Goal: Task Accomplishment & Management: Use online tool/utility

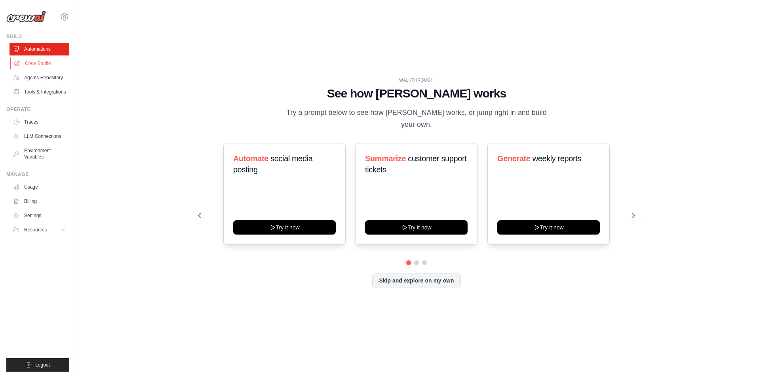
click at [36, 63] on link "Crew Studio" at bounding box center [40, 63] width 60 height 13
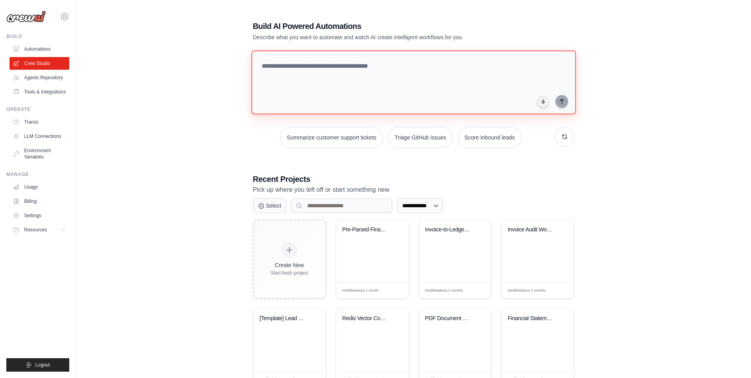
click at [311, 65] on textarea at bounding box center [413, 82] width 325 height 64
paste textarea "**********"
type textarea "**********"
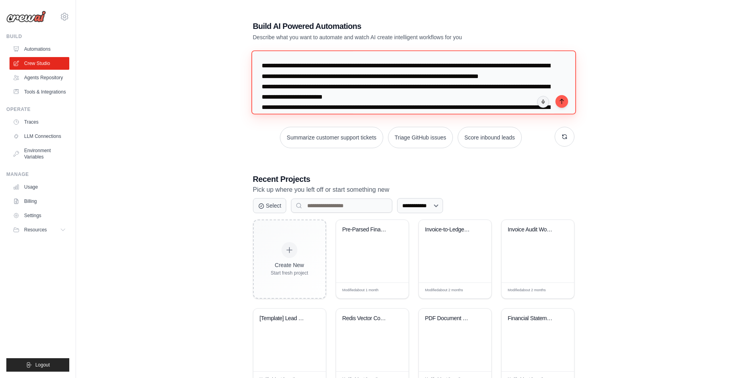
scroll to position [28, 0]
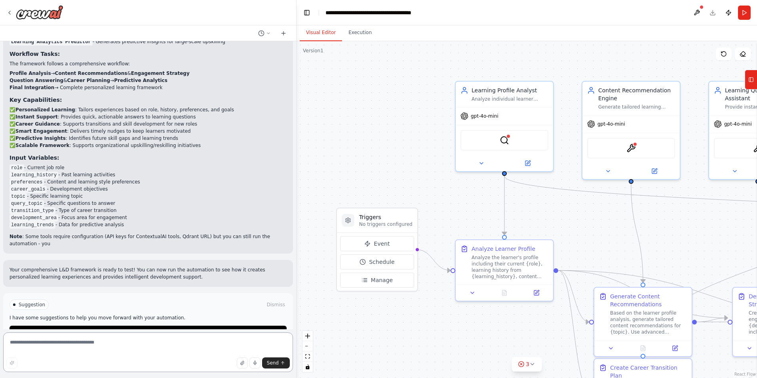
scroll to position [858, 0]
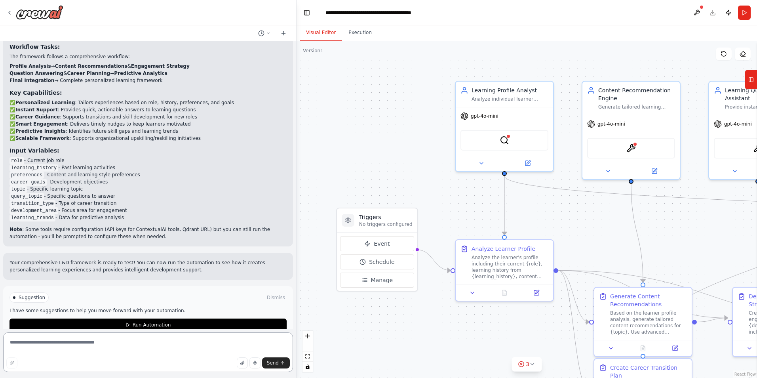
click at [43, 349] on textarea at bounding box center [148, 352] width 290 height 40
type textarea "**********"
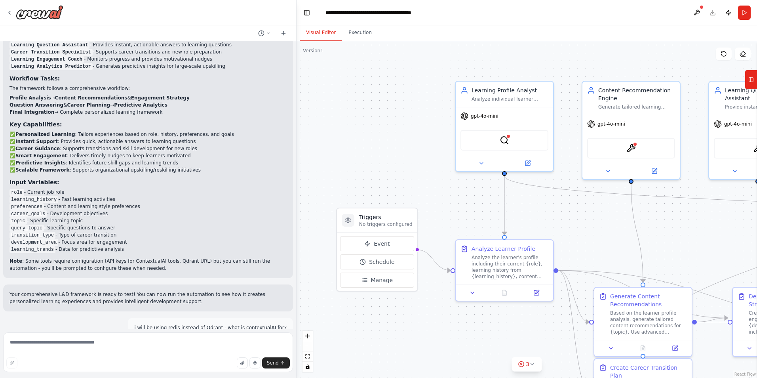
scroll to position [870, 0]
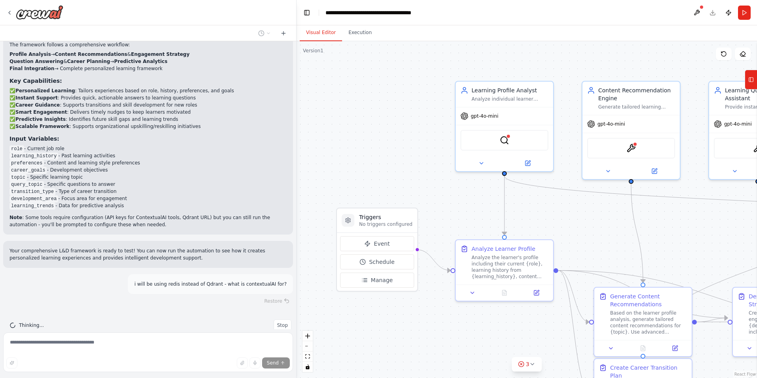
click at [381, 155] on div ".deletable-edge-delete-btn { width: 20px; height: 20px; border: 0px solid #ffff…" at bounding box center [526, 209] width 460 height 336
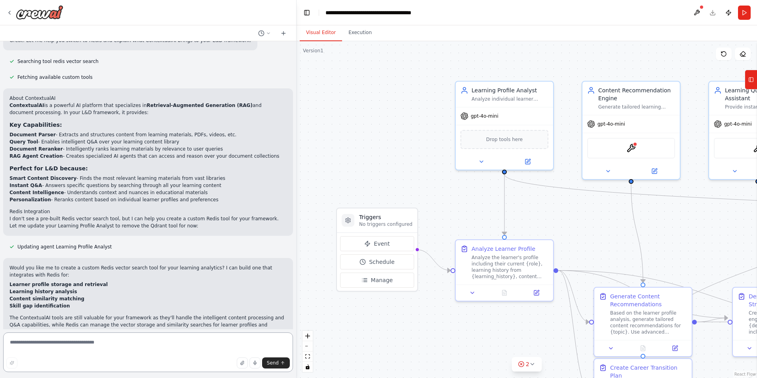
scroll to position [1252, 0]
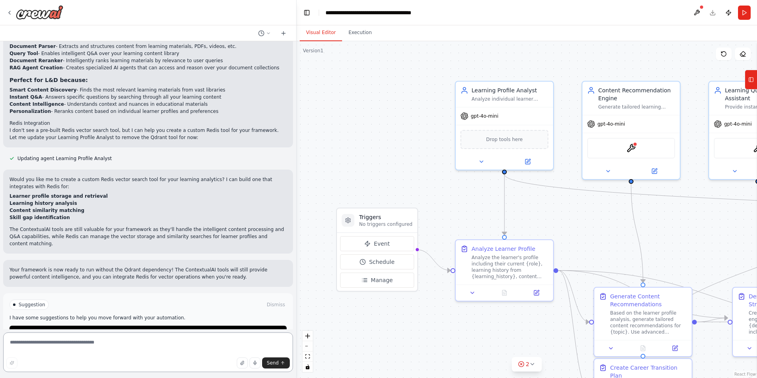
click at [39, 345] on textarea at bounding box center [148, 352] width 290 height 40
type textarea "*"
type textarea "**********"
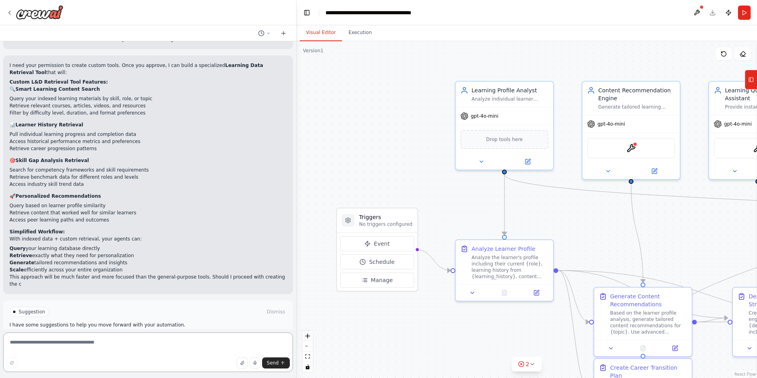
scroll to position [1589, 0]
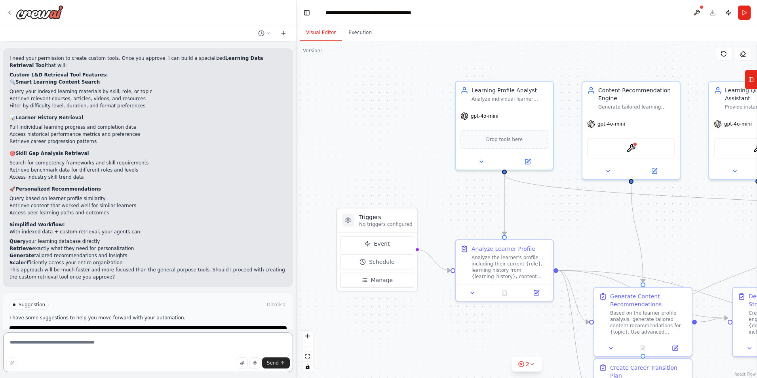
click at [27, 336] on textarea at bounding box center [148, 352] width 290 height 40
type textarea "**********"
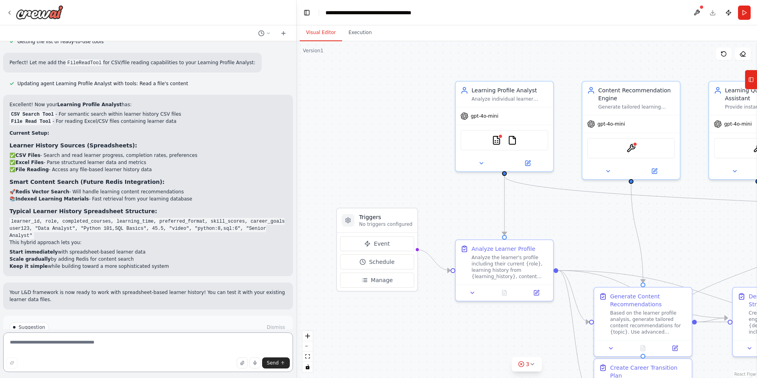
scroll to position [2129, 0]
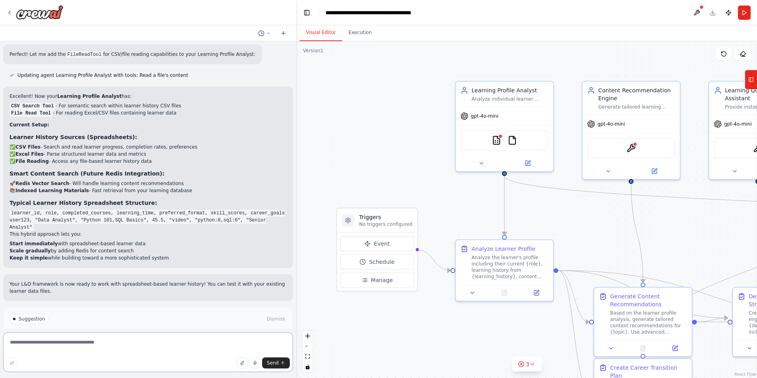
click at [78, 346] on textarea at bounding box center [148, 352] width 290 height 40
type textarea "**********"
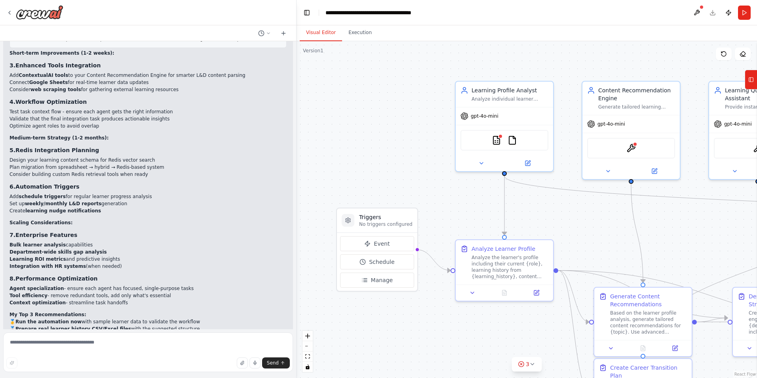
scroll to position [2539, 0]
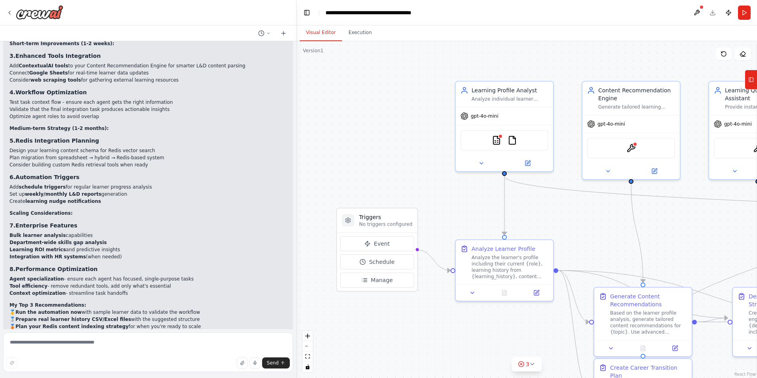
click at [382, 157] on div ".deletable-edge-delete-btn { width: 20px; height: 20px; border: 0px solid #ffff…" at bounding box center [526, 209] width 460 height 336
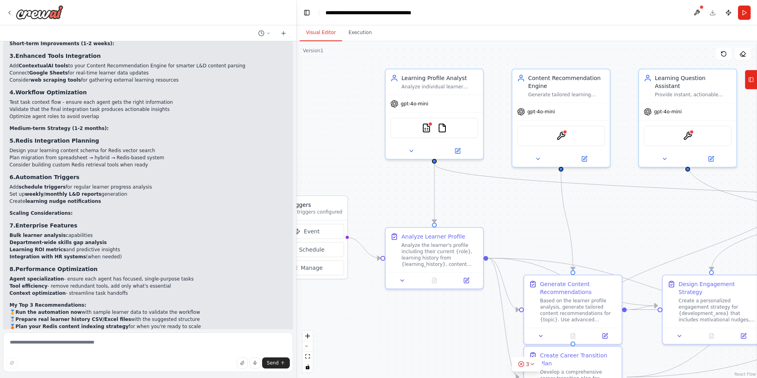
drag, startPoint x: 414, startPoint y: 158, endPoint x: 340, endPoint y: 146, distance: 74.8
click at [340, 146] on div ".deletable-edge-delete-btn { width: 20px; height: 20px; border: 0px solid #ffff…" at bounding box center [526, 209] width 460 height 336
click at [423, 89] on div "Analyze individual learner profiles including their {role}, past learning activ…" at bounding box center [436, 86] width 77 height 6
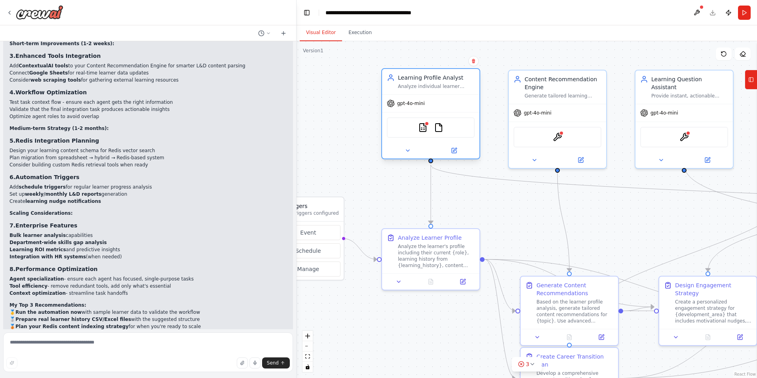
click at [425, 133] on div "CSVSearchTool FileReadTool" at bounding box center [431, 127] width 88 height 21
click at [456, 149] on icon at bounding box center [454, 150] width 6 height 6
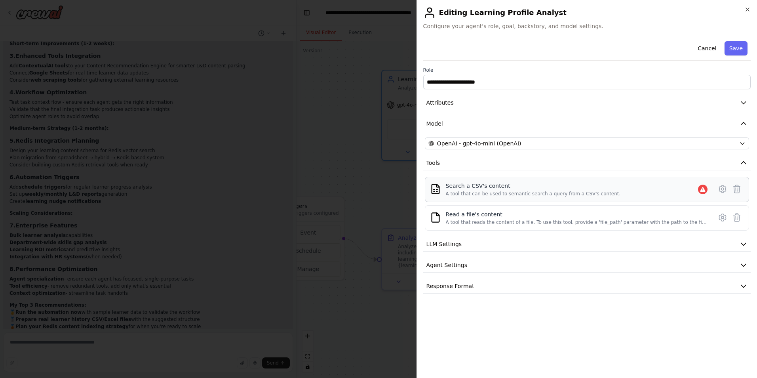
click at [653, 191] on div "Search a CSV's content A tool that can be used to semantic search a query from …" at bounding box center [578, 189] width 265 height 15
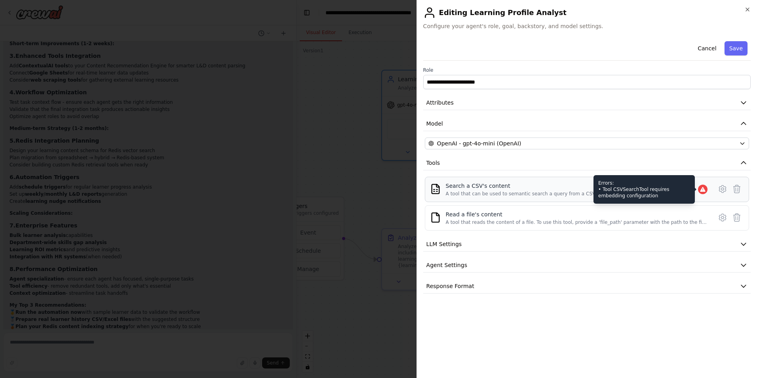
click at [705, 187] on icon at bounding box center [702, 189] width 6 height 6
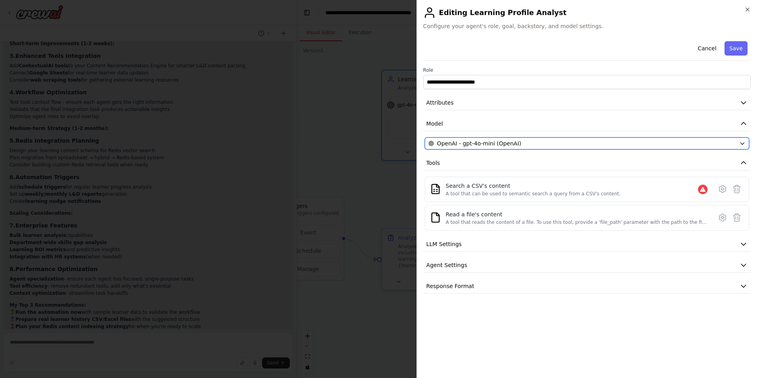
click at [523, 148] on button "OpenAI - gpt-4o-mini (OpenAI)" at bounding box center [587, 143] width 324 height 12
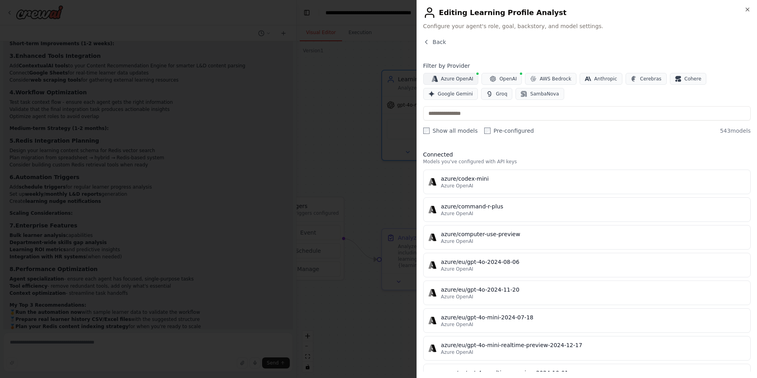
click at [451, 74] on button "Azure OpenAI" at bounding box center [450, 79] width 55 height 12
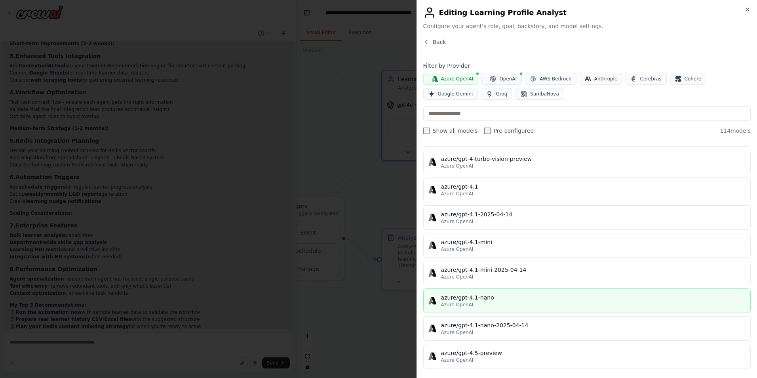
scroll to position [1069, 0]
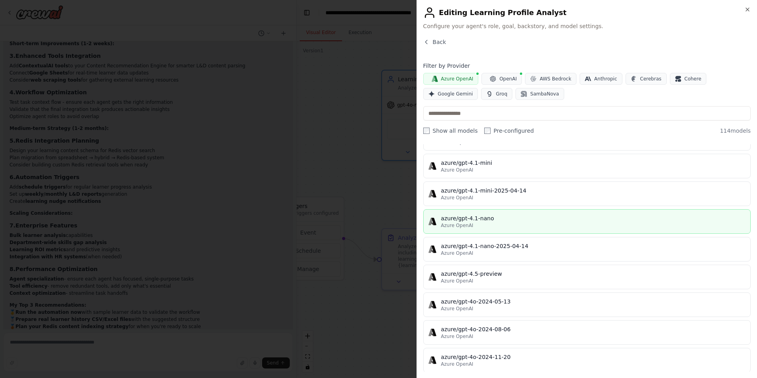
click at [481, 222] on div "azure/gpt-4.1-nano" at bounding box center [593, 218] width 304 height 8
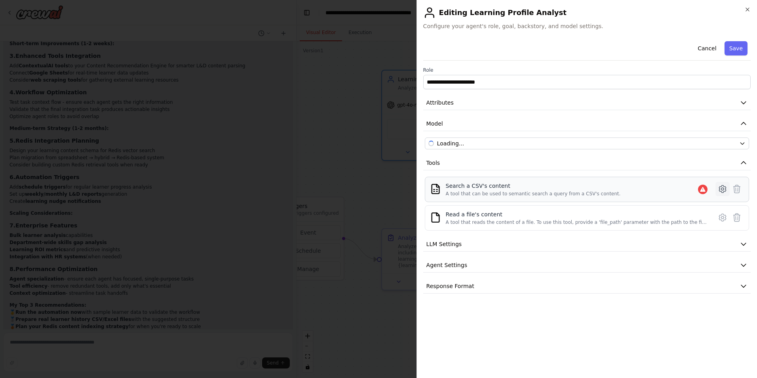
click at [723, 191] on icon at bounding box center [722, 188] width 9 height 9
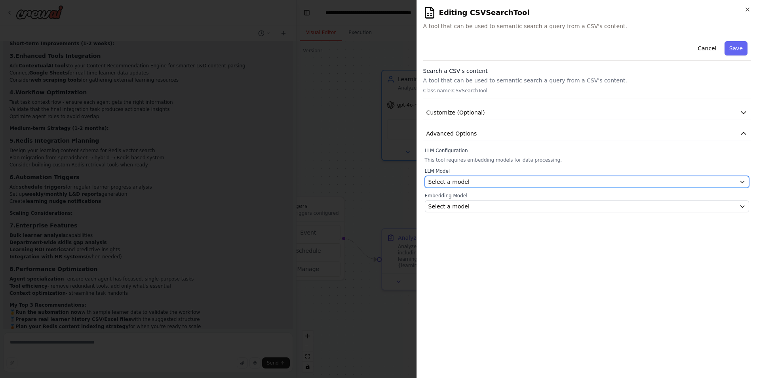
click at [481, 183] on div "Select a model" at bounding box center [582, 182] width 308 height 8
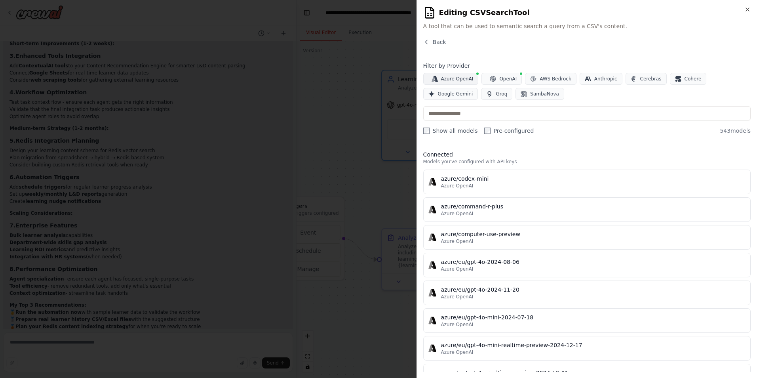
click at [451, 81] on span "Azure OpenAI" at bounding box center [457, 79] width 32 height 6
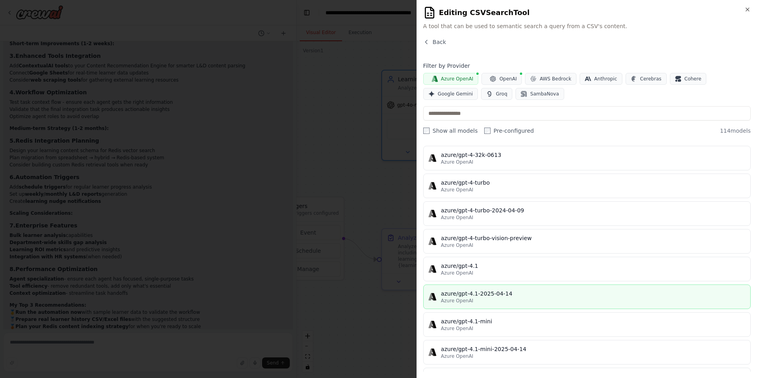
scroll to position [950, 0]
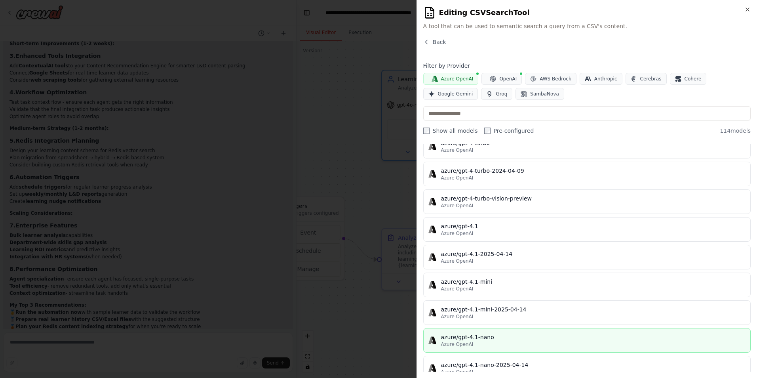
click at [507, 340] on div "azure/gpt-4.1-nano" at bounding box center [593, 337] width 304 height 8
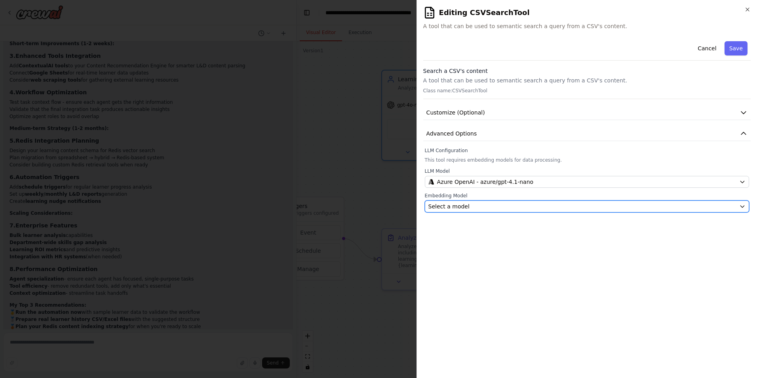
click at [471, 205] on div "Select a model" at bounding box center [582, 206] width 308 height 8
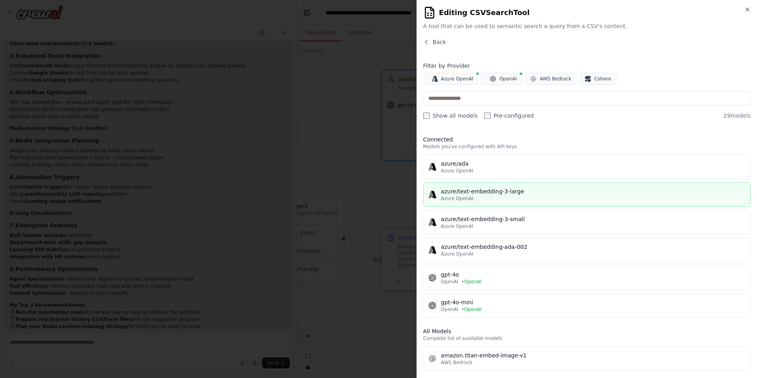
click at [484, 201] on div "Azure OpenAI" at bounding box center [593, 198] width 304 height 6
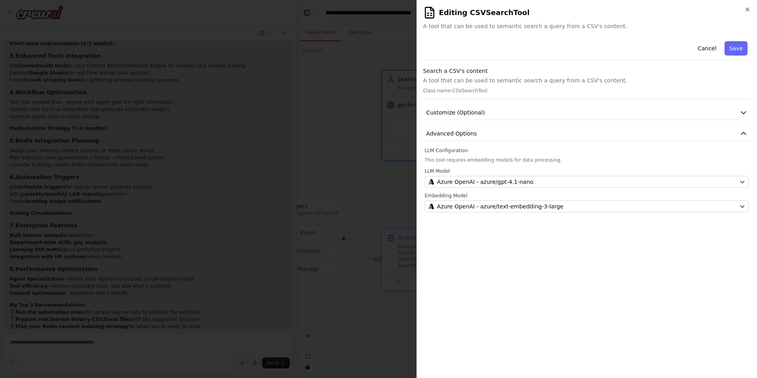
click at [741, 47] on button "Save" at bounding box center [735, 48] width 23 height 14
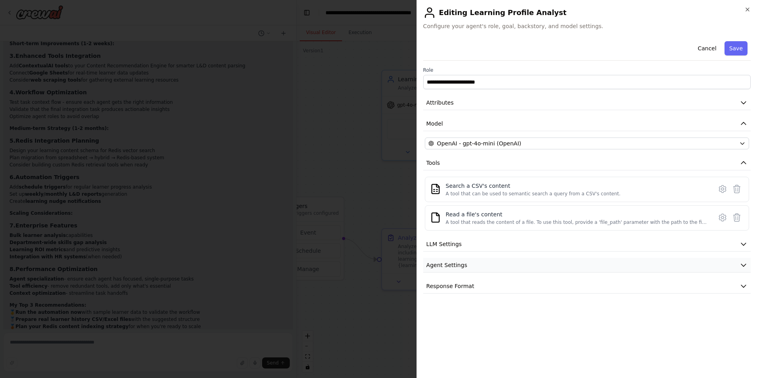
click at [446, 264] on span "Agent Settings" at bounding box center [446, 265] width 41 height 8
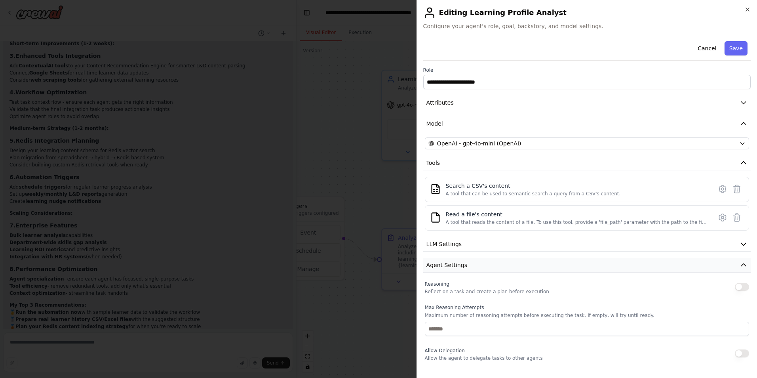
click at [446, 264] on span "Agent Settings" at bounding box center [446, 265] width 41 height 8
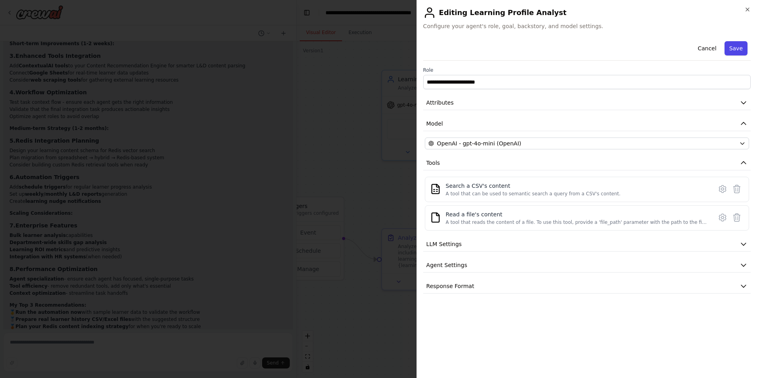
click at [733, 44] on button "Save" at bounding box center [735, 48] width 23 height 14
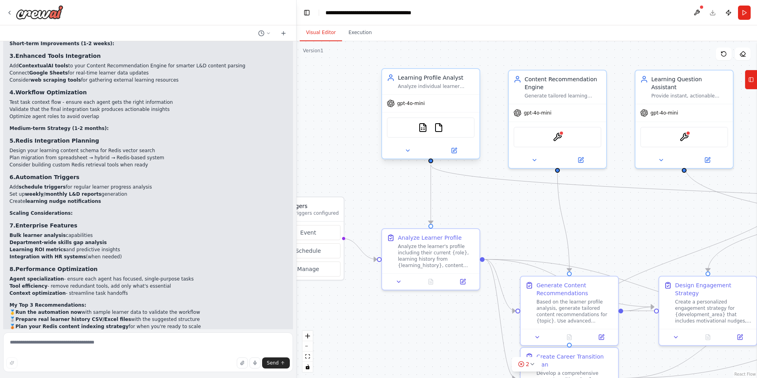
click at [403, 108] on div "gpt-4o-mini" at bounding box center [430, 103] width 97 height 17
click at [456, 150] on icon at bounding box center [454, 150] width 5 height 5
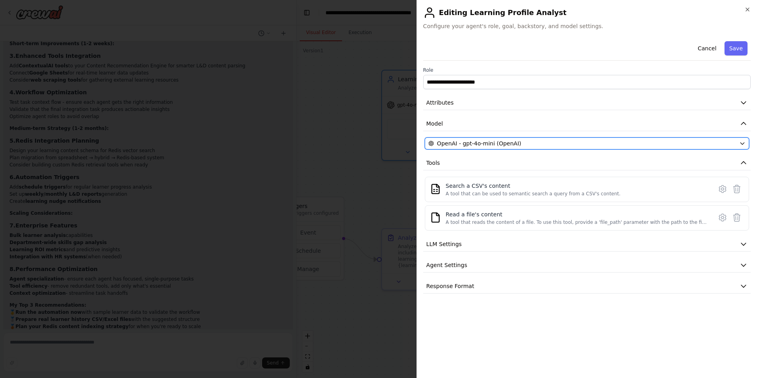
click at [477, 141] on span "OpenAI - gpt-4o-mini (OpenAI)" at bounding box center [479, 143] width 84 height 8
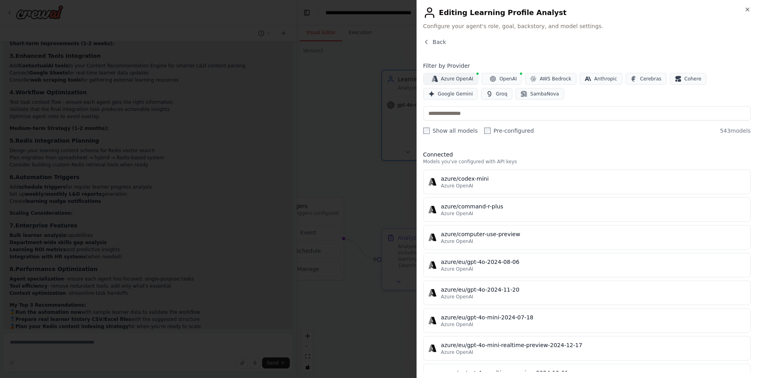
click at [460, 80] on span "Azure OpenAI" at bounding box center [457, 79] width 32 height 6
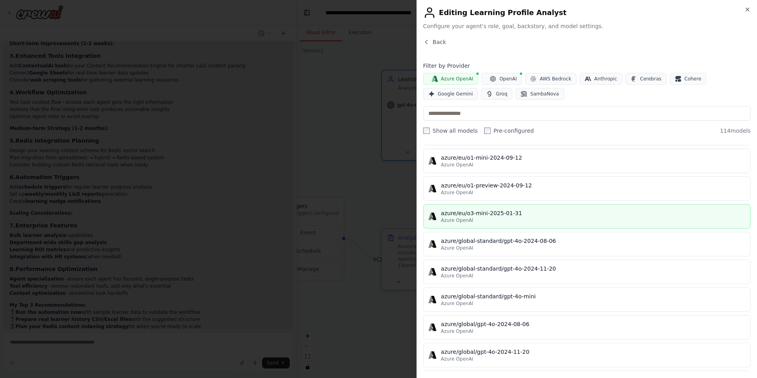
scroll to position [435, 0]
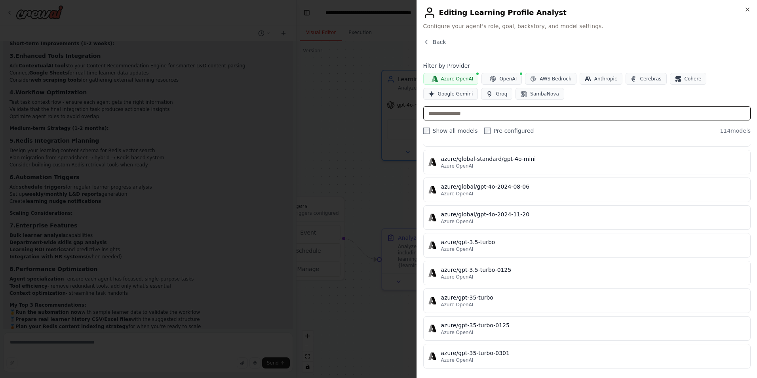
click at [483, 115] on input "text" at bounding box center [586, 113] width 327 height 14
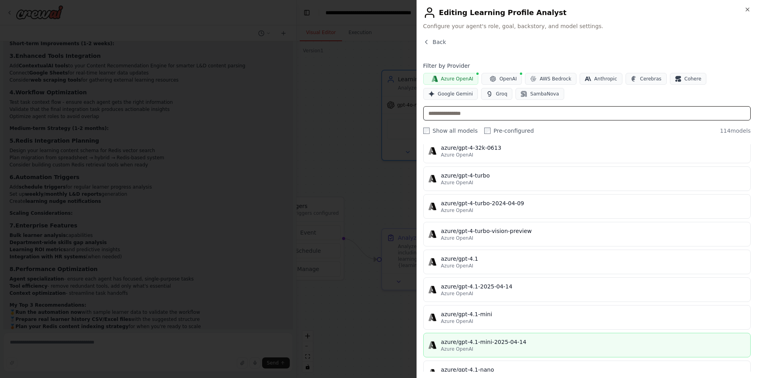
scroll to position [950, 0]
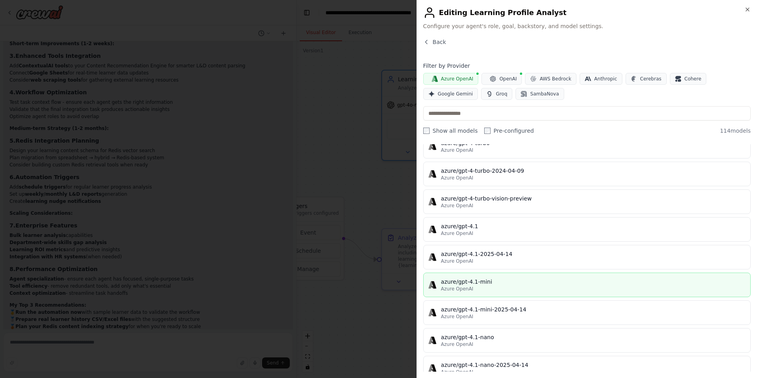
click at [471, 287] on div "Azure OpenAI" at bounding box center [593, 288] width 304 height 6
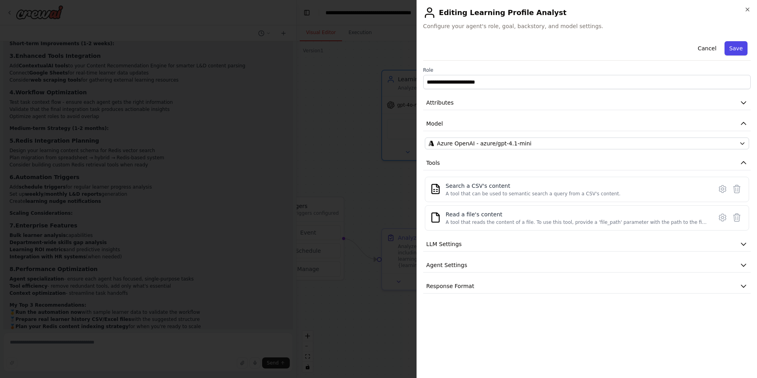
click at [735, 48] on button "Save" at bounding box center [735, 48] width 23 height 14
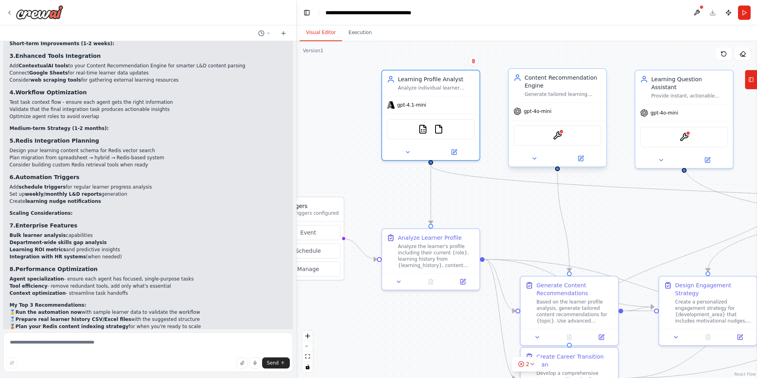
click at [540, 88] on div "Content Recommendation Engine" at bounding box center [562, 82] width 77 height 16
click at [581, 163] on div at bounding box center [557, 158] width 97 height 16
click at [583, 160] on icon at bounding box center [580, 158] width 5 height 5
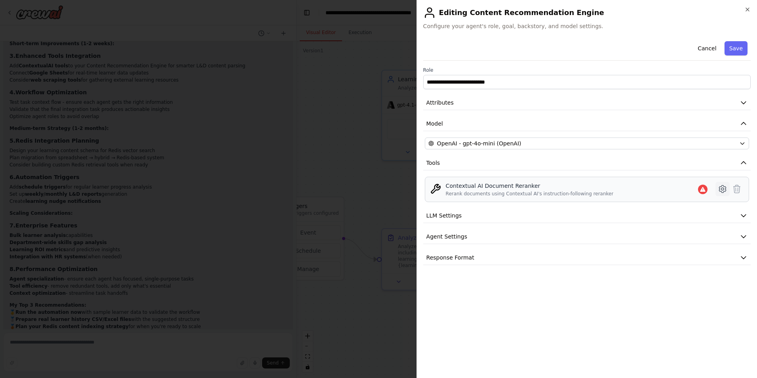
click at [722, 188] on icon at bounding box center [722, 189] width 2 height 2
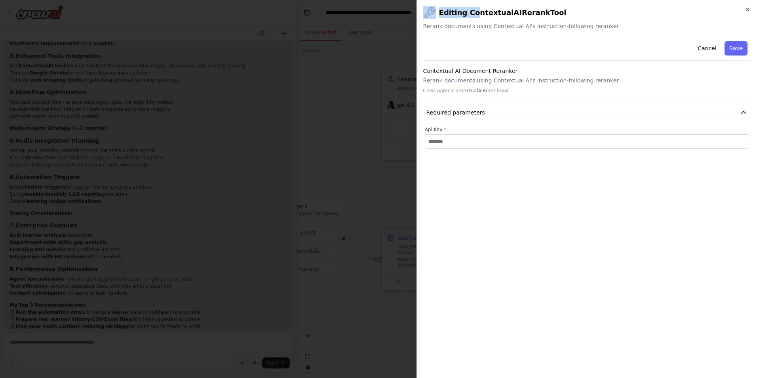
drag, startPoint x: 547, startPoint y: 14, endPoint x: 473, endPoint y: 13, distance: 73.6
click at [473, 13] on h2 "Editing ContextualAIRerankTool" at bounding box center [586, 12] width 327 height 13
drag, startPoint x: 473, startPoint y: 13, endPoint x: 552, endPoint y: 14, distance: 79.2
click at [552, 14] on h2 "Editing ContextualAIRerankTool" at bounding box center [586, 12] width 327 height 13
click at [746, 11] on icon "button" at bounding box center [747, 9] width 6 height 6
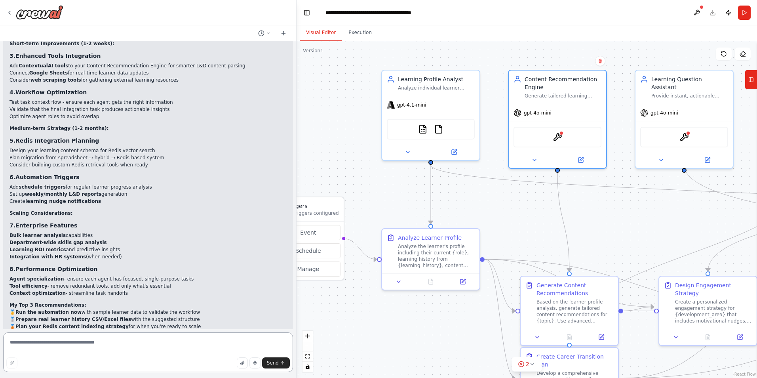
click at [92, 342] on textarea at bounding box center [148, 352] width 290 height 40
type textarea "**********"
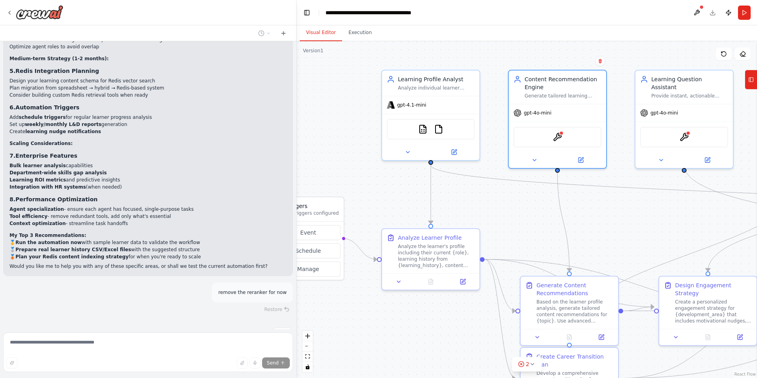
scroll to position [2625, 0]
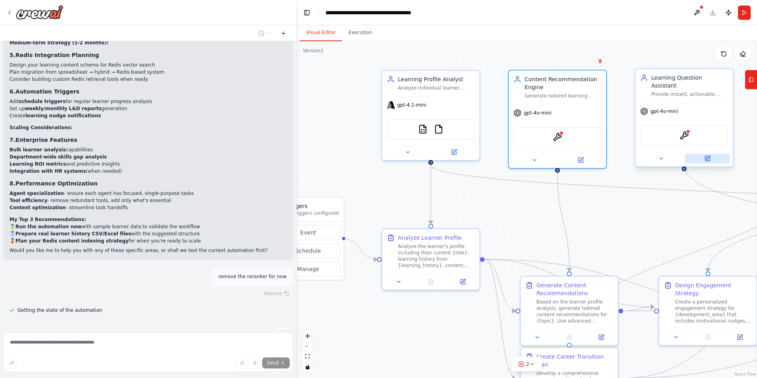
click at [707, 156] on icon at bounding box center [708, 158] width 4 height 4
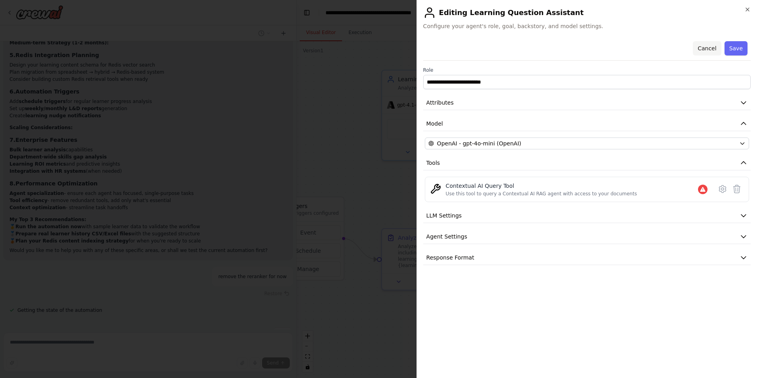
click at [709, 50] on button "Cancel" at bounding box center [707, 48] width 28 height 14
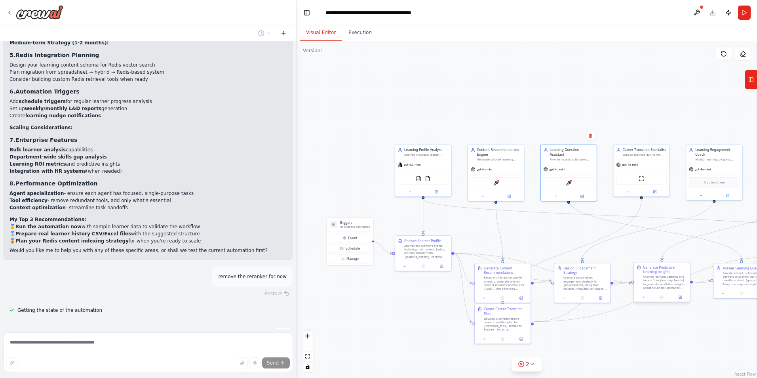
click at [671, 285] on div "Analyze learning patterns and trends from {learning_trends} to generate predict…" at bounding box center [665, 282] width 44 height 15
click at [681, 300] on div at bounding box center [662, 296] width 56 height 9
click at [682, 300] on div at bounding box center [662, 296] width 56 height 9
click at [680, 296] on icon at bounding box center [680, 297] width 3 height 3
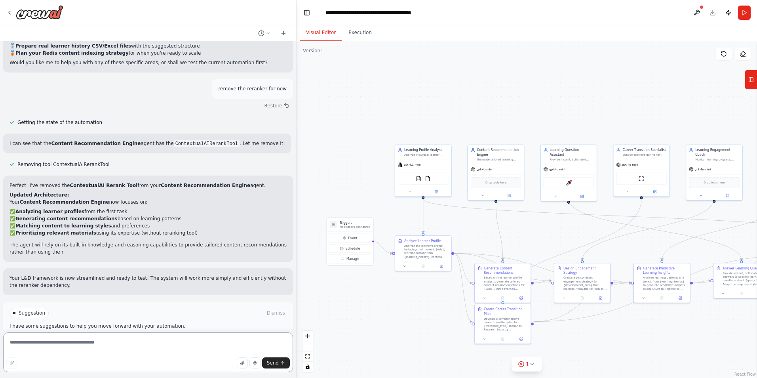
scroll to position [2819, 0]
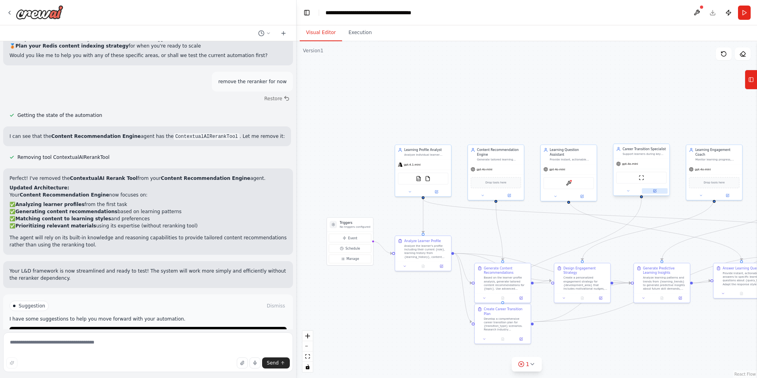
click at [655, 190] on icon at bounding box center [655, 190] width 2 height 2
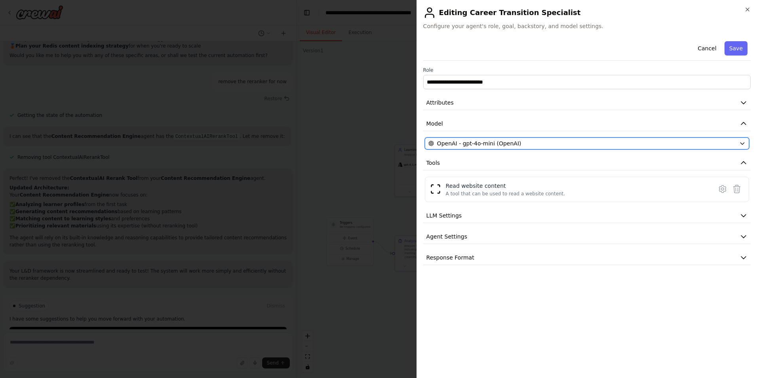
click at [494, 146] on span "OpenAI - gpt-4o-mini (OpenAI)" at bounding box center [479, 143] width 84 height 8
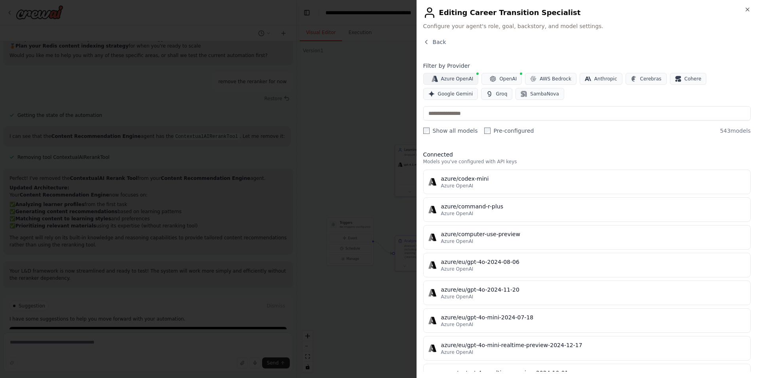
click at [459, 80] on span "Azure OpenAI" at bounding box center [457, 79] width 32 height 6
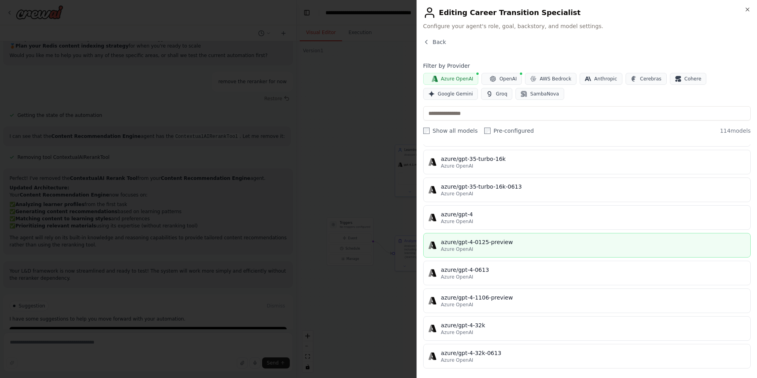
scroll to position [871, 0]
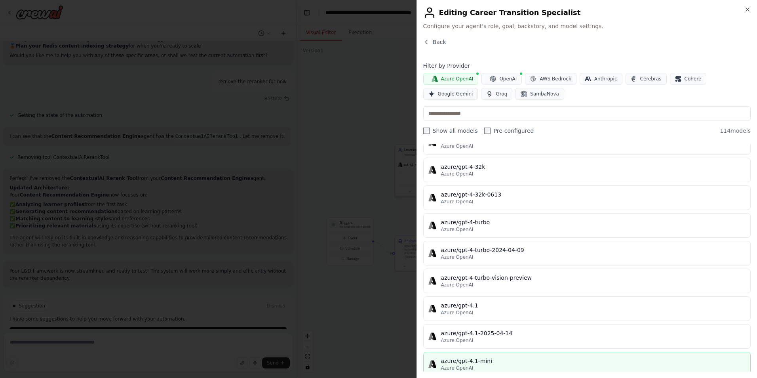
click at [494, 362] on div "azure/gpt-4.1-mini" at bounding box center [593, 361] width 304 height 8
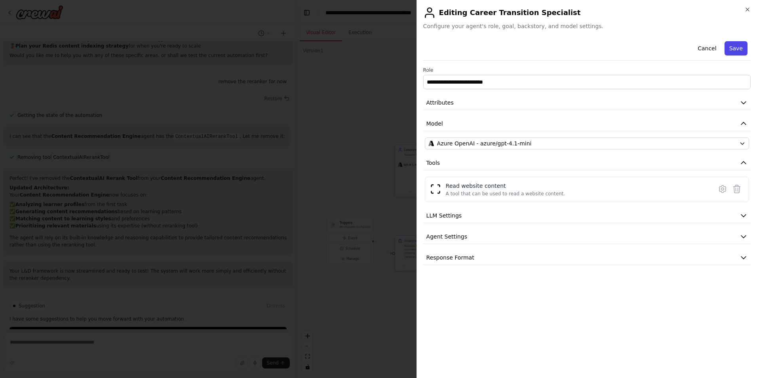
click at [731, 49] on button "Save" at bounding box center [735, 48] width 23 height 14
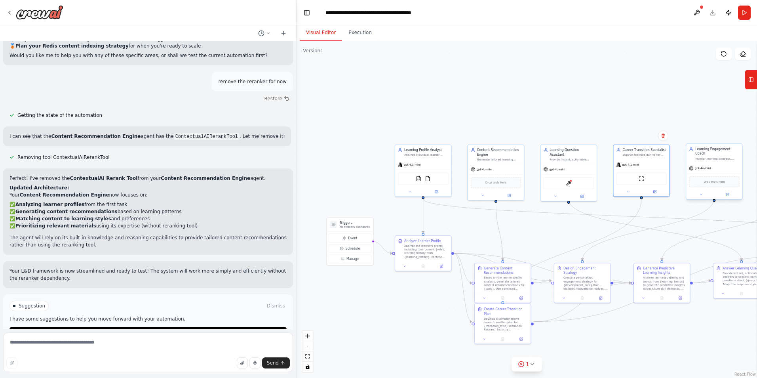
click at [713, 157] on div "Monitor learning progress, provide timely development nudges, and send personal…" at bounding box center [717, 159] width 44 height 4
click at [727, 193] on icon at bounding box center [727, 194] width 3 height 3
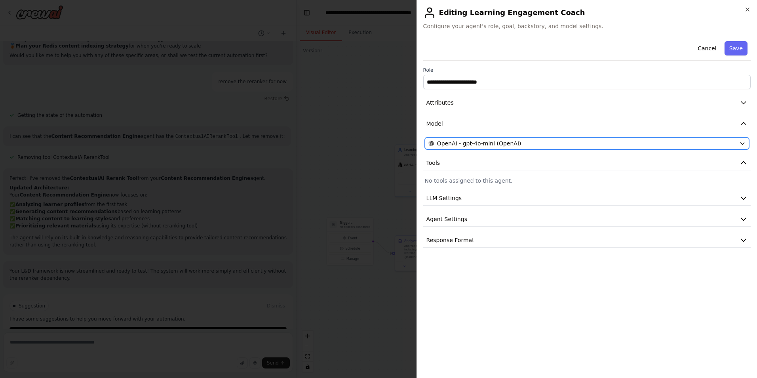
click at [536, 142] on div "OpenAI - gpt-4o-mini (OpenAI)" at bounding box center [582, 143] width 308 height 8
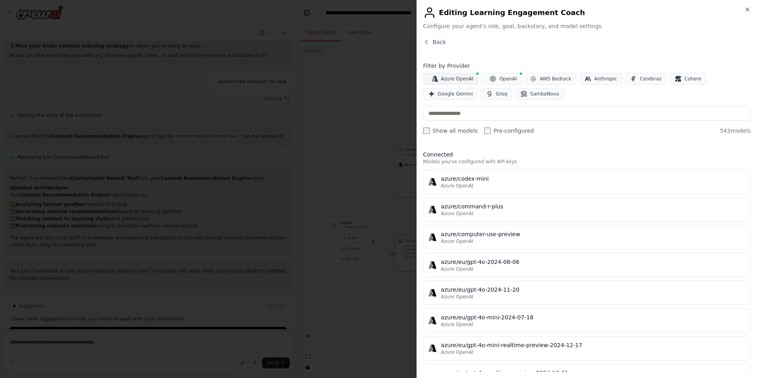
click at [445, 78] on span "Azure OpenAI" at bounding box center [457, 79] width 32 height 6
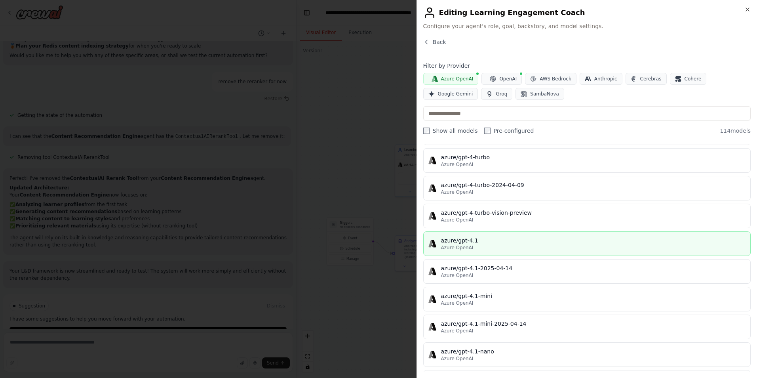
scroll to position [950, 0]
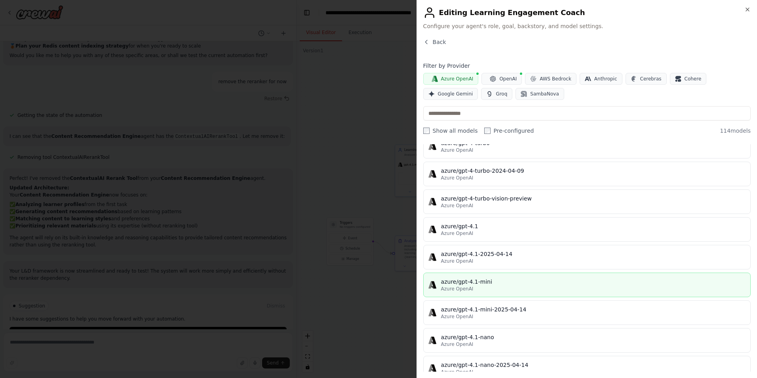
click at [504, 279] on div "azure/gpt-4.1-mini" at bounding box center [593, 281] width 304 height 8
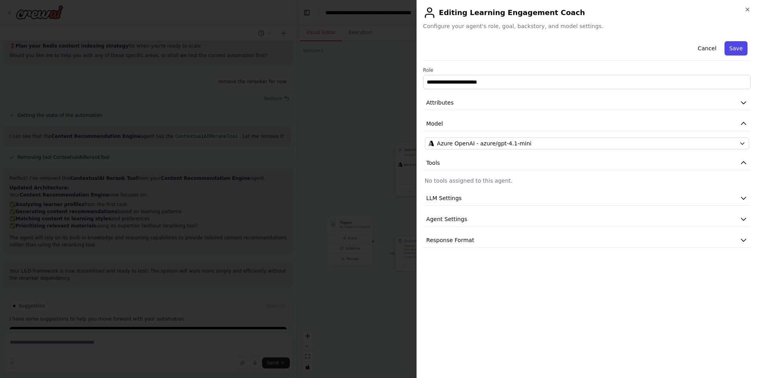
click at [737, 47] on button "Save" at bounding box center [735, 48] width 23 height 14
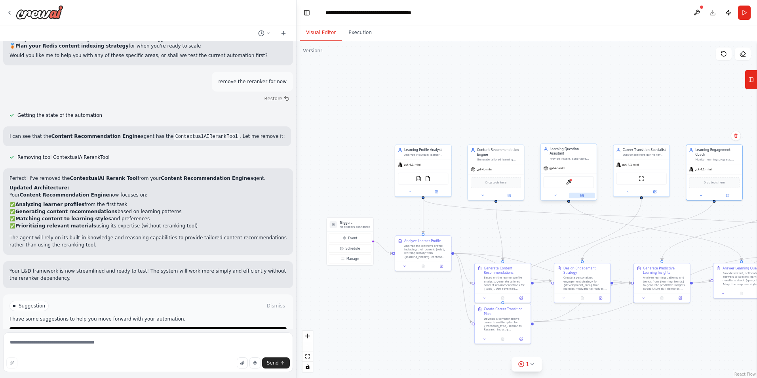
click at [583, 194] on icon at bounding box center [582, 196] width 4 height 4
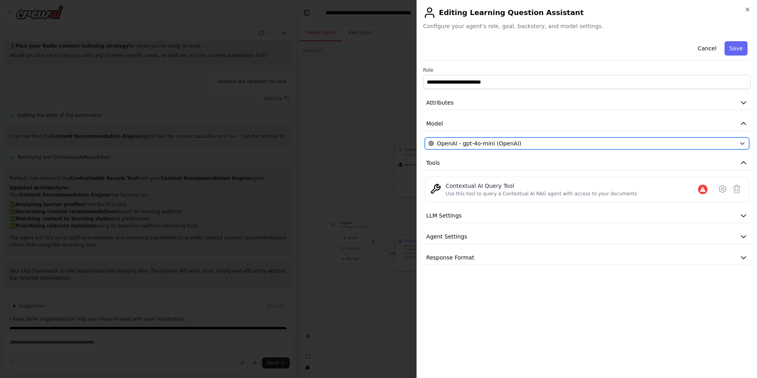
click at [467, 146] on span "OpenAI - gpt-4o-mini (OpenAI)" at bounding box center [479, 143] width 84 height 8
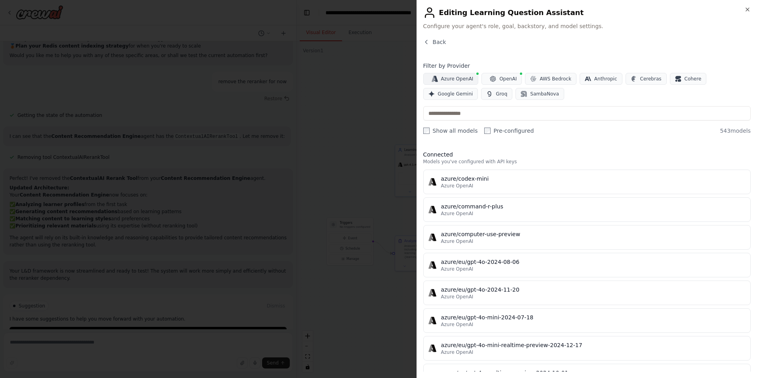
click at [448, 80] on span "Azure OpenAI" at bounding box center [457, 79] width 32 height 6
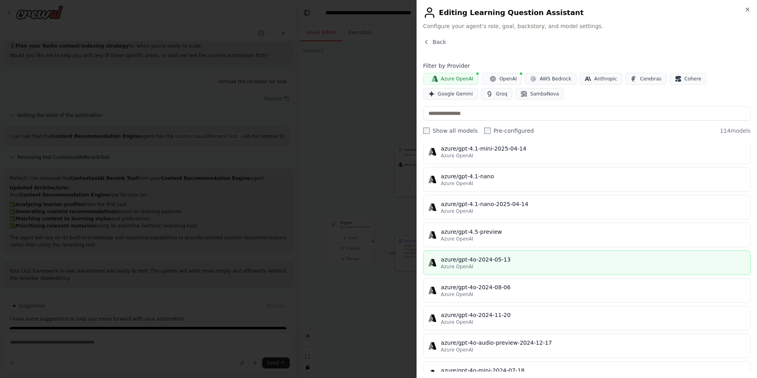
scroll to position [1069, 0]
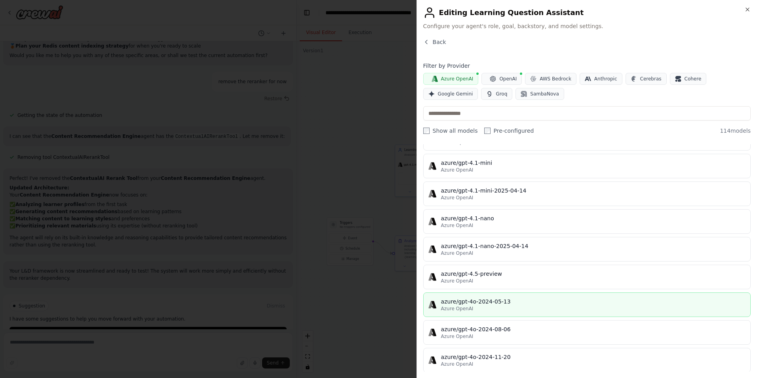
click at [484, 219] on div "azure/gpt-4.1-nano" at bounding box center [593, 218] width 304 height 8
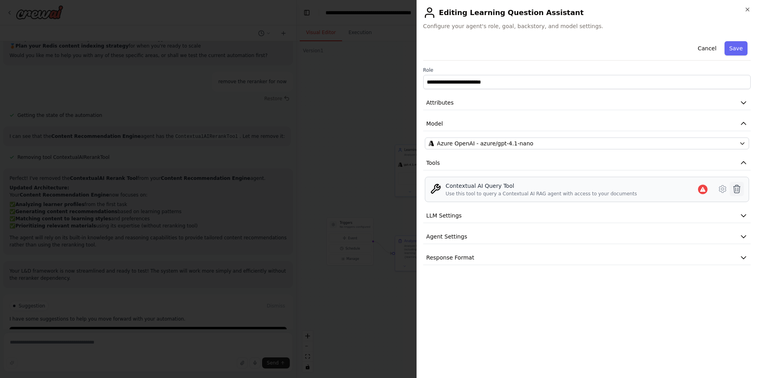
click at [734, 189] on icon at bounding box center [736, 189] width 7 height 8
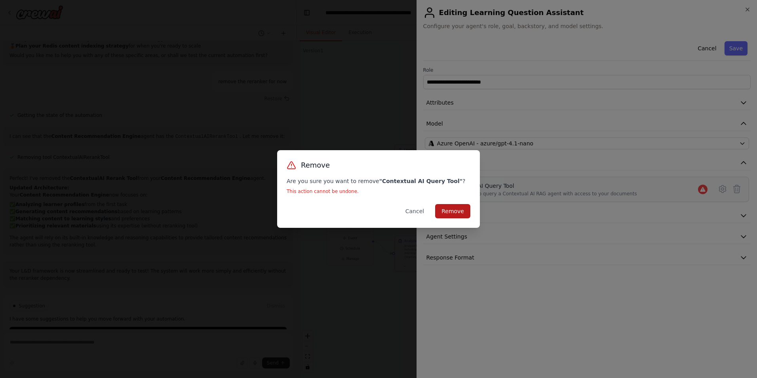
click at [456, 211] on button "Remove" at bounding box center [452, 211] width 35 height 14
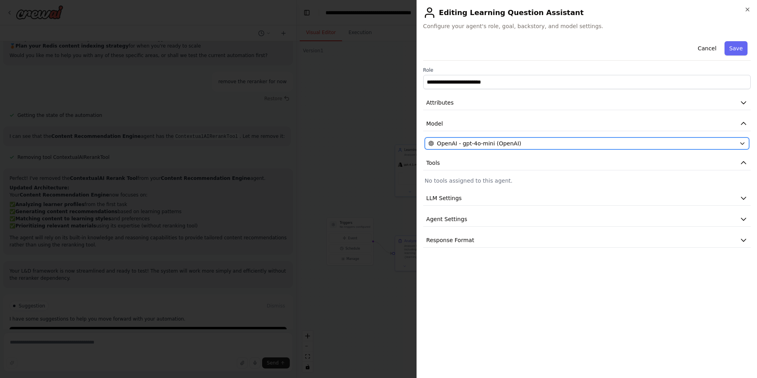
click at [515, 143] on div "OpenAI - gpt-4o-mini (OpenAI)" at bounding box center [582, 143] width 308 height 8
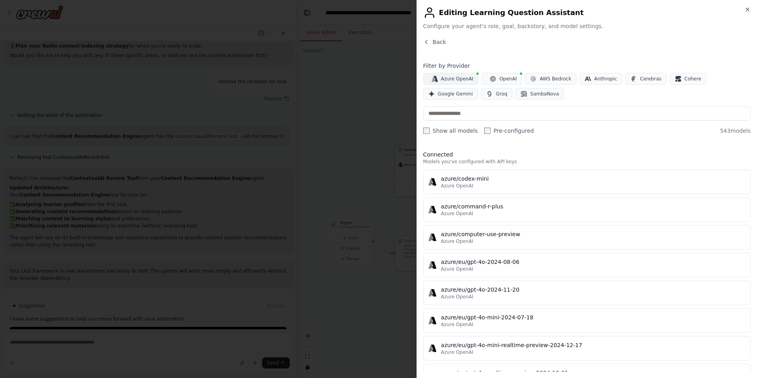
click at [452, 80] on span "Azure OpenAI" at bounding box center [457, 79] width 32 height 6
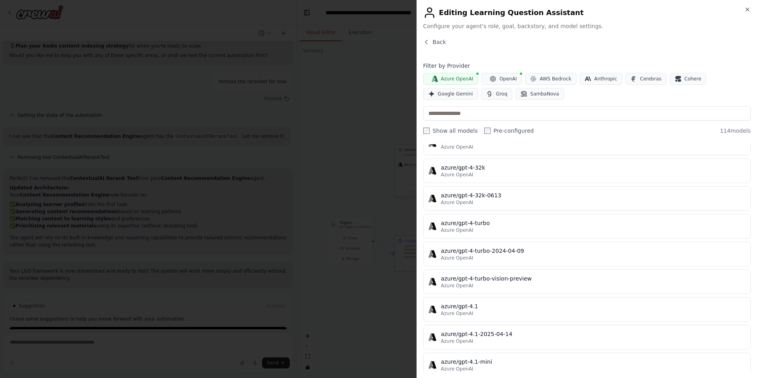
scroll to position [871, 0]
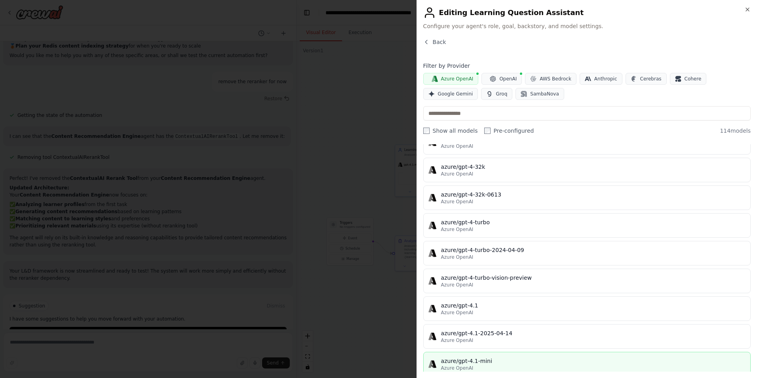
click at [488, 365] on div "Azure OpenAI" at bounding box center [593, 368] width 304 height 6
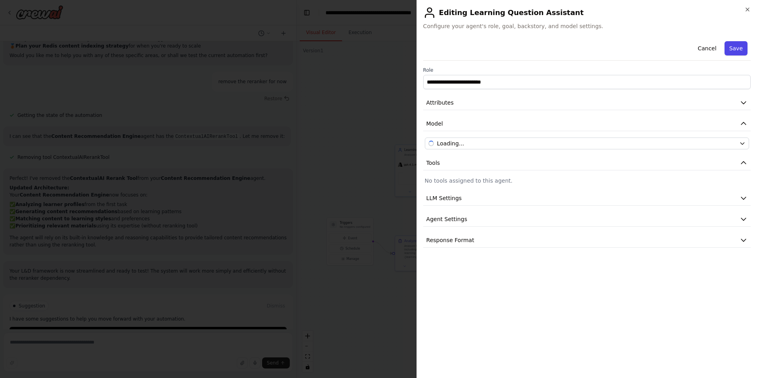
click at [737, 50] on button "Save" at bounding box center [735, 48] width 23 height 14
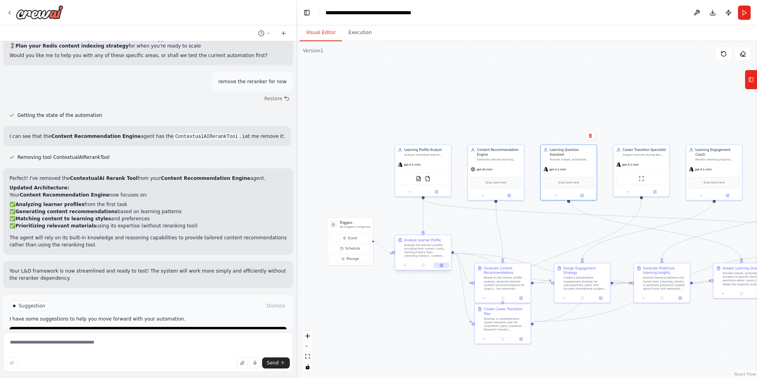
click at [441, 266] on icon at bounding box center [441, 265] width 3 height 3
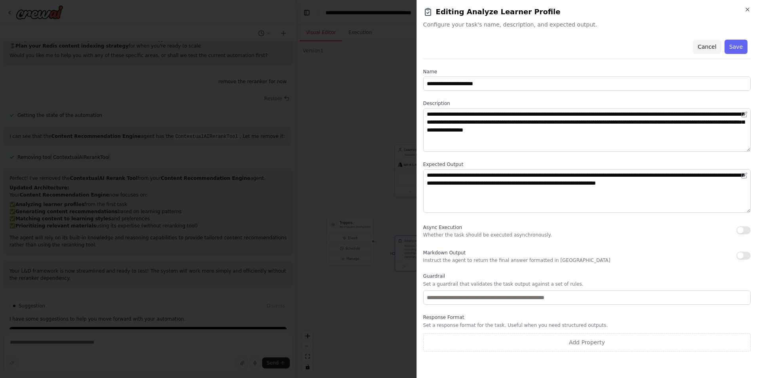
click at [711, 40] on button "Cancel" at bounding box center [707, 47] width 28 height 14
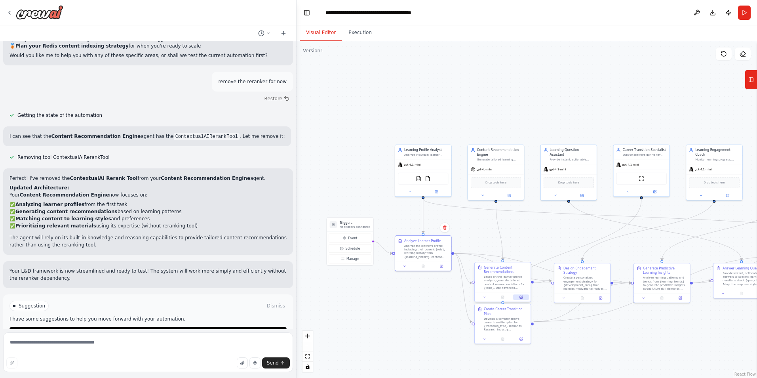
click at [522, 297] on icon at bounding box center [521, 297] width 3 height 3
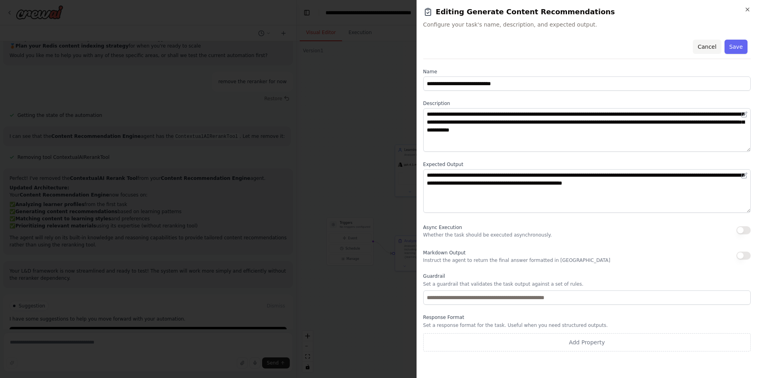
click at [705, 47] on button "Cancel" at bounding box center [707, 47] width 28 height 14
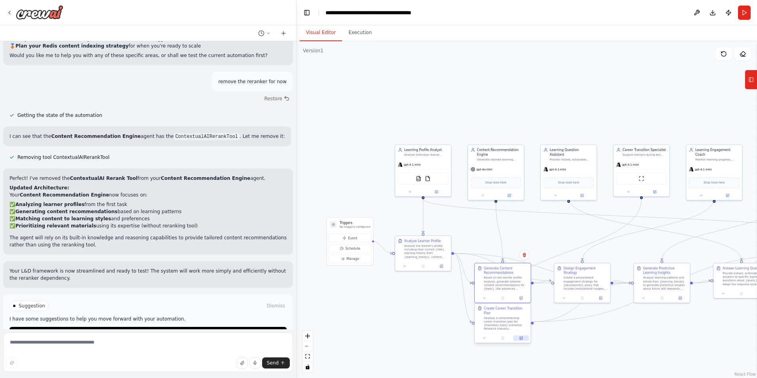
click at [522, 336] on icon at bounding box center [521, 337] width 3 height 3
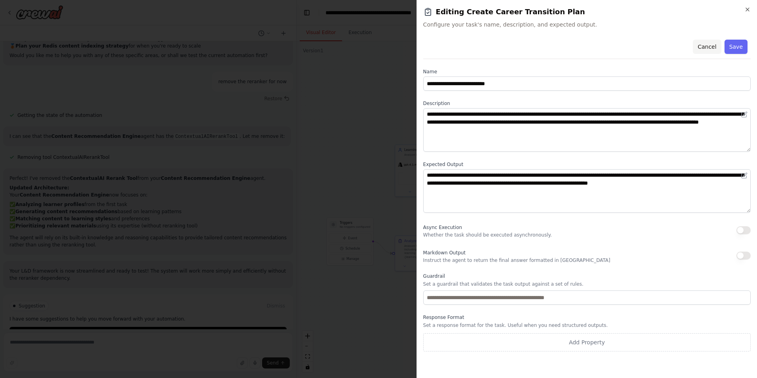
click at [718, 44] on button "Cancel" at bounding box center [707, 47] width 28 height 14
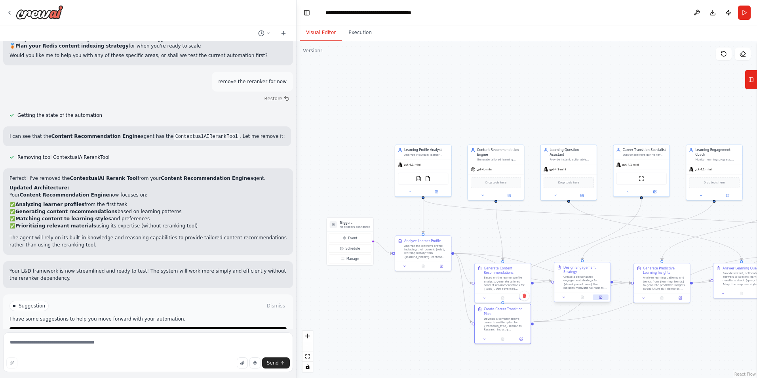
click at [600, 295] on icon at bounding box center [600, 297] width 4 height 4
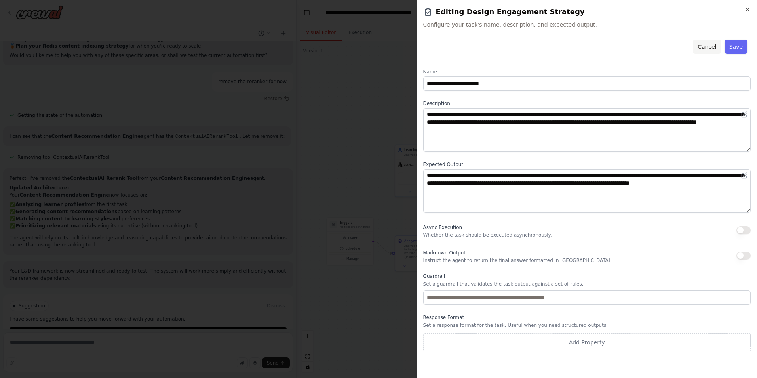
click at [714, 48] on button "Cancel" at bounding box center [707, 47] width 28 height 14
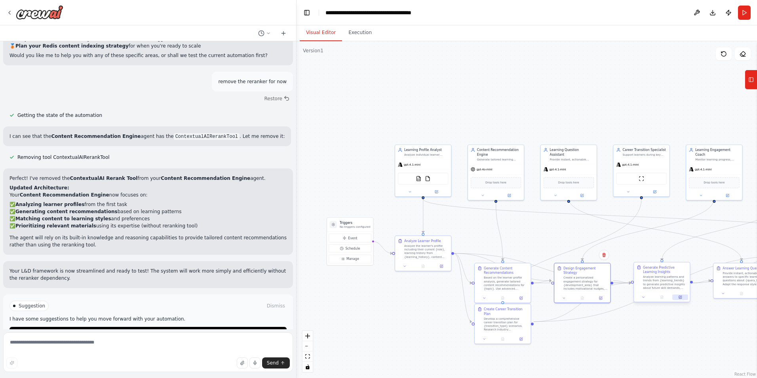
click at [678, 296] on icon at bounding box center [680, 297] width 4 height 4
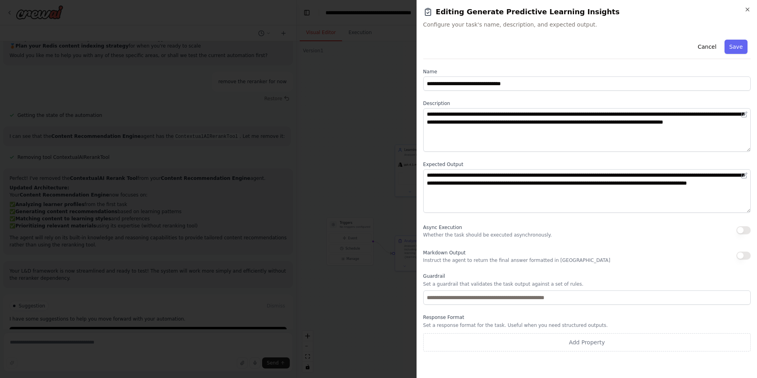
click at [710, 44] on button "Cancel" at bounding box center [707, 47] width 28 height 14
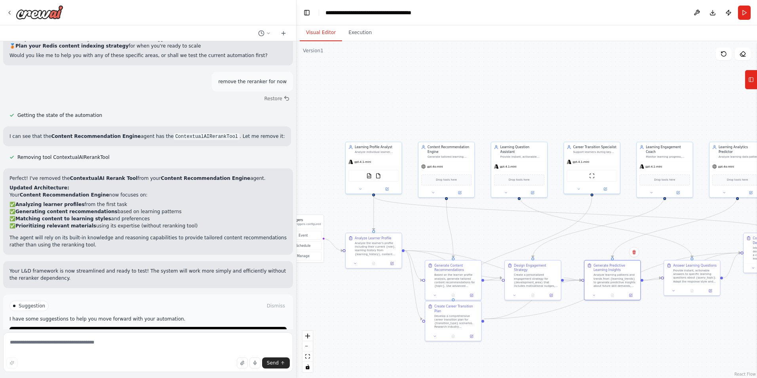
drag, startPoint x: 576, startPoint y: 354, endPoint x: 521, endPoint y: 350, distance: 55.1
click at [521, 350] on div ".deletable-edge-delete-btn { width: 20px; height: 20px; border: 0px solid #ffff…" at bounding box center [526, 209] width 460 height 336
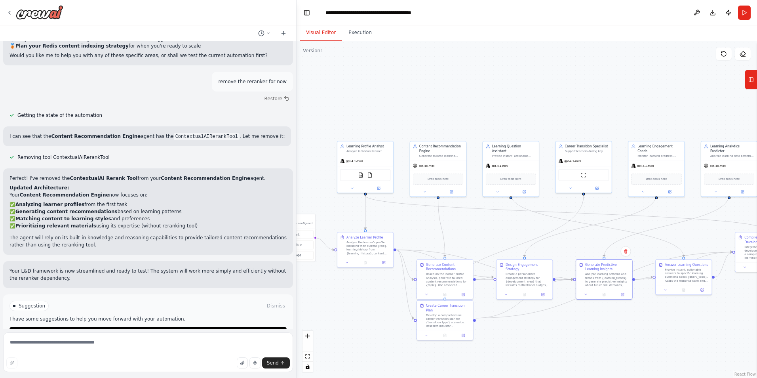
click at [481, 350] on div ".deletable-edge-delete-btn { width: 20px; height: 20px; border: 0px solid #ffff…" at bounding box center [526, 209] width 460 height 336
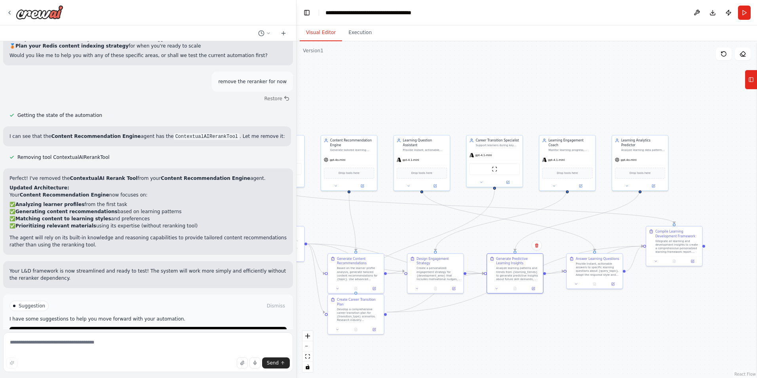
drag, startPoint x: 532, startPoint y: 342, endPoint x: 478, endPoint y: 338, distance: 54.4
click at [478, 338] on div ".deletable-edge-delete-btn { width: 20px; height: 20px; border: 0px solid #ffff…" at bounding box center [526, 209] width 460 height 336
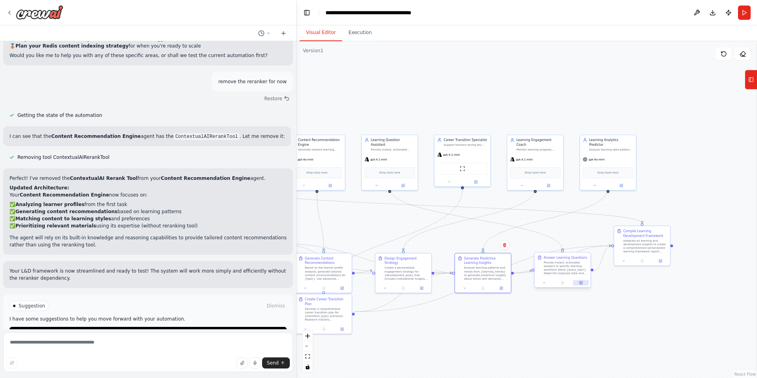
click at [581, 281] on icon at bounding box center [580, 282] width 3 height 3
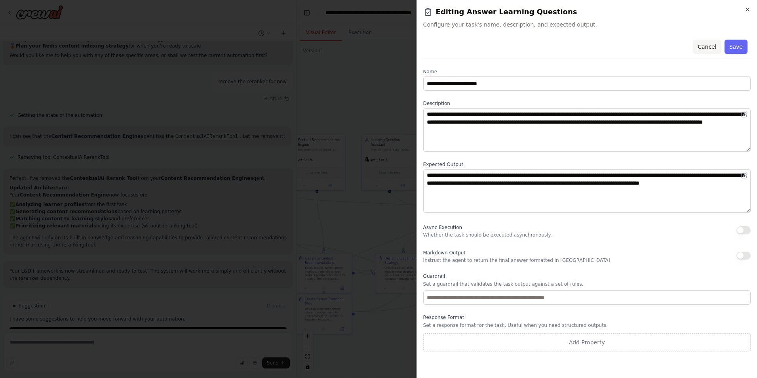
click at [705, 45] on button "Cancel" at bounding box center [707, 47] width 28 height 14
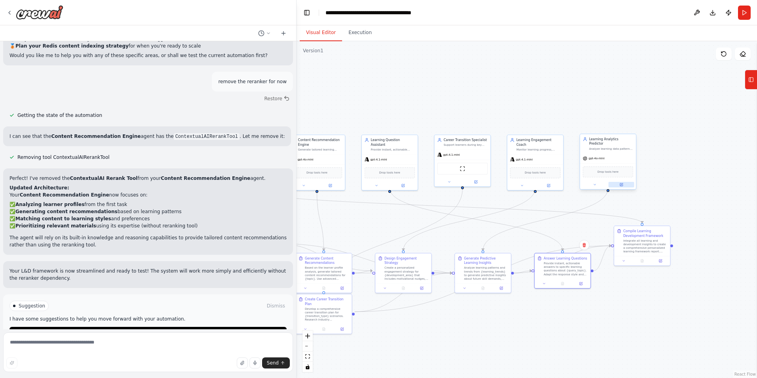
click at [623, 182] on button at bounding box center [621, 185] width 26 height 6
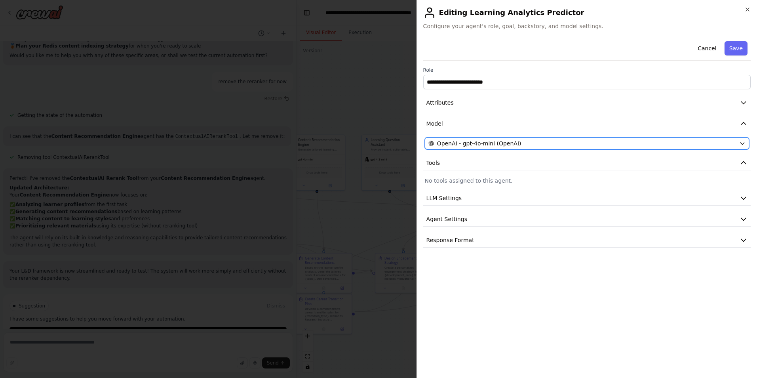
click at [744, 142] on icon "button" at bounding box center [742, 143] width 6 height 6
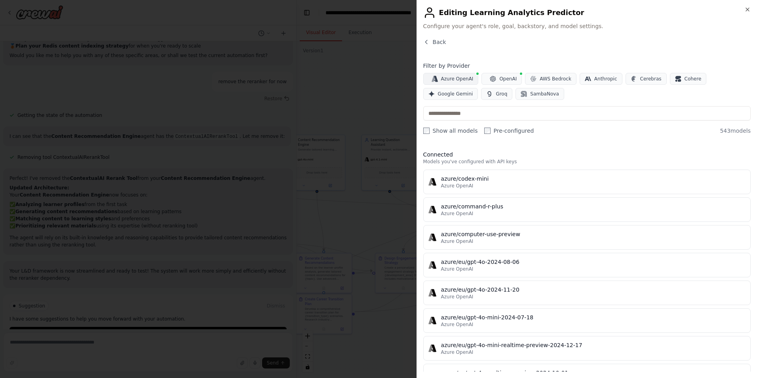
click at [455, 80] on span "Azure OpenAI" at bounding box center [457, 79] width 32 height 6
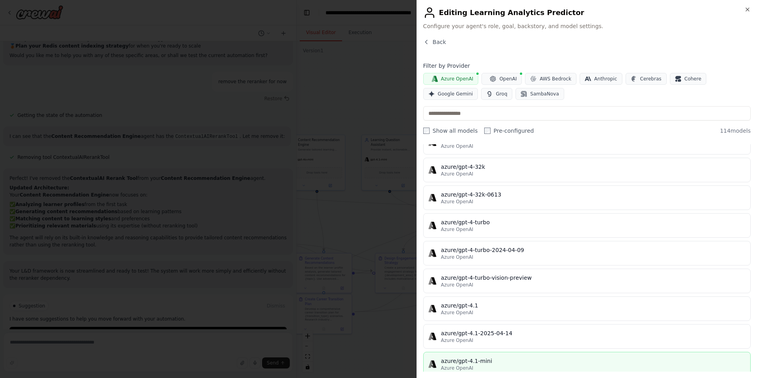
click at [491, 359] on div "azure/gpt-4.1-mini" at bounding box center [593, 361] width 304 height 8
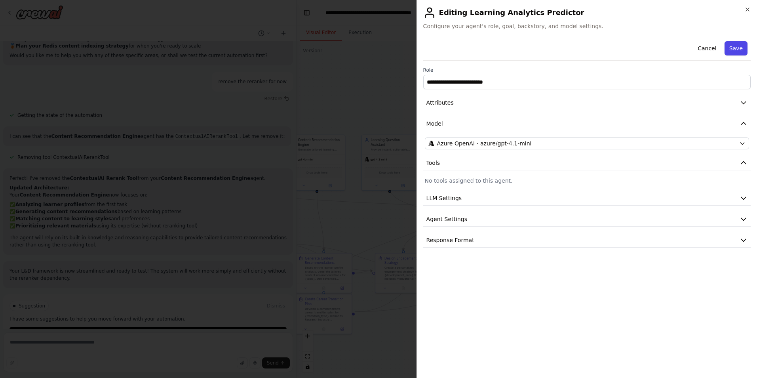
click at [735, 47] on button "Save" at bounding box center [735, 48] width 23 height 14
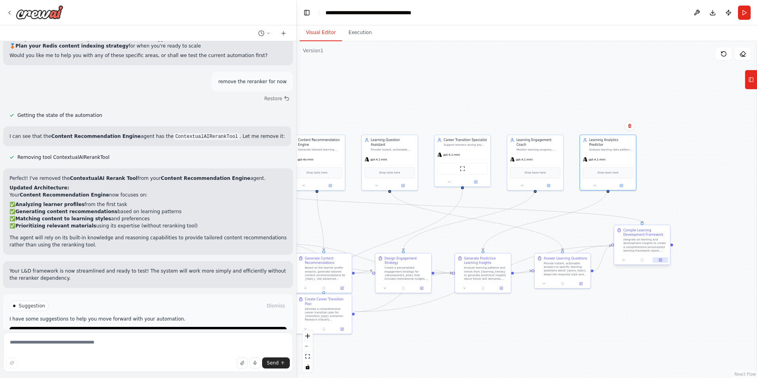
click at [661, 259] on icon at bounding box center [661, 259] width 2 height 2
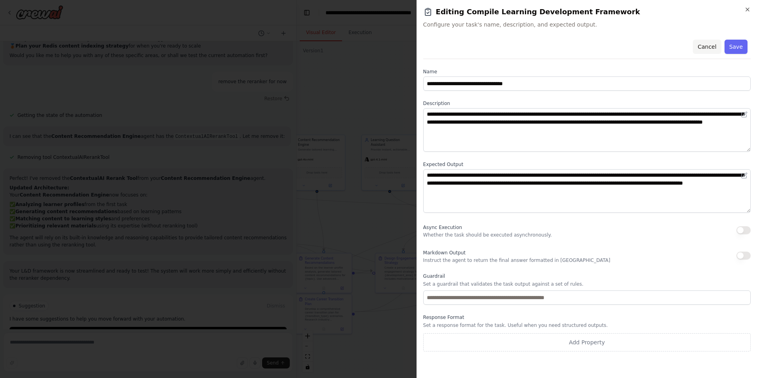
click at [708, 44] on button "Cancel" at bounding box center [707, 47] width 28 height 14
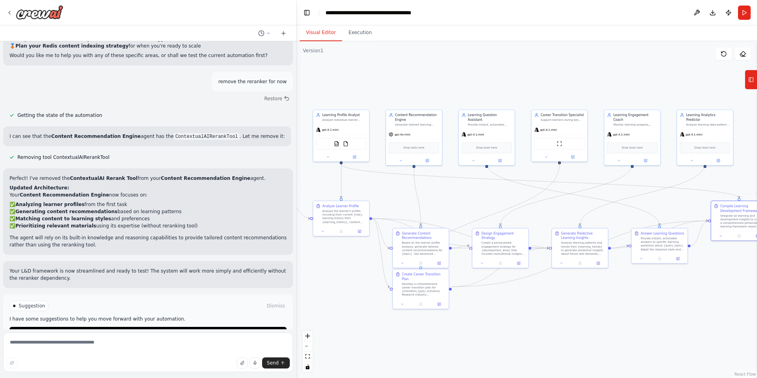
drag, startPoint x: 523, startPoint y: 334, endPoint x: 620, endPoint y: 313, distance: 99.5
click at [620, 313] on div ".deletable-edge-delete-btn { width: 20px; height: 20px; border: 0px solid #ffff…" at bounding box center [526, 209] width 460 height 336
click at [440, 304] on div at bounding box center [421, 305] width 56 height 9
click at [440, 305] on icon at bounding box center [440, 306] width 2 height 2
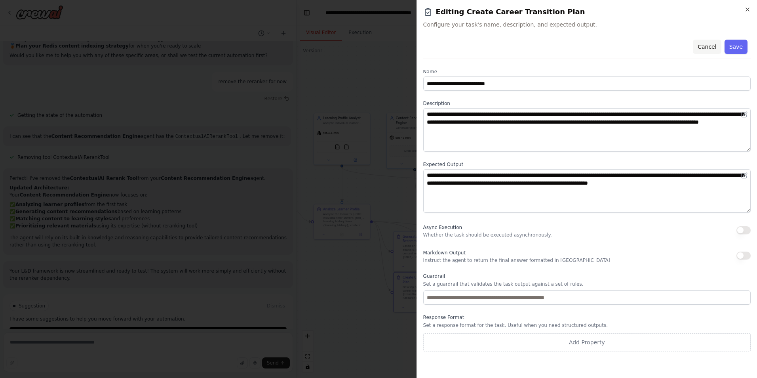
click at [712, 47] on button "Cancel" at bounding box center [707, 47] width 28 height 14
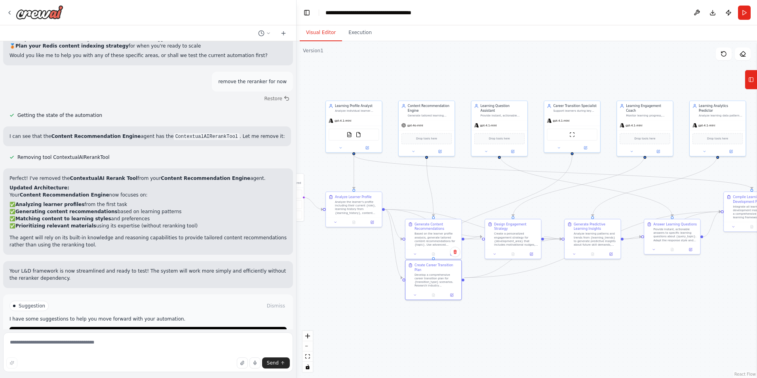
drag, startPoint x: 420, startPoint y: 322, endPoint x: 432, endPoint y: 310, distance: 17.1
click at [432, 310] on div ".deletable-edge-delete-btn { width: 20px; height: 20px; border: 0px solid #ffff…" at bounding box center [526, 209] width 460 height 336
click at [430, 230] on div "Generate Content Recommendations Based on the learner profile analysis, generat…" at bounding box center [436, 233] width 44 height 25
click at [452, 253] on icon at bounding box center [452, 253] width 4 height 4
click at [454, 253] on icon at bounding box center [454, 252] width 2 height 2
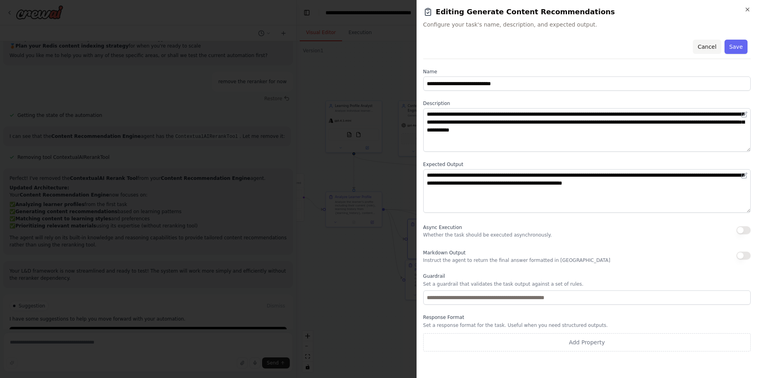
click at [711, 44] on button "Cancel" at bounding box center [707, 47] width 28 height 14
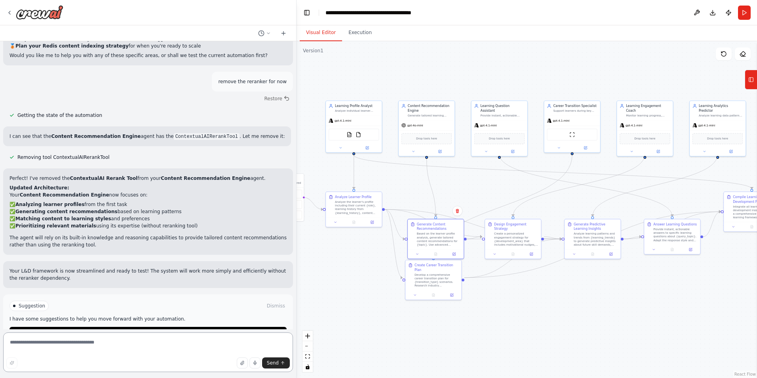
click at [84, 348] on textarea at bounding box center [148, 352] width 290 height 40
type textarea "**********"
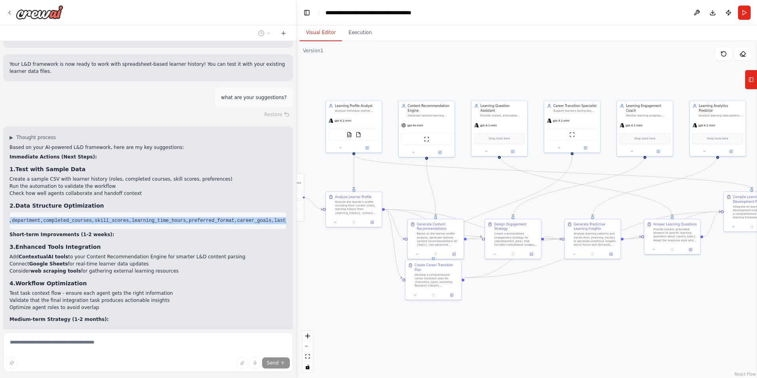
scroll to position [0, 100]
drag, startPoint x: 13, startPoint y: 184, endPoint x: 285, endPoint y: 196, distance: 271.4
click at [285, 196] on div "▶ Thought process Based on your AI-powered L&D framework, here are my key sugge…" at bounding box center [148, 331] width 290 height 410
copy code "learner_id,role,department,completed_courses,skill_scores,learning_time_hours,p…"
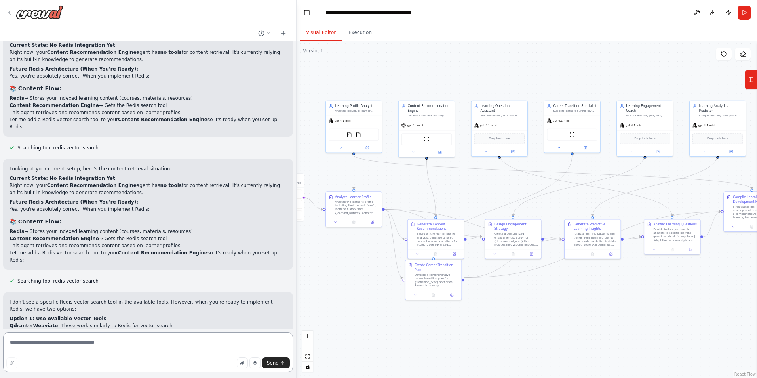
scroll to position [3373, 0]
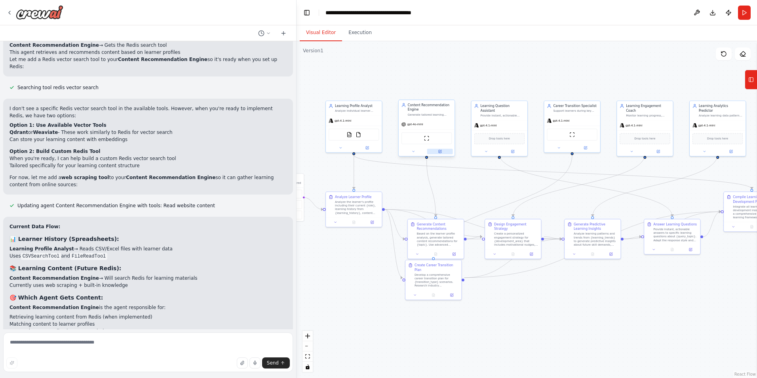
click at [441, 151] on icon at bounding box center [440, 151] width 2 height 2
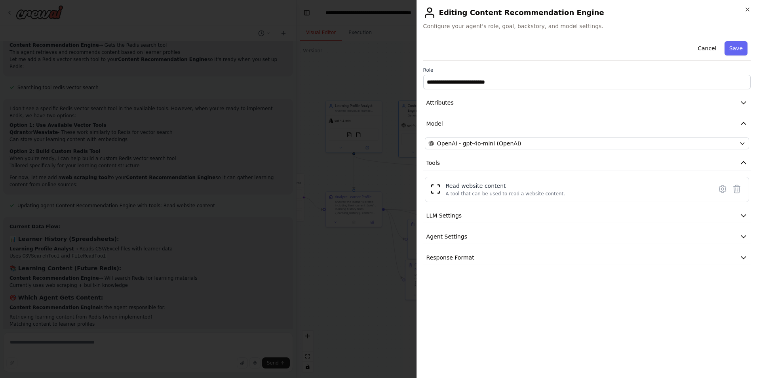
click at [744, 8] on h2 "Editing Content Recommendation Engine" at bounding box center [586, 12] width 327 height 13
click at [748, 11] on icon "button" at bounding box center [747, 9] width 6 height 6
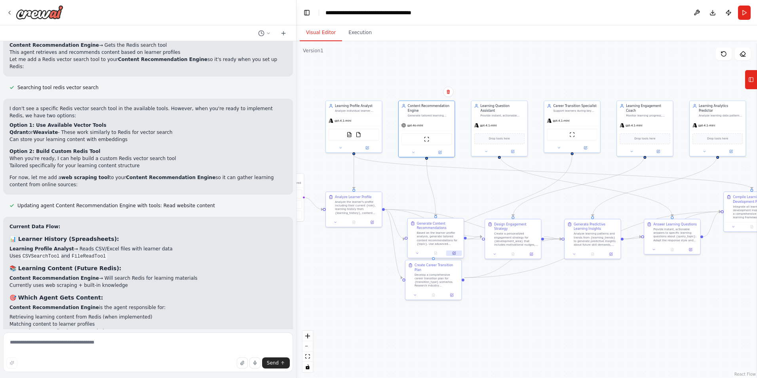
click at [455, 254] on icon at bounding box center [453, 253] width 3 height 3
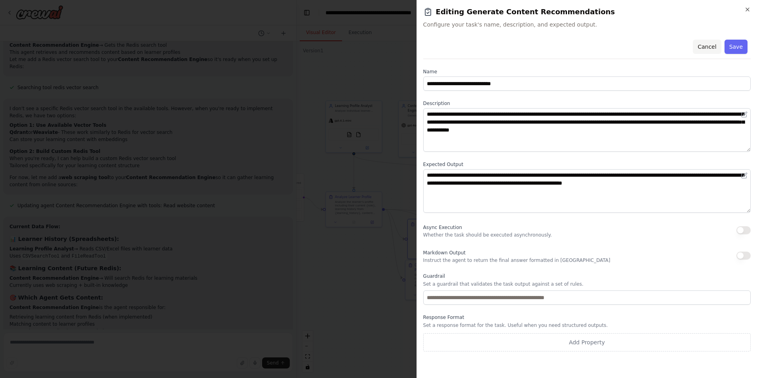
click at [708, 48] on button "Cancel" at bounding box center [707, 47] width 28 height 14
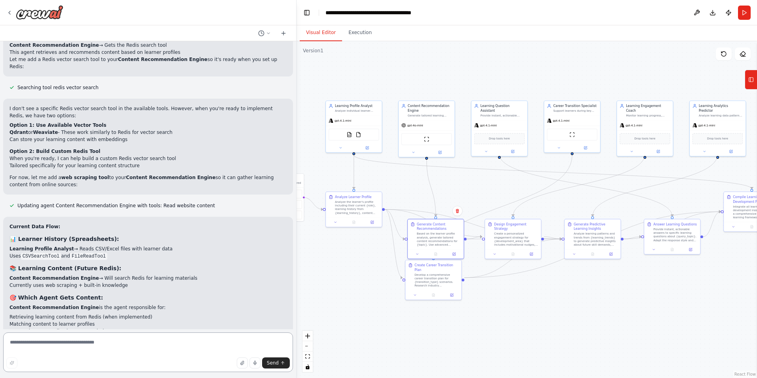
click at [46, 345] on textarea at bounding box center [148, 352] width 290 height 40
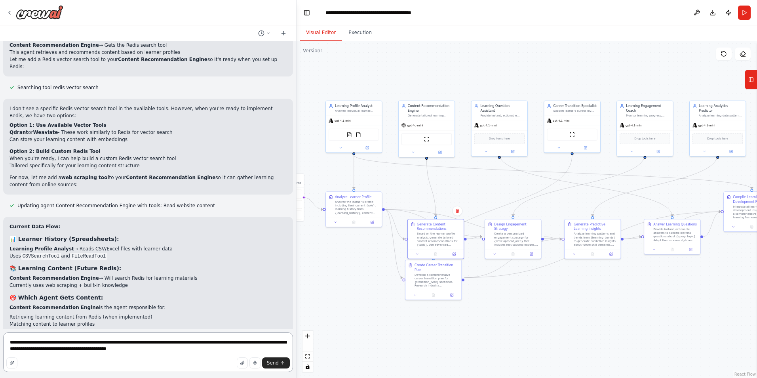
type textarea "**********"
drag, startPoint x: 156, startPoint y: 349, endPoint x: 161, endPoint y: 351, distance: 4.9
click at [156, 350] on textarea "**********" at bounding box center [148, 352] width 290 height 40
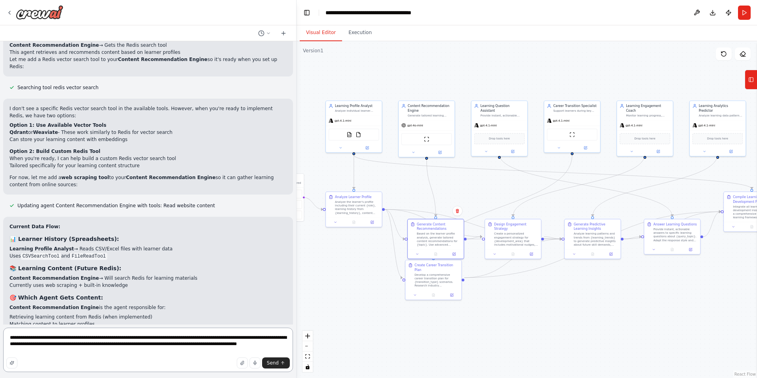
type textarea "**********"
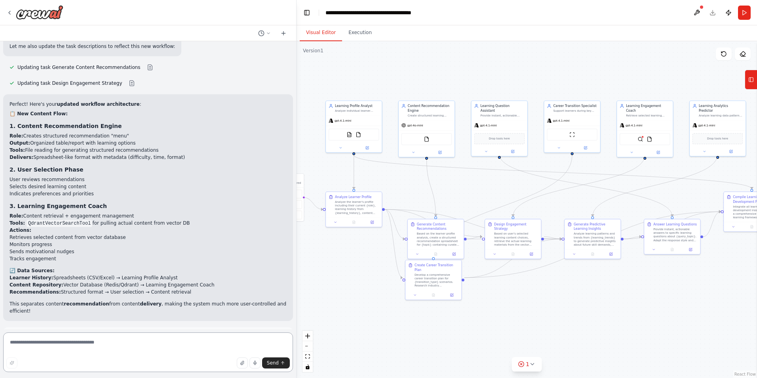
scroll to position [4062, 0]
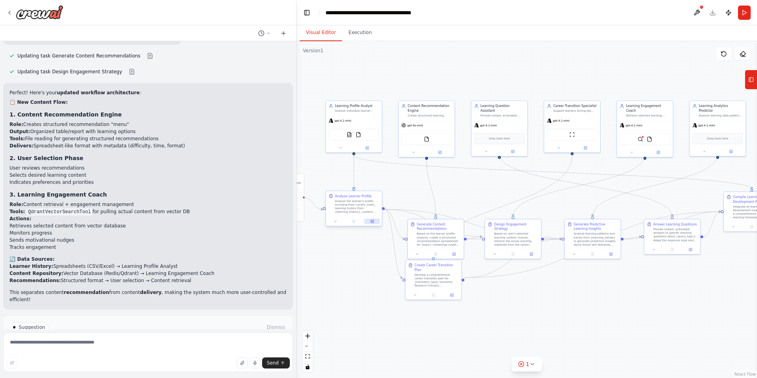
click at [372, 222] on icon at bounding box center [372, 221] width 3 height 3
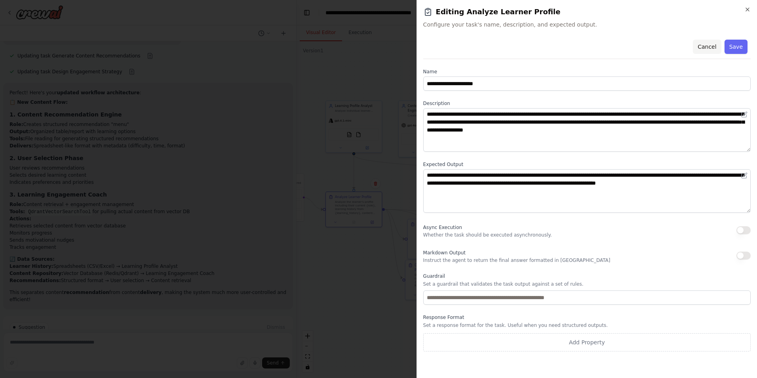
click at [705, 44] on button "Cancel" at bounding box center [707, 47] width 28 height 14
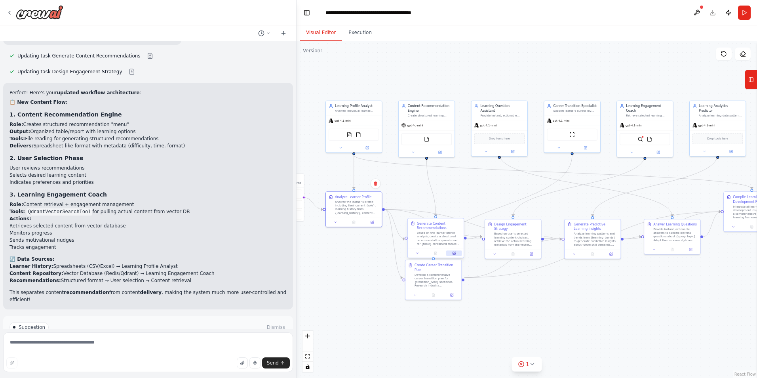
click at [452, 253] on icon at bounding box center [454, 253] width 4 height 4
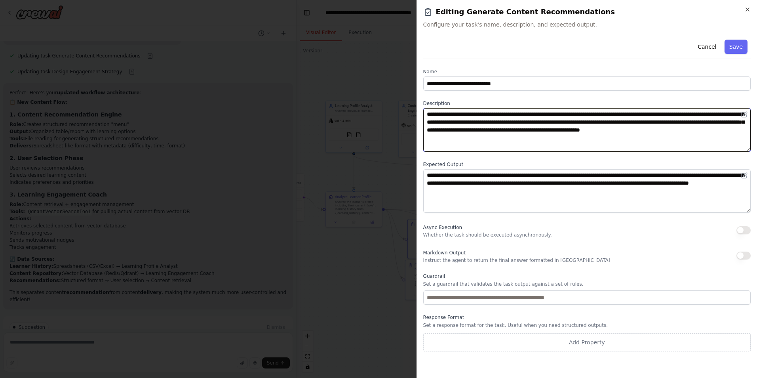
drag, startPoint x: 453, startPoint y: 139, endPoint x: 469, endPoint y: 120, distance: 24.7
click at [469, 120] on textarea "**********" at bounding box center [586, 130] width 327 height 44
click at [469, 136] on textarea "**********" at bounding box center [586, 130] width 327 height 44
drag, startPoint x: 466, startPoint y: 129, endPoint x: 468, endPoint y: 119, distance: 10.1
click at [468, 119] on textarea "**********" at bounding box center [586, 130] width 327 height 44
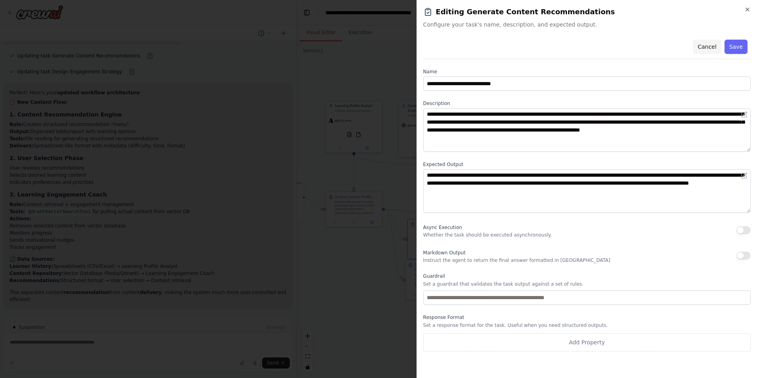
click at [707, 42] on button "Cancel" at bounding box center [707, 47] width 28 height 14
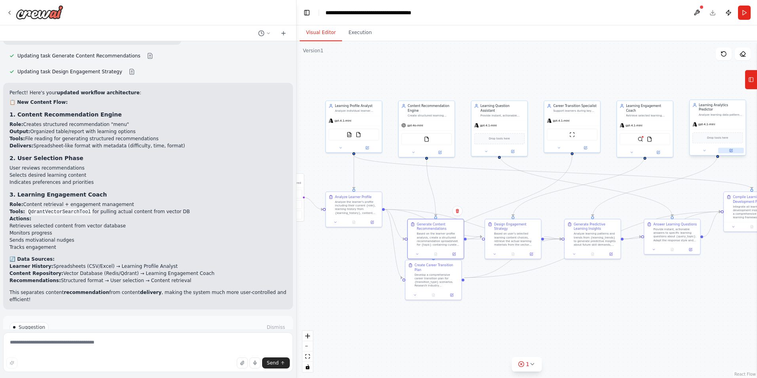
click at [730, 149] on icon at bounding box center [730, 150] width 3 height 3
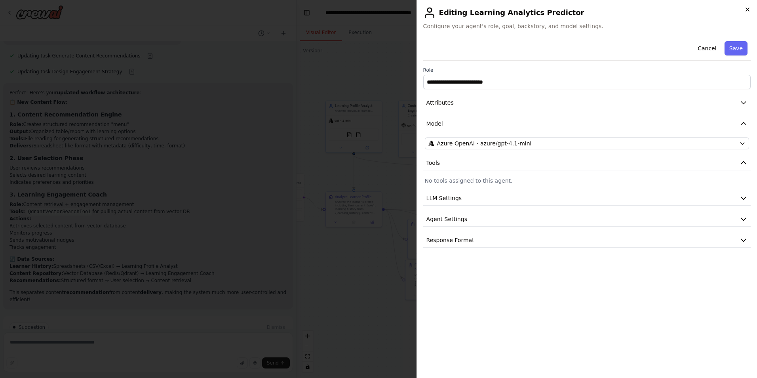
click at [746, 11] on icon "button" at bounding box center [747, 9] width 6 height 6
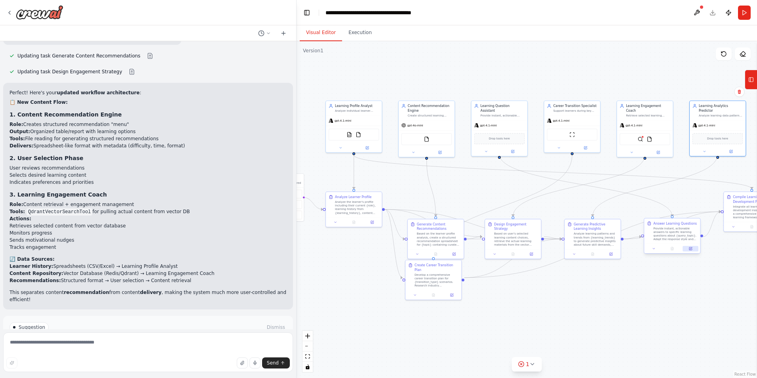
click at [691, 248] on icon at bounding box center [690, 248] width 3 height 3
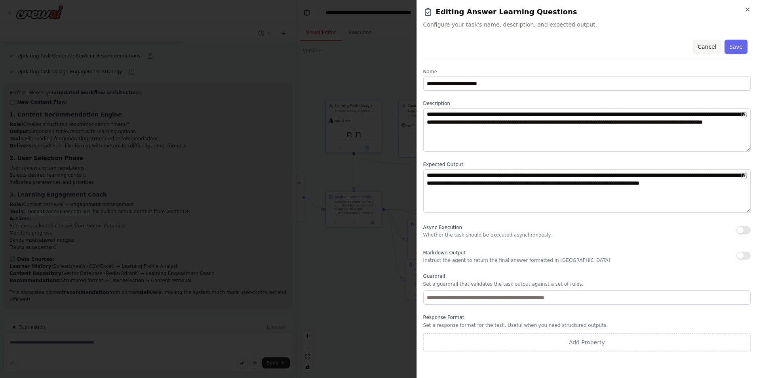
click at [708, 48] on button "Cancel" at bounding box center [707, 47] width 28 height 14
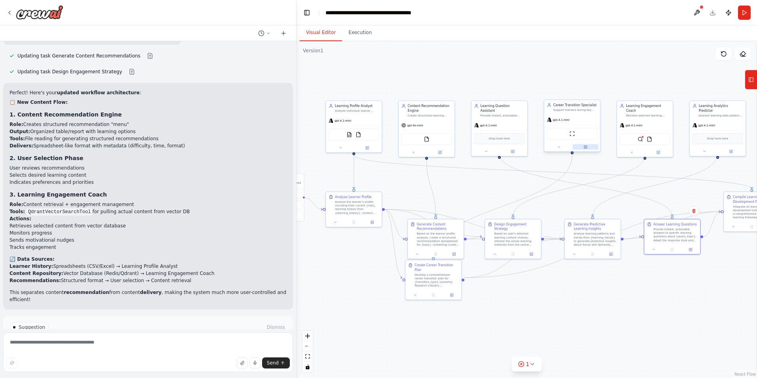
click at [586, 148] on icon at bounding box center [585, 146] width 3 height 3
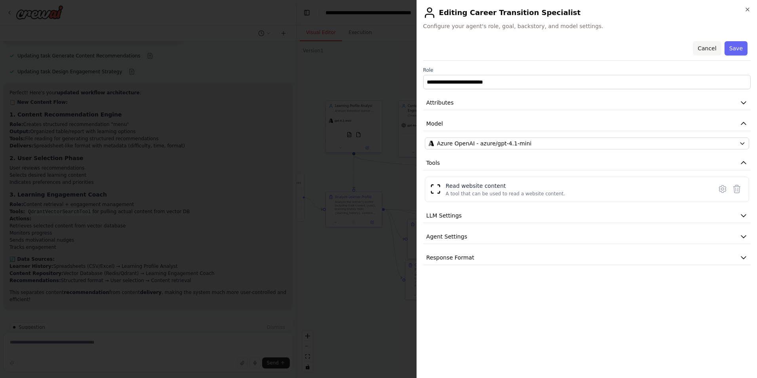
click at [707, 46] on button "Cancel" at bounding box center [707, 48] width 28 height 14
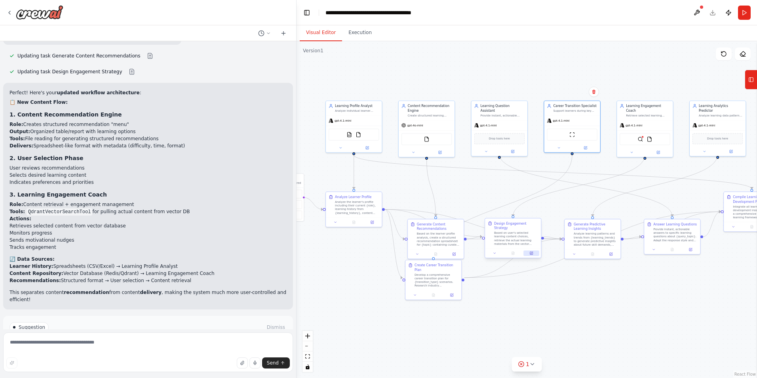
click at [529, 251] on icon at bounding box center [531, 253] width 4 height 4
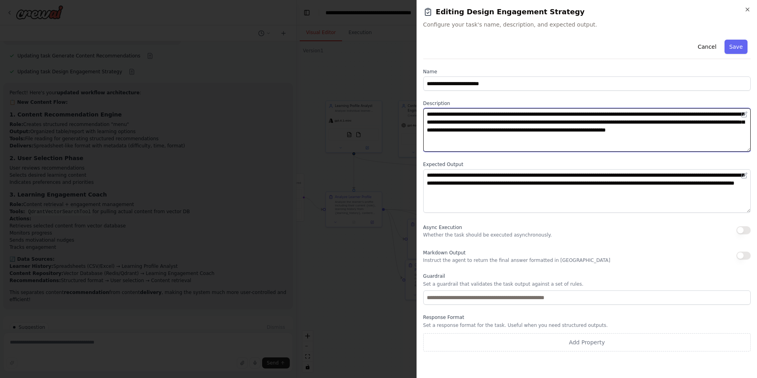
drag, startPoint x: 520, startPoint y: 141, endPoint x: 424, endPoint y: 114, distance: 100.4
click at [424, 114] on textarea "**********" at bounding box center [586, 130] width 327 height 44
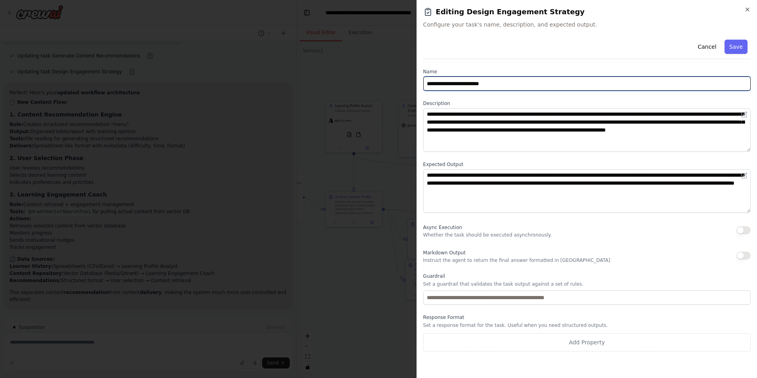
click at [508, 87] on input "**********" at bounding box center [586, 83] width 327 height 14
drag, startPoint x: 505, startPoint y: 82, endPoint x: 419, endPoint y: 82, distance: 85.9
click at [419, 82] on div "**********" at bounding box center [586, 189] width 340 height 378
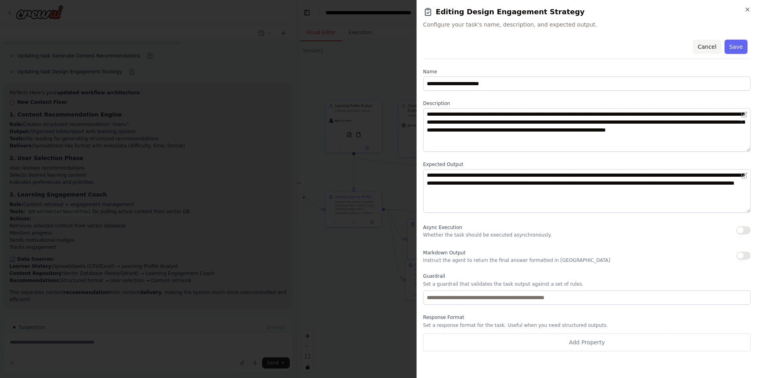
click at [708, 47] on button "Cancel" at bounding box center [707, 47] width 28 height 14
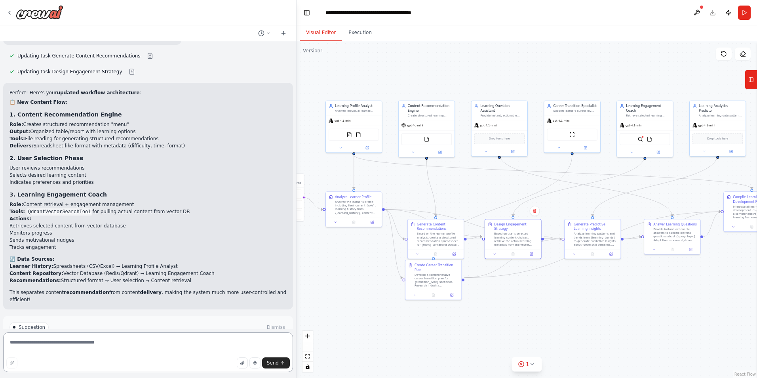
click at [44, 343] on textarea at bounding box center [148, 352] width 290 height 40
paste textarea "**********"
type textarea "**********"
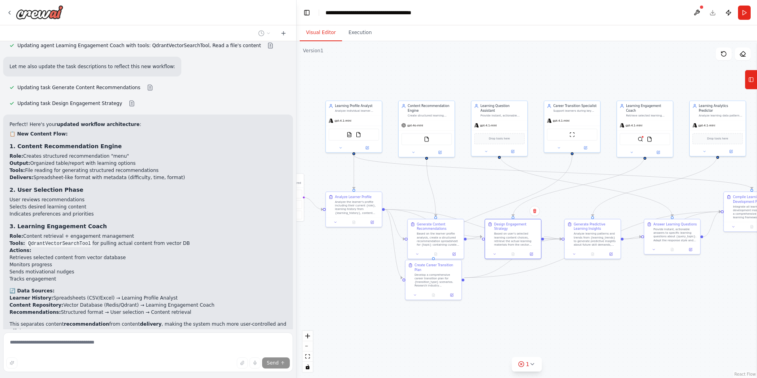
scroll to position [4074, 0]
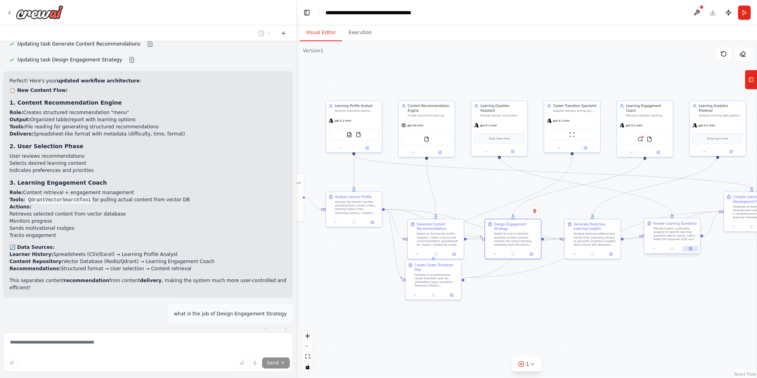
click at [691, 250] on button at bounding box center [689, 249] width 15 height 6
click at [691, 249] on icon at bounding box center [690, 248] width 3 height 3
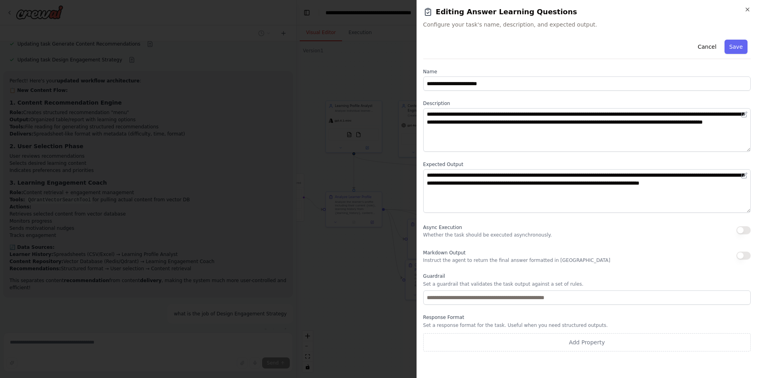
scroll to position [4090, 0]
click at [709, 46] on button "Cancel" at bounding box center [707, 47] width 28 height 14
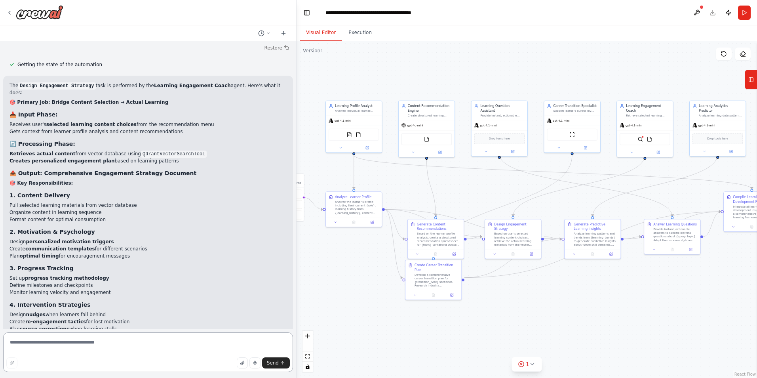
scroll to position [4364, 0]
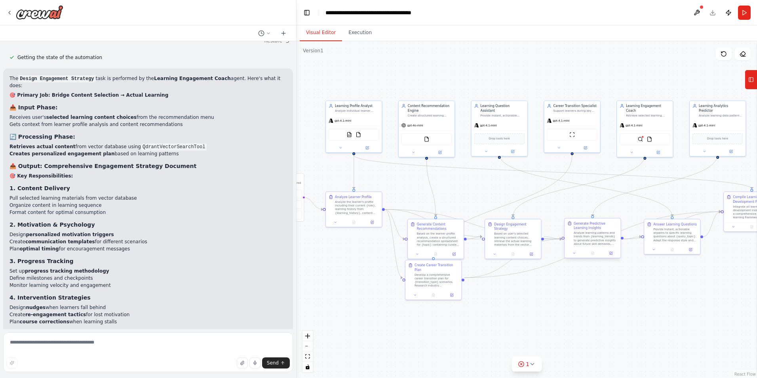
click at [611, 258] on div "Generate Predictive Learning Insights Analyze learning patterns and trends from…" at bounding box center [592, 238] width 57 height 40
click at [611, 252] on icon at bounding box center [611, 252] width 2 height 2
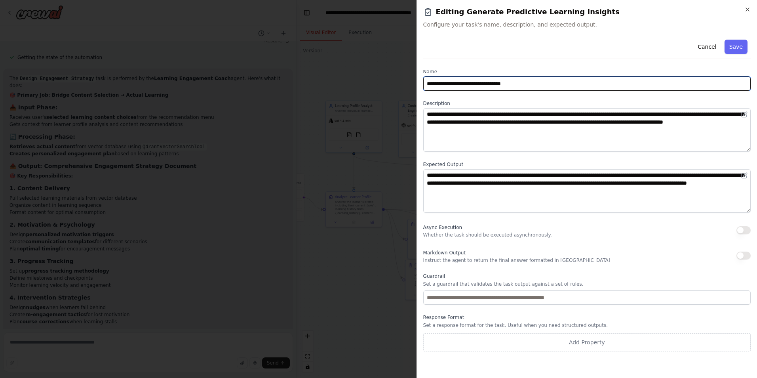
drag, startPoint x: 526, startPoint y: 84, endPoint x: 381, endPoint y: 83, distance: 145.3
click at [381, 83] on body "lets build a learning and development agentic framework that does this Deliveri…" at bounding box center [378, 189] width 757 height 378
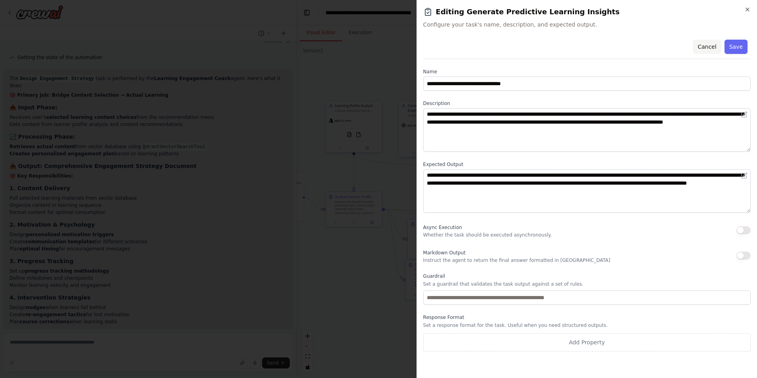
click at [704, 44] on button "Cancel" at bounding box center [707, 47] width 28 height 14
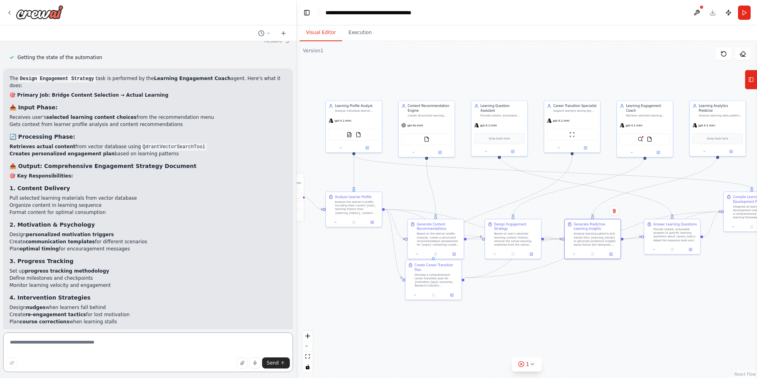
click at [50, 347] on textarea at bounding box center [148, 352] width 290 height 40
paste textarea "**********"
type textarea "**********"
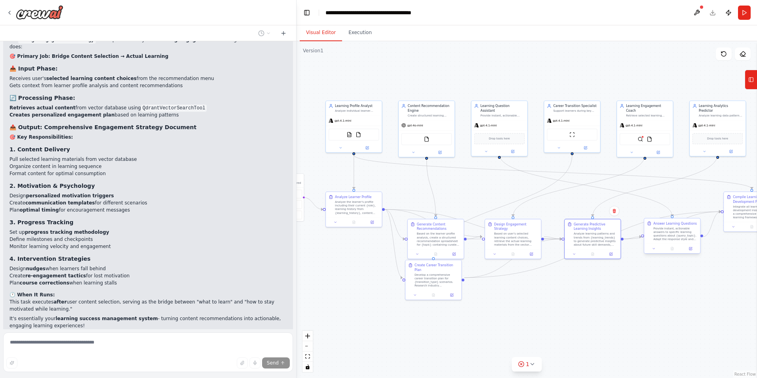
scroll to position [4433, 0]
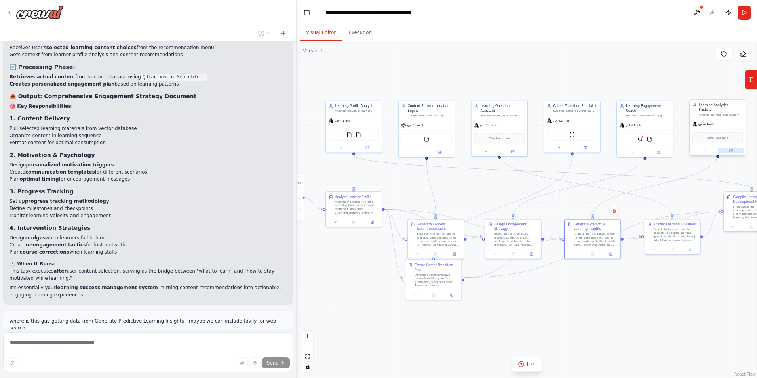
click at [729, 148] on icon at bounding box center [731, 150] width 4 height 4
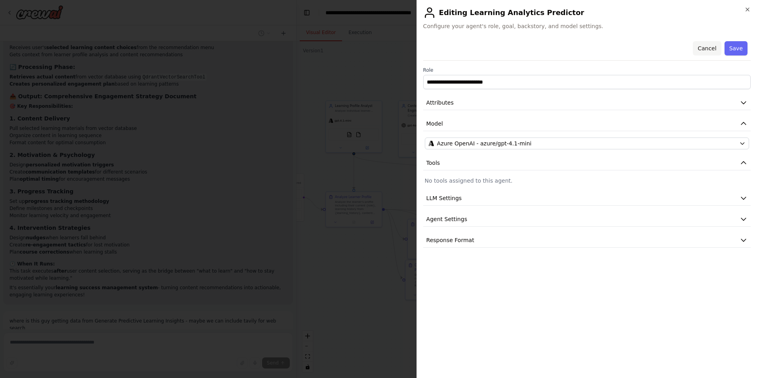
click at [703, 49] on button "Cancel" at bounding box center [707, 48] width 28 height 14
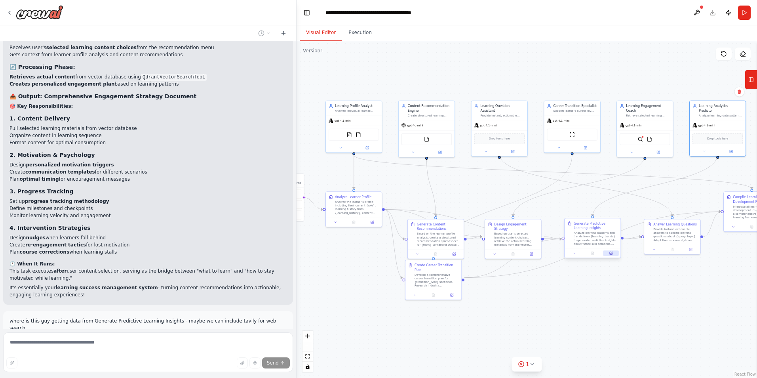
click at [611, 253] on icon at bounding box center [611, 252] width 2 height 2
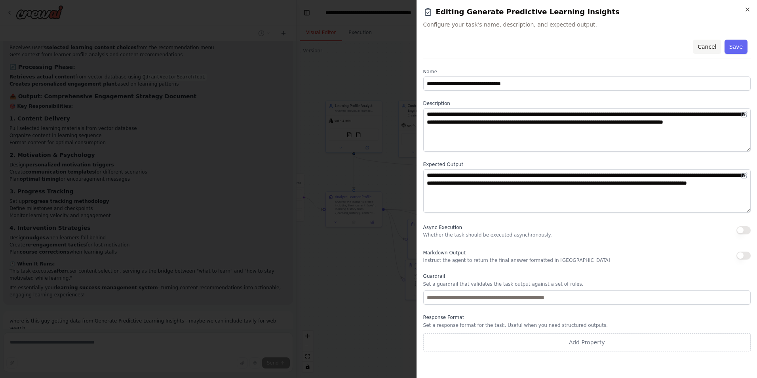
click at [712, 47] on button "Cancel" at bounding box center [707, 47] width 28 height 14
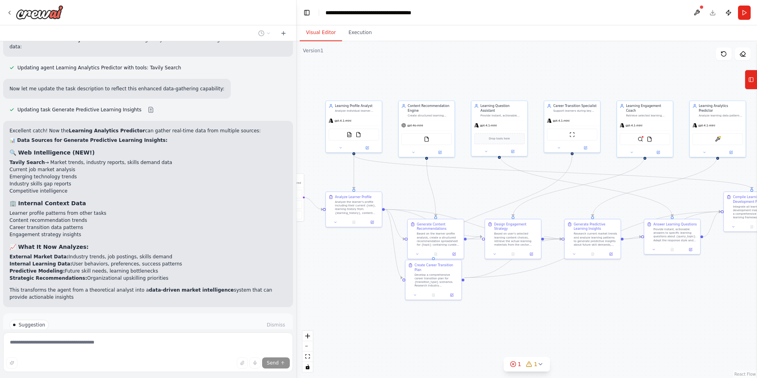
scroll to position [4837, 0]
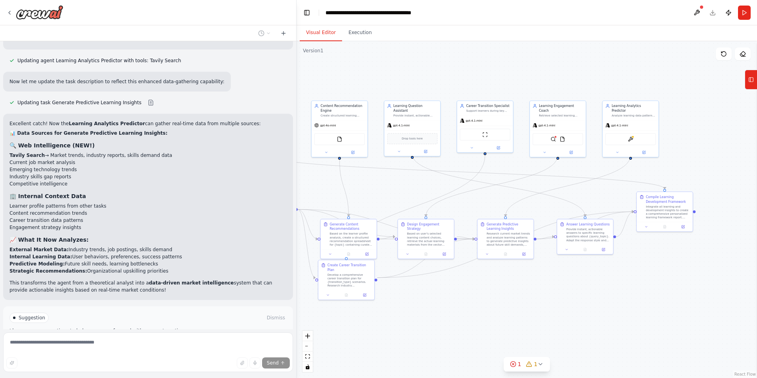
drag, startPoint x: 722, startPoint y: 283, endPoint x: 635, endPoint y: 283, distance: 87.1
click at [635, 283] on div ".deletable-edge-delete-btn { width: 20px; height: 20px; border: 0px solid #ffff…" at bounding box center [526, 209] width 460 height 336
click at [683, 226] on icon at bounding box center [683, 225] width 3 height 3
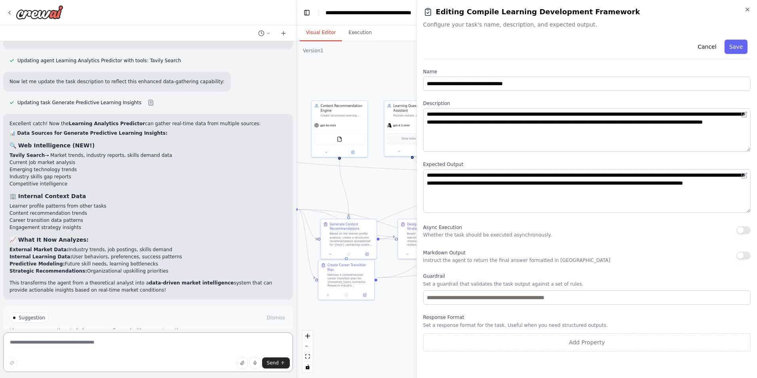
scroll to position [4806, 0]
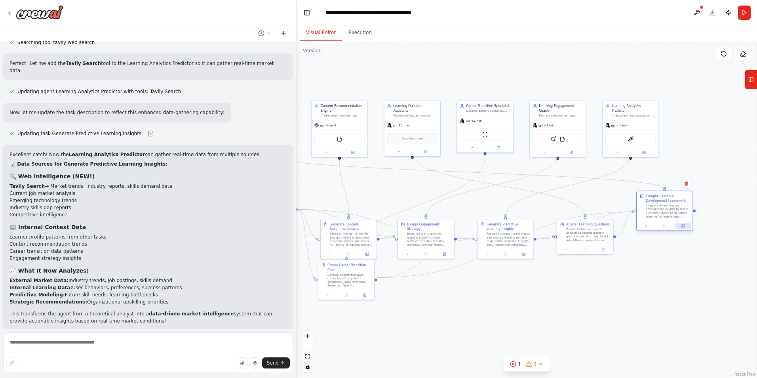
click at [684, 228] on button at bounding box center [682, 226] width 15 height 6
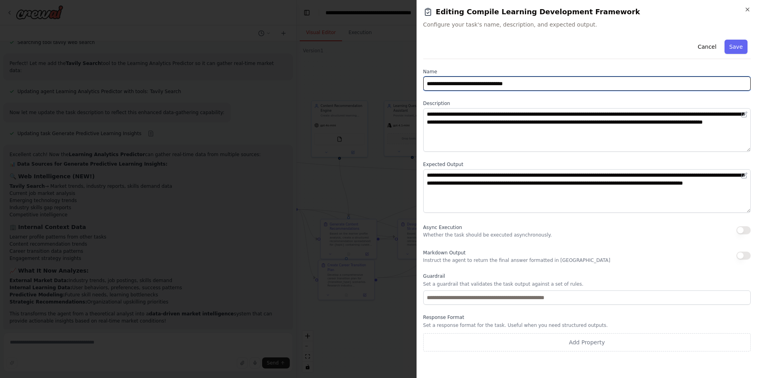
drag, startPoint x: 547, startPoint y: 84, endPoint x: 420, endPoint y: 85, distance: 127.1
click at [420, 85] on div "**********" at bounding box center [586, 189] width 340 height 378
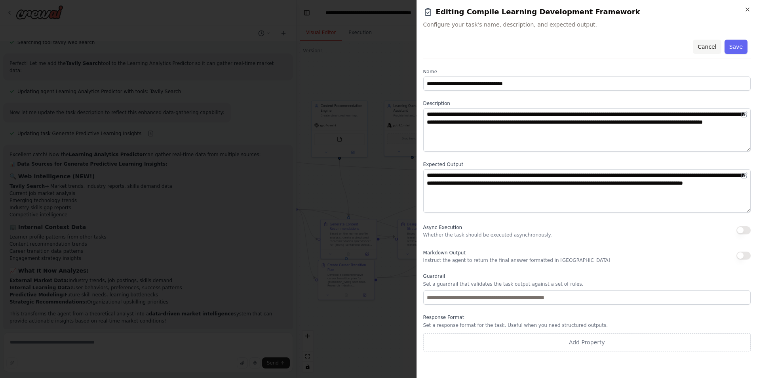
click at [709, 42] on button "Cancel" at bounding box center [707, 47] width 28 height 14
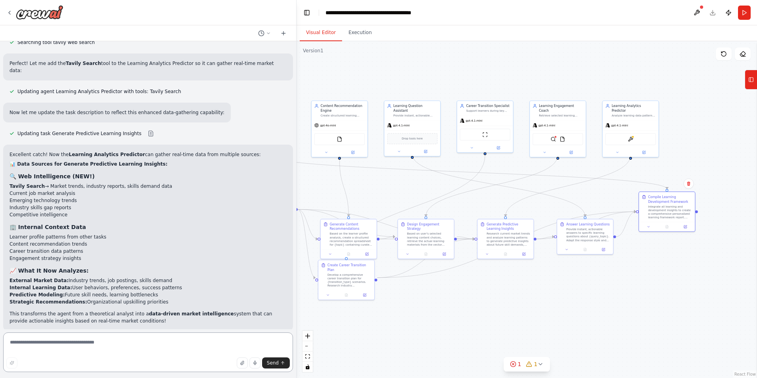
drag, startPoint x: 46, startPoint y: 338, endPoint x: 44, endPoint y: 342, distance: 4.1
click at [45, 340] on textarea at bounding box center [148, 352] width 290 height 40
paste textarea "**********"
type textarea "**********"
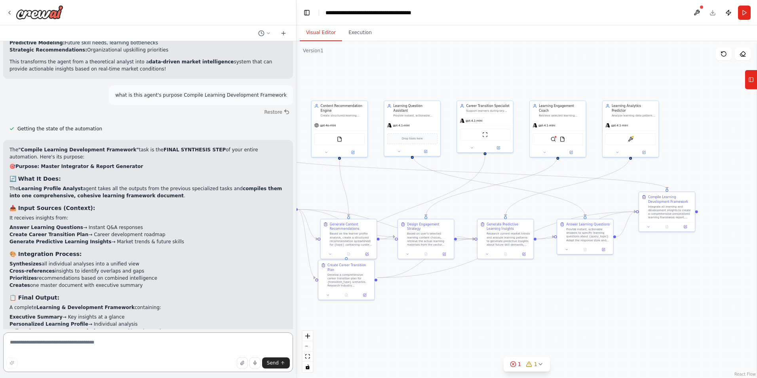
scroll to position [5068, 0]
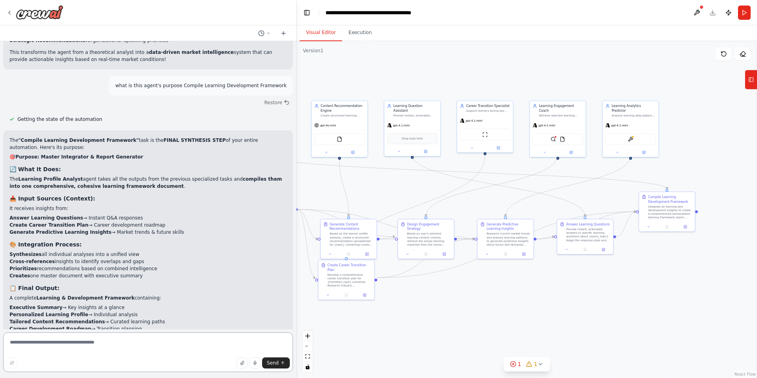
click at [59, 338] on textarea at bounding box center [148, 352] width 290 height 40
type textarea "**********"
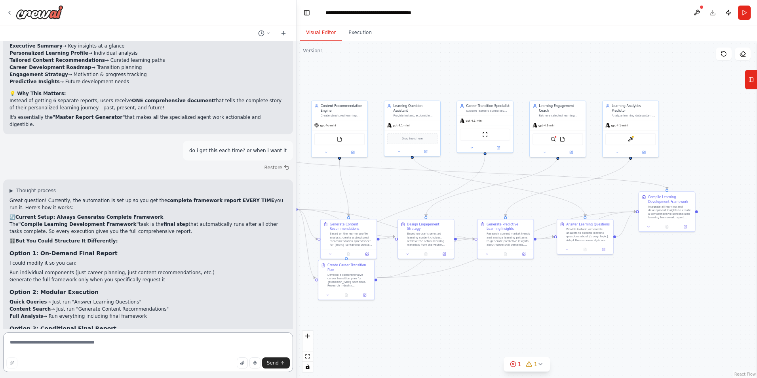
scroll to position [5336, 0]
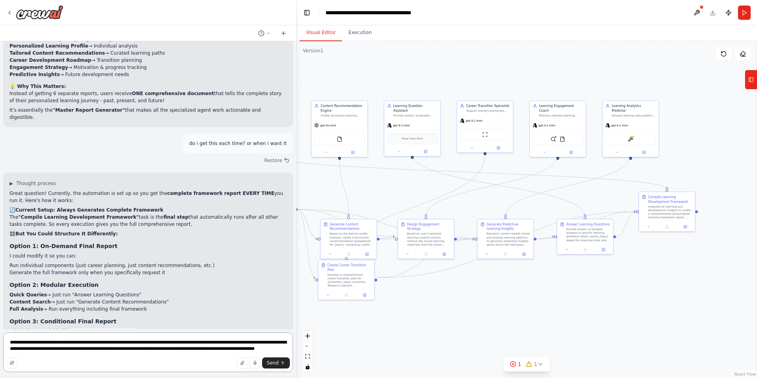
click at [194, 350] on textarea "**********" at bounding box center [148, 352] width 290 height 40
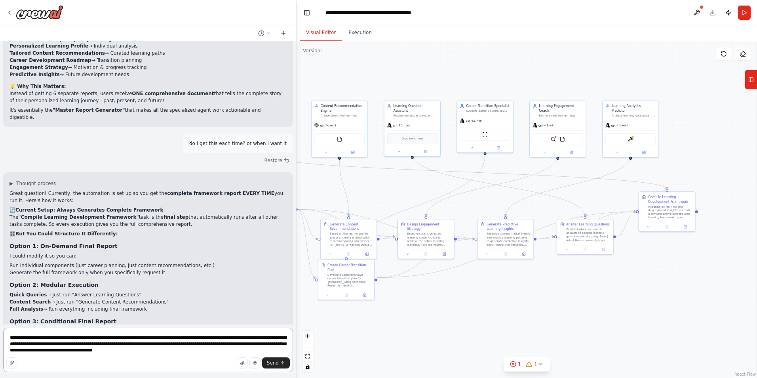
click at [156, 353] on textarea "**********" at bounding box center [148, 349] width 290 height 44
click at [49, 350] on textarea "**********" at bounding box center [148, 349] width 290 height 44
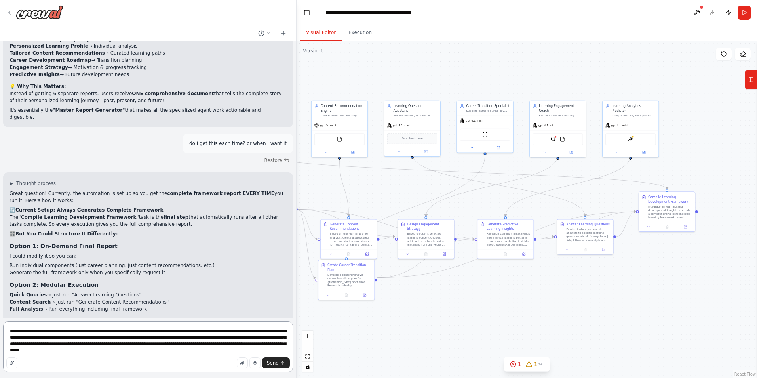
click at [188, 345] on textarea "**********" at bounding box center [148, 346] width 290 height 51
click at [66, 351] on textarea "**********" at bounding box center [148, 346] width 290 height 51
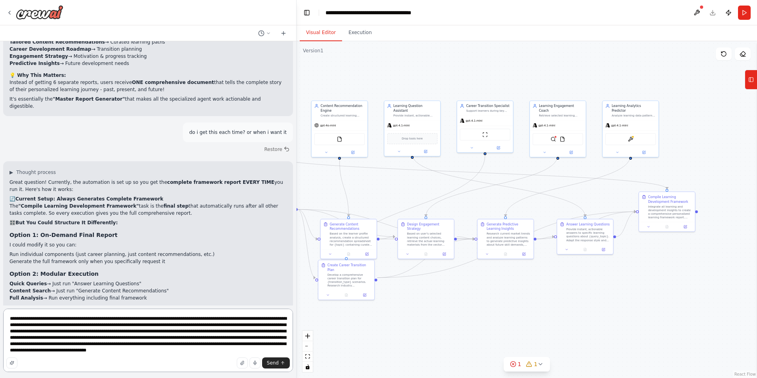
type textarea "**********"
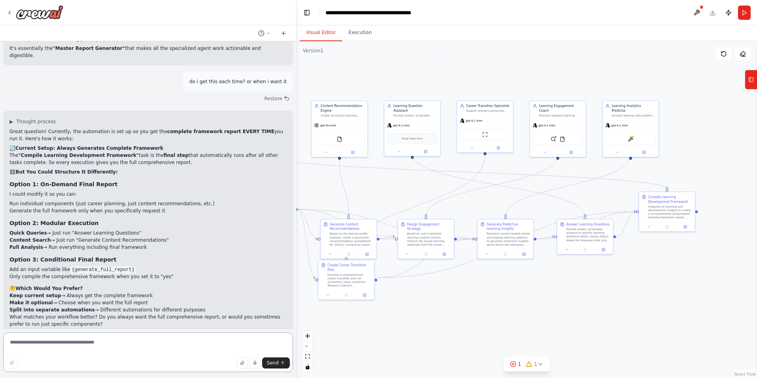
scroll to position [5410, 0]
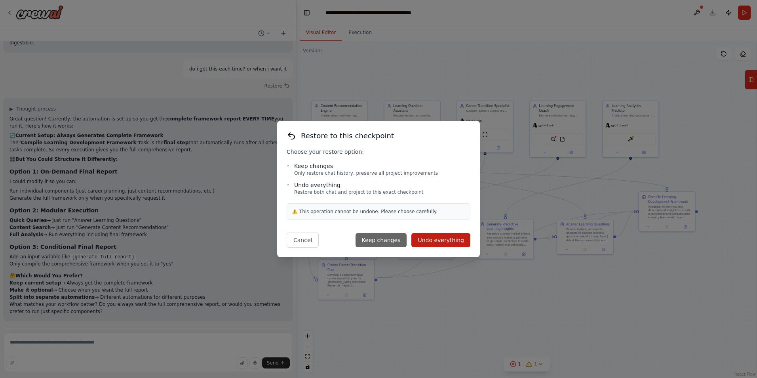
click at [391, 244] on button "Keep changes" at bounding box center [380, 240] width 51 height 14
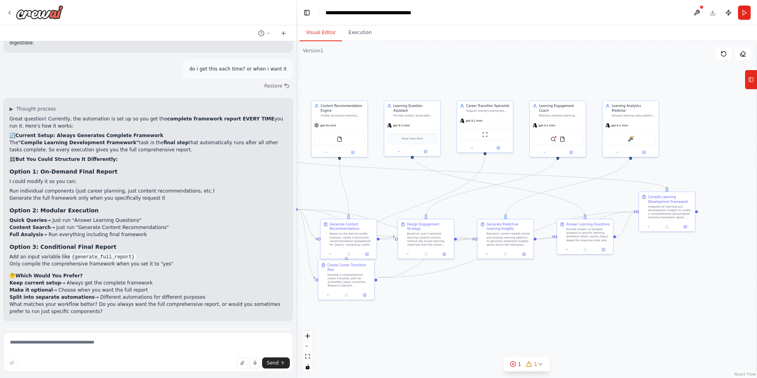
click at [164, 334] on p "this is what i want - this should be a full agentic workflow - it should be sma…" at bounding box center [147, 359] width 277 height 50
type textarea "**********"
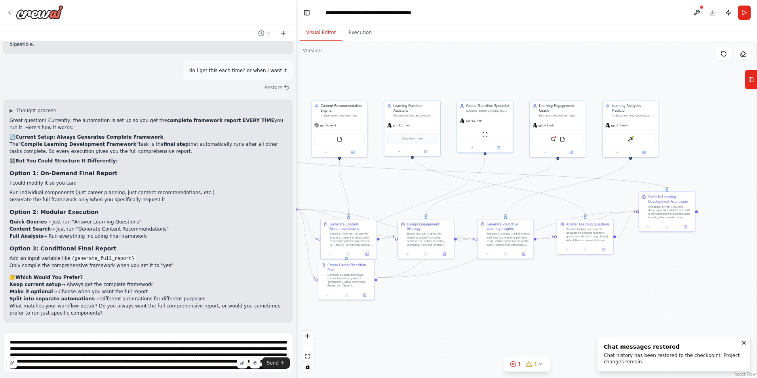
scroll to position [5360, 0]
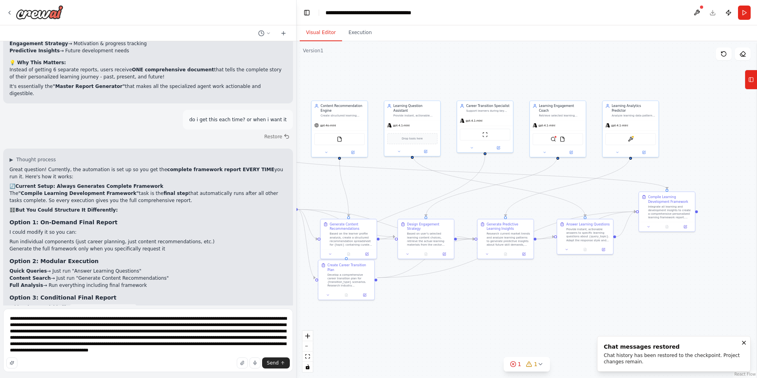
click at [194, 298] on div "▶ Thought process Great question! Currently, the automation is set up so you ge…" at bounding box center [148, 259] width 290 height 223
click at [273, 365] on span "Send" at bounding box center [273, 362] width 12 height 6
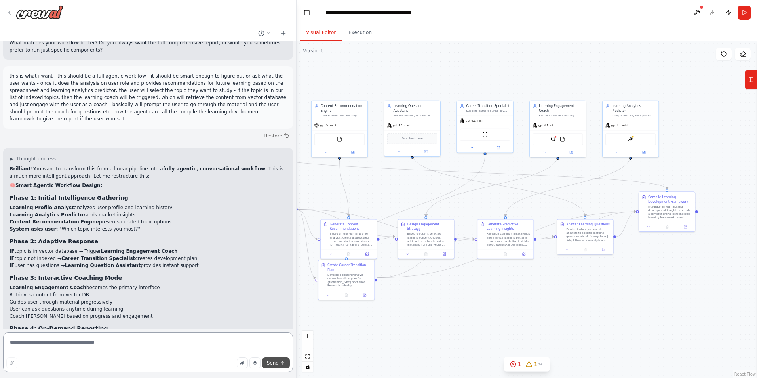
scroll to position [5679, 0]
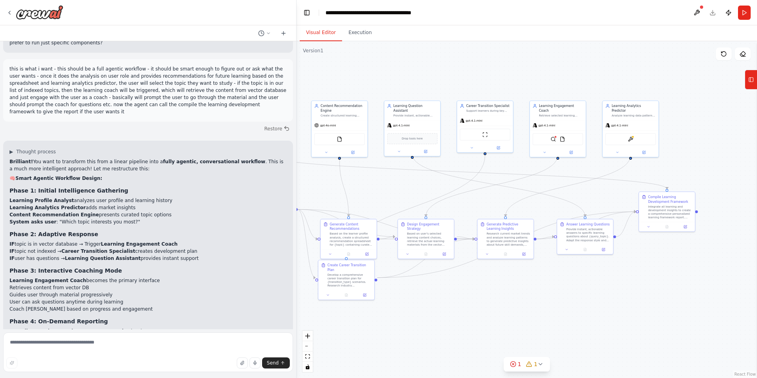
click at [139, 284] on li "Retrieves content from vector DB" at bounding box center [147, 287] width 277 height 7
click at [65, 349] on textarea at bounding box center [148, 352] width 290 height 40
type textarea "**********"
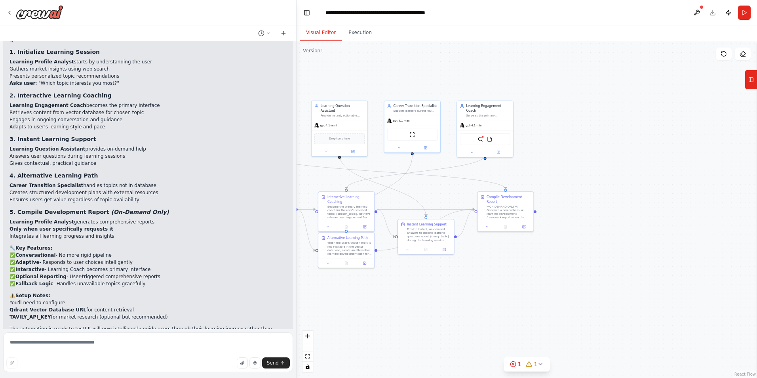
scroll to position [6824, 0]
click at [25, 344] on textarea at bounding box center [148, 352] width 290 height 40
type textarea "**********"
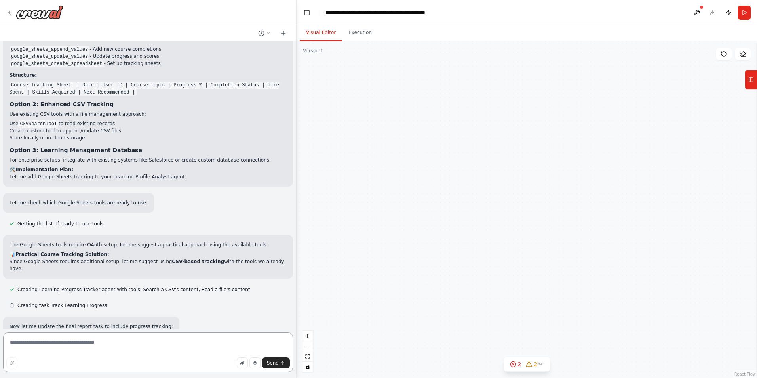
scroll to position [7332, 0]
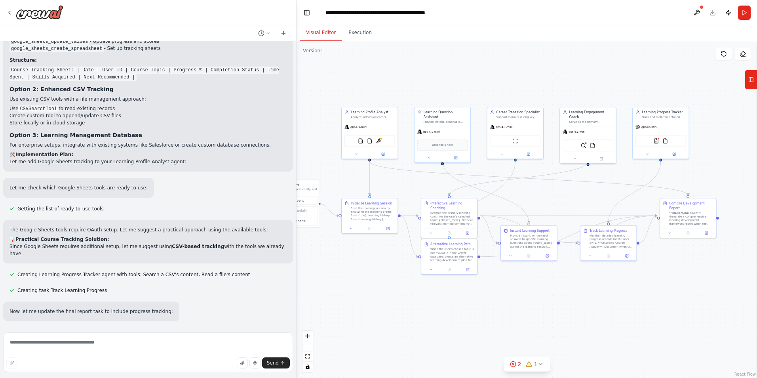
drag, startPoint x: 504, startPoint y: 286, endPoint x: 607, endPoint y: 293, distance: 103.1
click at [607, 293] on div ".deletable-edge-delete-btn { width: 20px; height: 20px; border: 0px solid #ffff…" at bounding box center [526, 209] width 460 height 336
click at [387, 226] on icon at bounding box center [388, 228] width 4 height 4
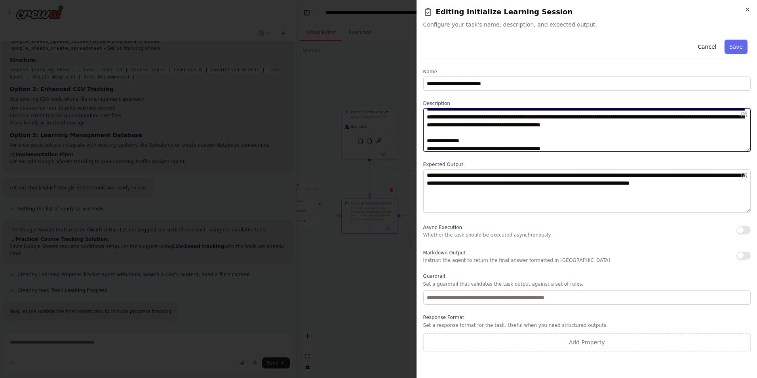
scroll to position [0, 0]
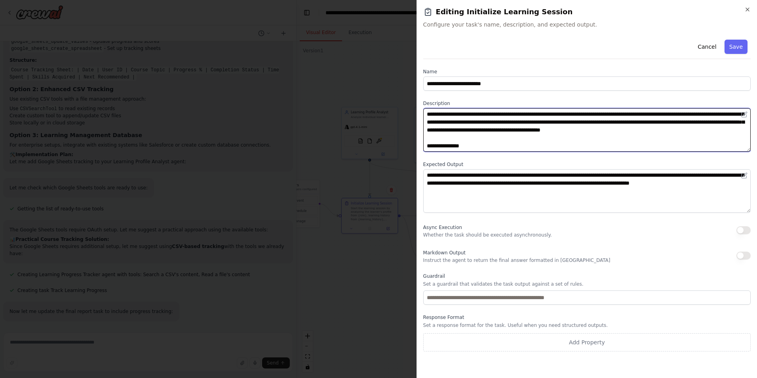
drag, startPoint x: 472, startPoint y: 147, endPoint x: 424, endPoint y: 112, distance: 59.8
click at [424, 112] on textarea "**********" at bounding box center [586, 130] width 327 height 44
drag, startPoint x: 557, startPoint y: 147, endPoint x: 458, endPoint y: 118, distance: 103.6
click at [458, 118] on textarea "**********" at bounding box center [586, 130] width 327 height 44
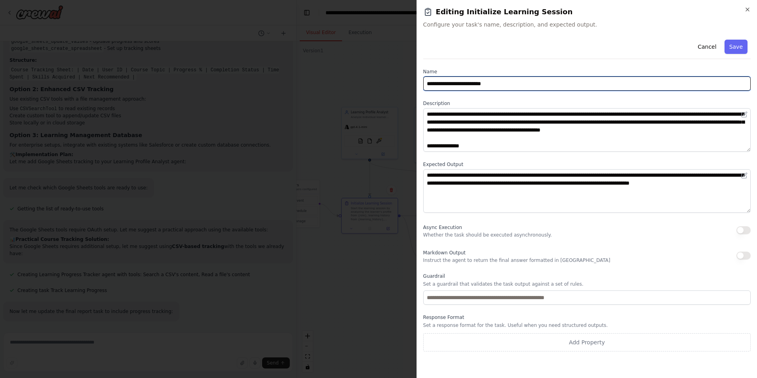
click at [496, 86] on input "**********" at bounding box center [586, 83] width 327 height 14
drag, startPoint x: 505, startPoint y: 85, endPoint x: 396, endPoint y: 84, distance: 108.9
click at [396, 84] on body "lets build a learning and development agentic framework that does this Deliveri…" at bounding box center [378, 189] width 757 height 378
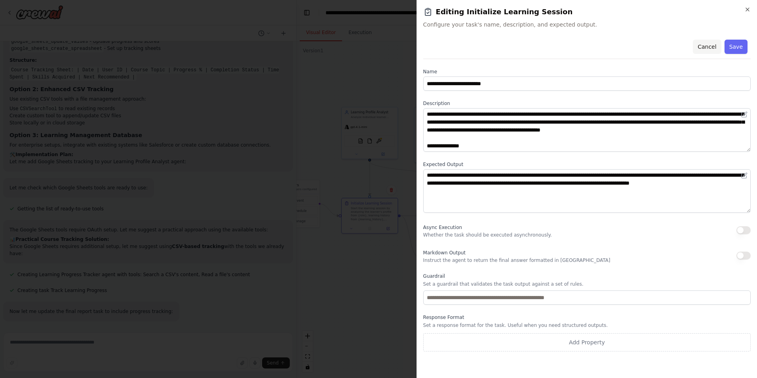
click at [716, 46] on button "Cancel" at bounding box center [707, 47] width 28 height 14
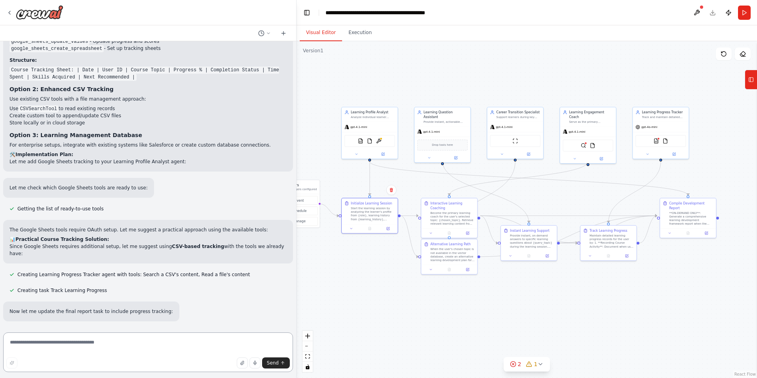
click at [55, 350] on textarea at bounding box center [148, 352] width 290 height 40
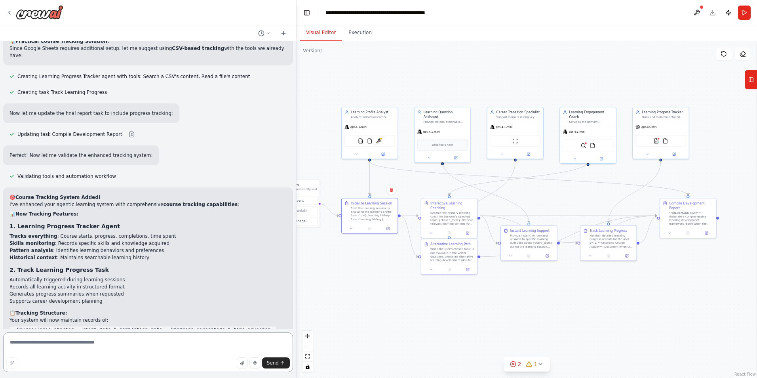
scroll to position [7674, 0]
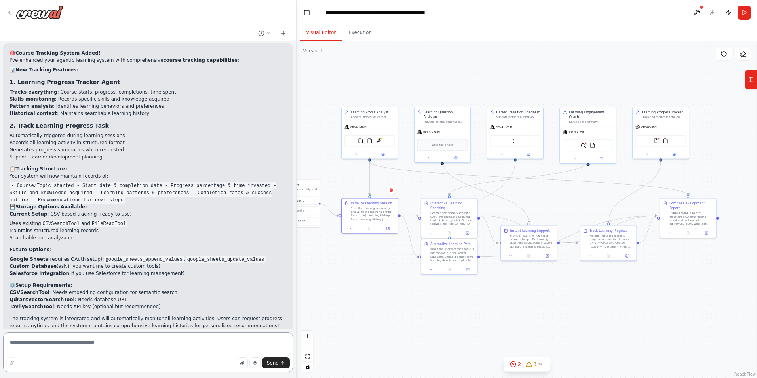
click at [38, 338] on textarea at bounding box center [148, 352] width 290 height 40
type textarea "**********"
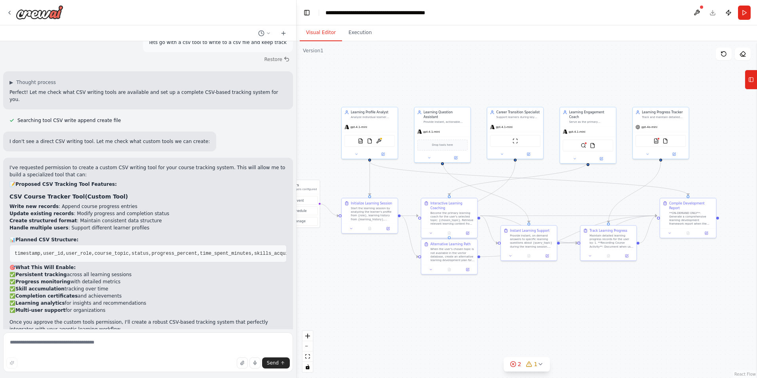
scroll to position [8010, 0]
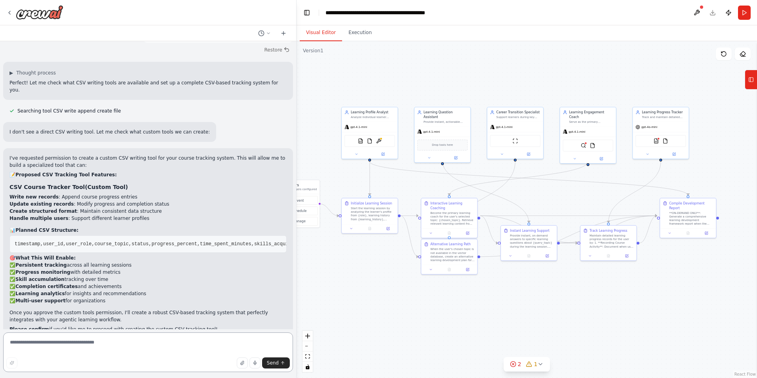
click at [65, 350] on textarea at bounding box center [148, 352] width 290 height 40
type textarea "***"
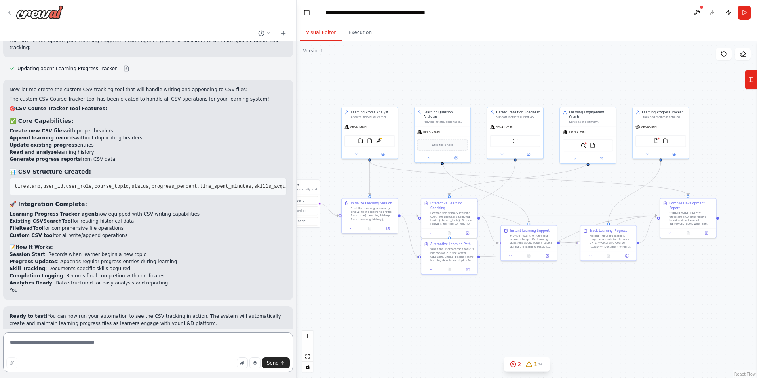
scroll to position [8547, 0]
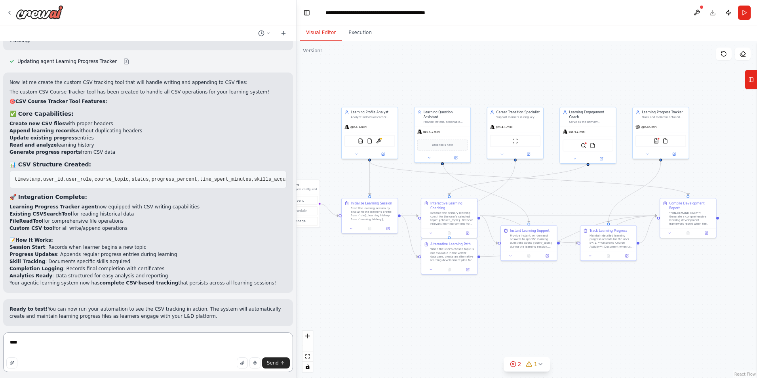
paste textarea "**********"
type textarea "**********"
drag, startPoint x: 224, startPoint y: 342, endPoint x: 231, endPoint y: 343, distance: 7.2
click at [224, 342] on textarea "**********" at bounding box center [148, 352] width 290 height 40
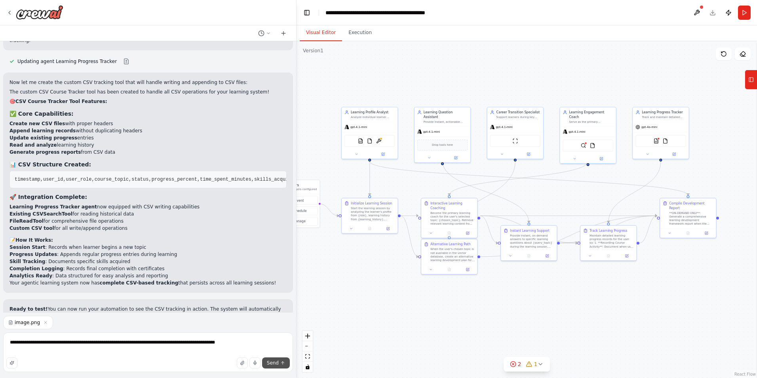
click at [275, 363] on span "Send" at bounding box center [273, 362] width 12 height 6
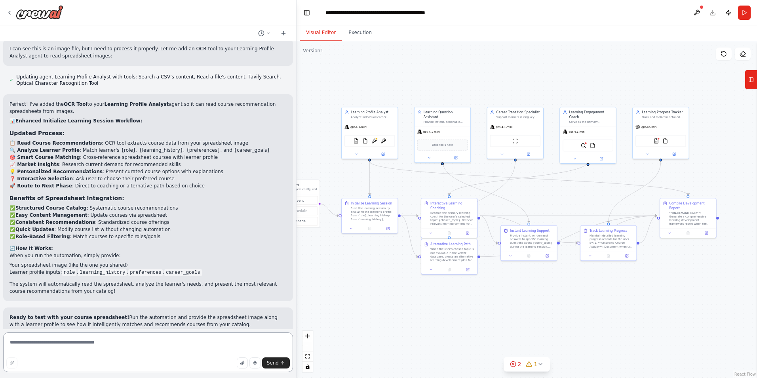
scroll to position [8941, 0]
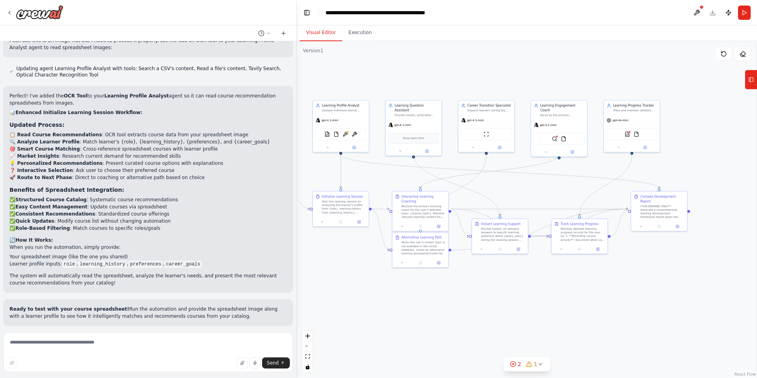
drag, startPoint x: 455, startPoint y: 293, endPoint x: 426, endPoint y: 287, distance: 29.7
click at [426, 287] on div ".deletable-edge-delete-btn { width: 20px; height: 20px; border: 0px solid #ffff…" at bounding box center [526, 209] width 460 height 336
click at [359, 220] on icon at bounding box center [359, 220] width 3 height 3
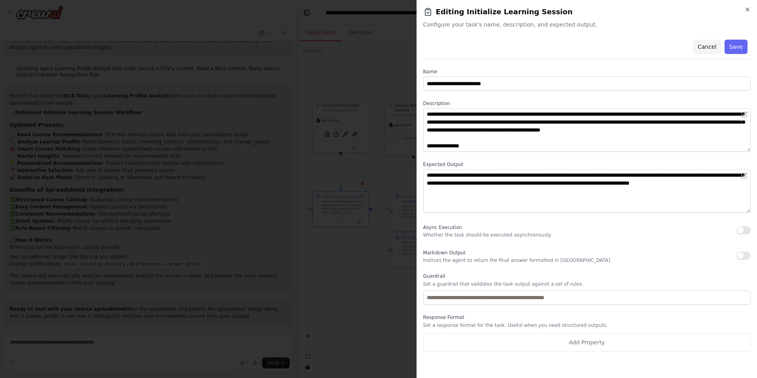
click at [712, 47] on button "Cancel" at bounding box center [707, 47] width 28 height 14
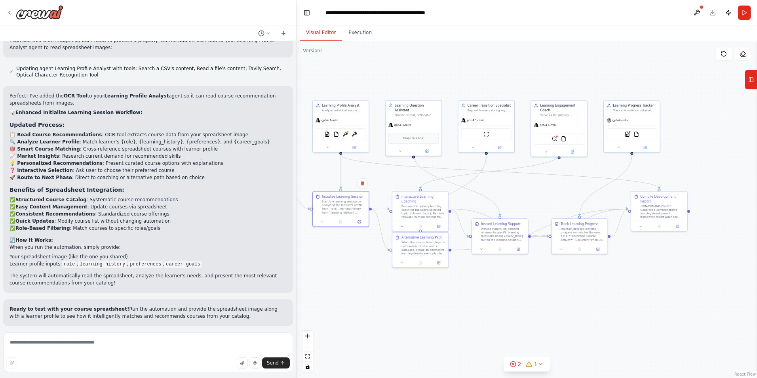
scroll to position [8901, 0]
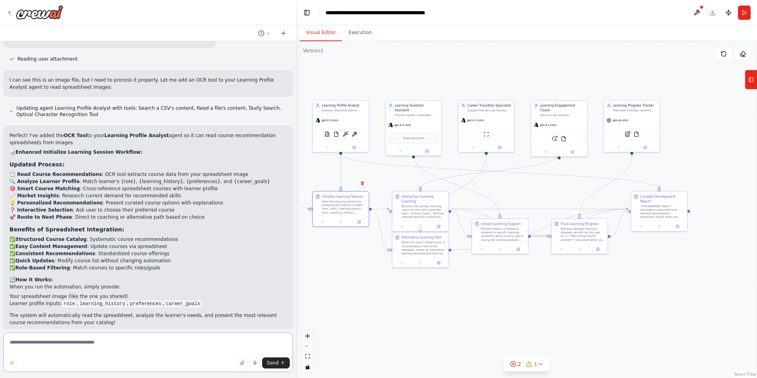
click at [25, 340] on textarea at bounding box center [148, 352] width 290 height 40
type textarea "**********"
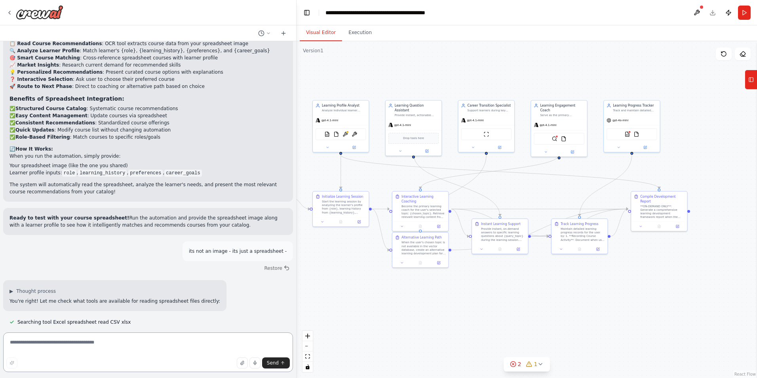
scroll to position [9034, 0]
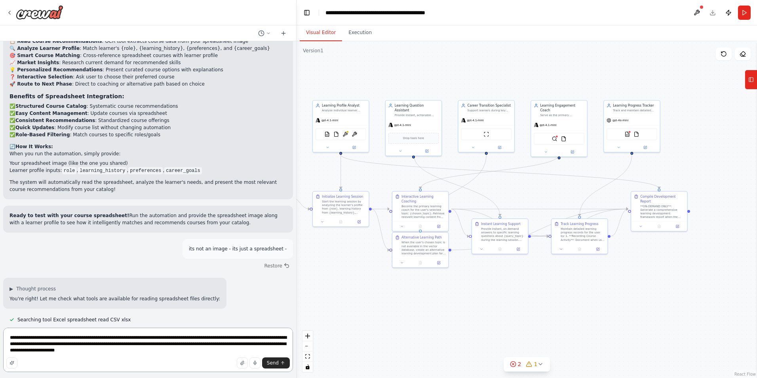
type textarea "**********"
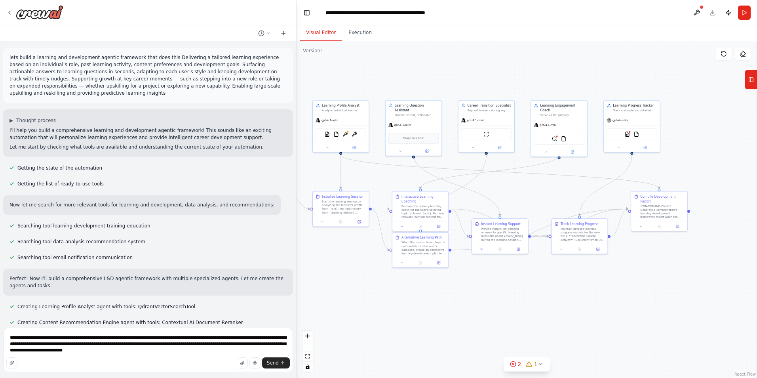
scroll to position [0, 100]
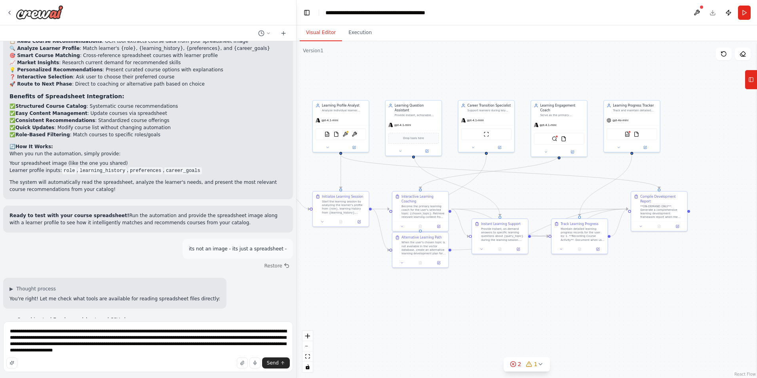
type textarea "**********"
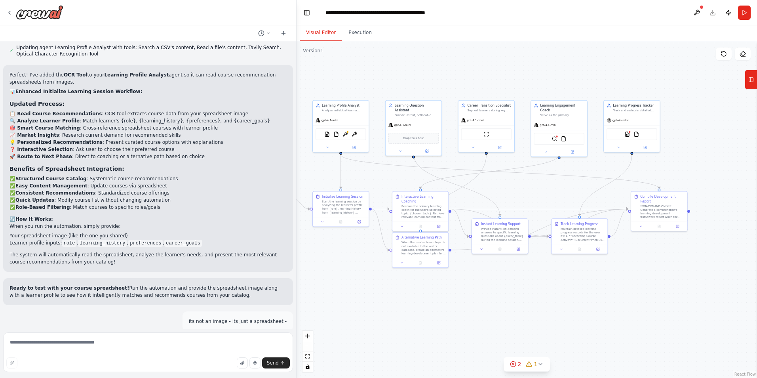
scroll to position [9034, 0]
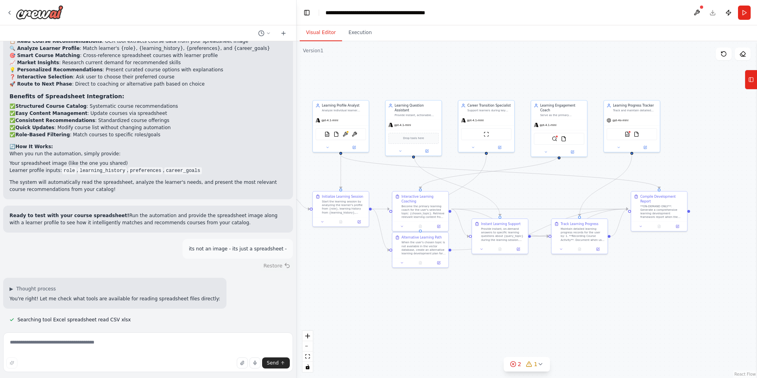
click at [277, 260] on button "Restore" at bounding box center [277, 265] width 34 height 11
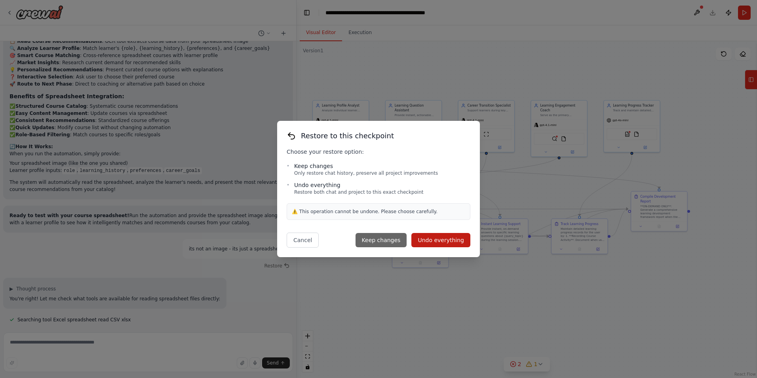
click at [389, 238] on button "Keep changes" at bounding box center [380, 240] width 51 height 14
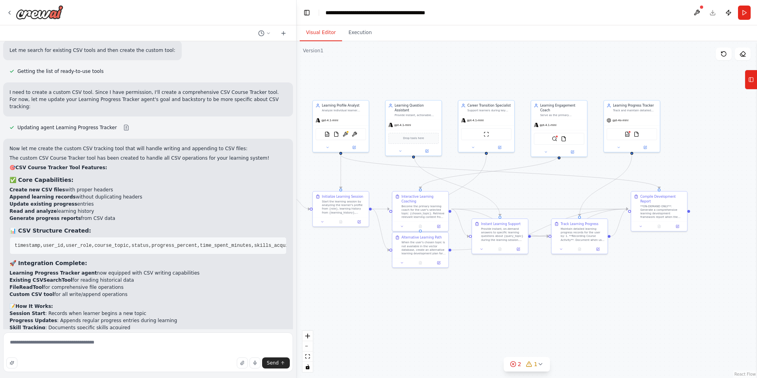
scroll to position [8606, 0]
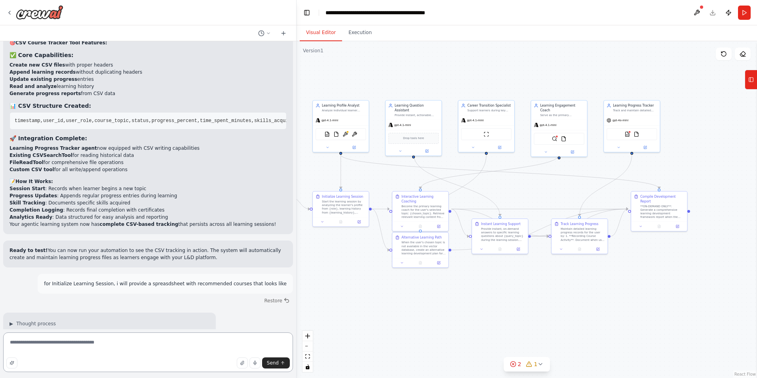
click at [36, 346] on textarea "**********" at bounding box center [148, 352] width 290 height 40
drag, startPoint x: 107, startPoint y: 345, endPoint x: 6, endPoint y: 343, distance: 101.3
click at [6, 343] on textarea "**********" at bounding box center [148, 352] width 290 height 40
type textarea "**********"
click at [439, 224] on icon at bounding box center [439, 225] width 2 height 2
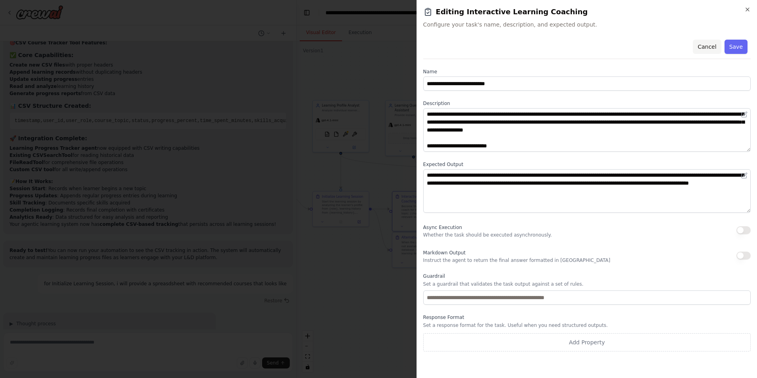
click at [705, 46] on button "Cancel" at bounding box center [707, 47] width 28 height 14
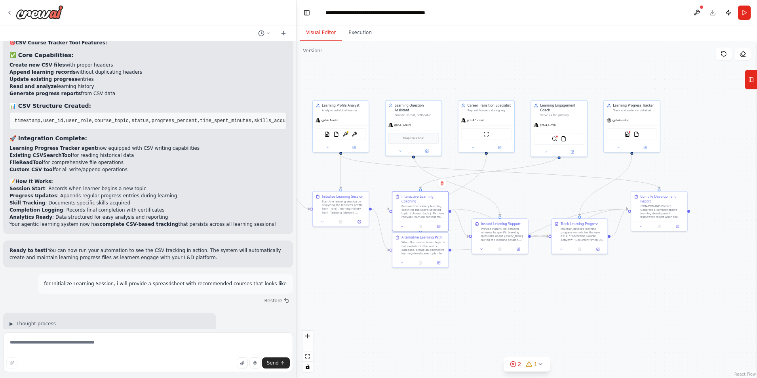
click at [713, 13] on header "**********" at bounding box center [526, 12] width 460 height 25
click at [695, 10] on button at bounding box center [696, 13] width 13 height 14
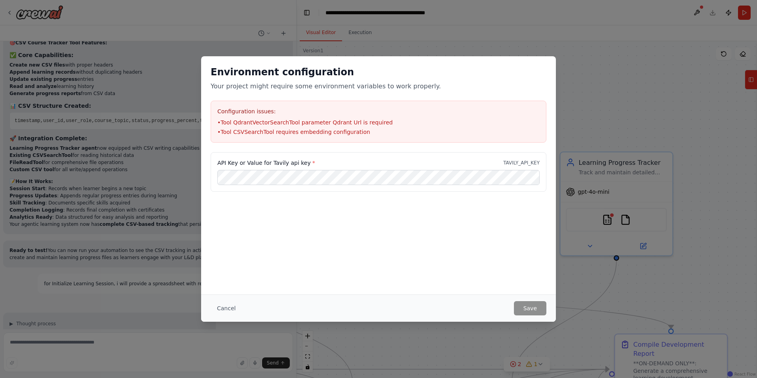
click at [621, 91] on div "Environment configuration Your project might require some environment variables…" at bounding box center [378, 189] width 757 height 378
click at [234, 304] on button "Cancel" at bounding box center [226, 308] width 31 height 14
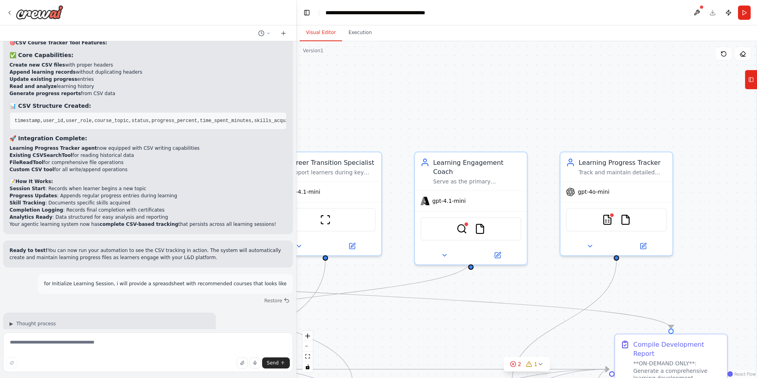
click at [712, 12] on header "**********" at bounding box center [526, 12] width 460 height 25
click at [11, 10] on icon at bounding box center [9, 12] width 6 height 6
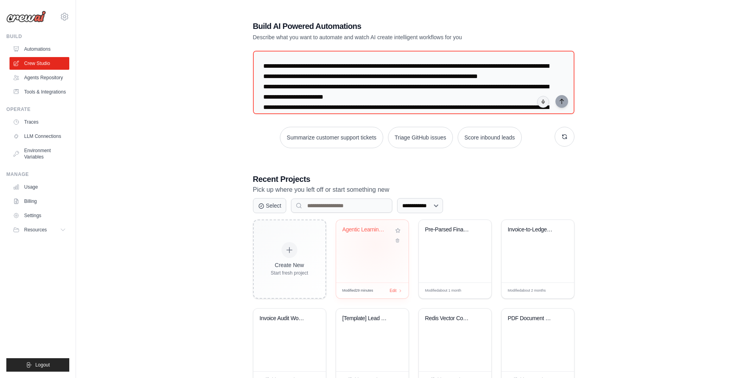
click at [375, 244] on div "Agentic Learning Coach - Interactiv..." at bounding box center [372, 251] width 72 height 63
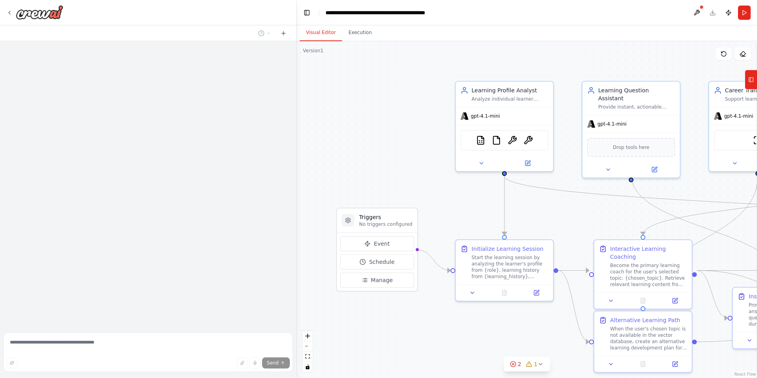
click at [712, 15] on header "**********" at bounding box center [526, 12] width 460 height 25
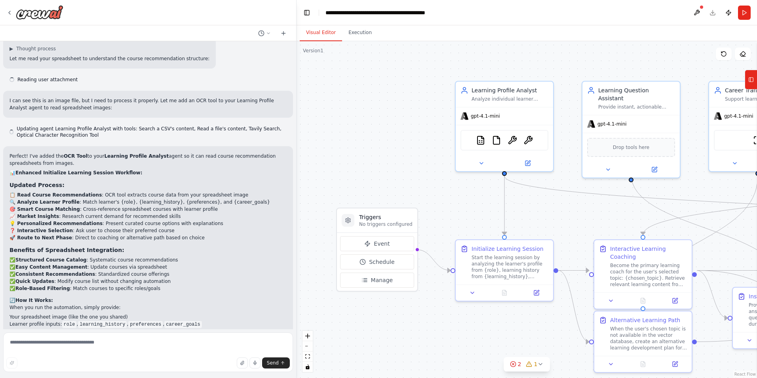
scroll to position [8757, 0]
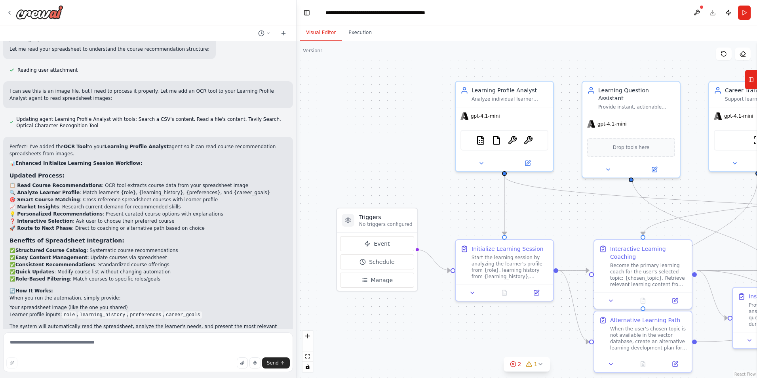
click at [699, 15] on button at bounding box center [696, 13] width 13 height 14
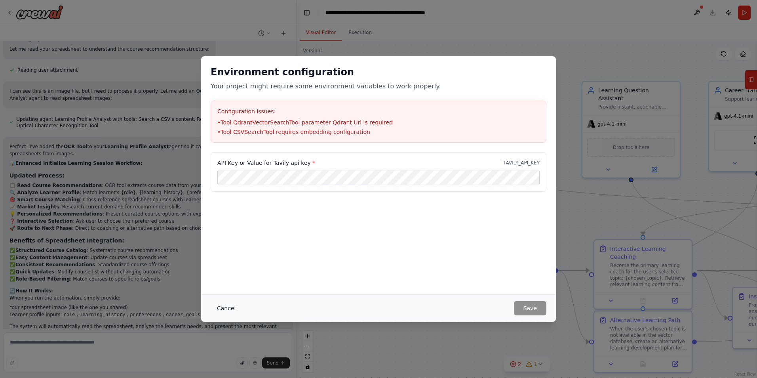
click at [228, 310] on button "Cancel" at bounding box center [226, 308] width 31 height 14
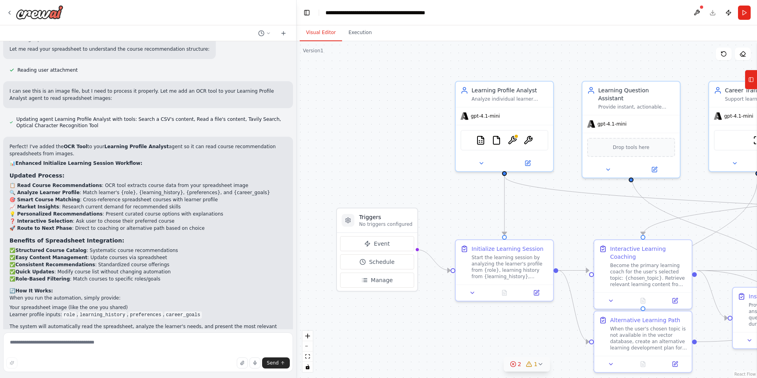
click at [526, 370] on button "2 1" at bounding box center [526, 364] width 47 height 15
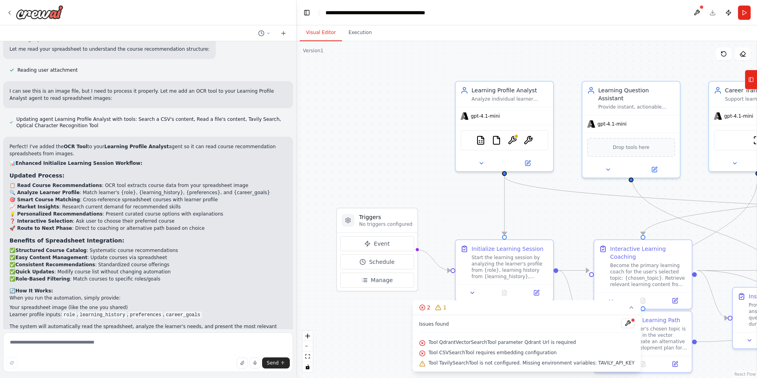
click at [370, 196] on div ".deletable-edge-delete-btn { width: 20px; height: 20px; border: 0px solid #ffff…" at bounding box center [526, 209] width 460 height 336
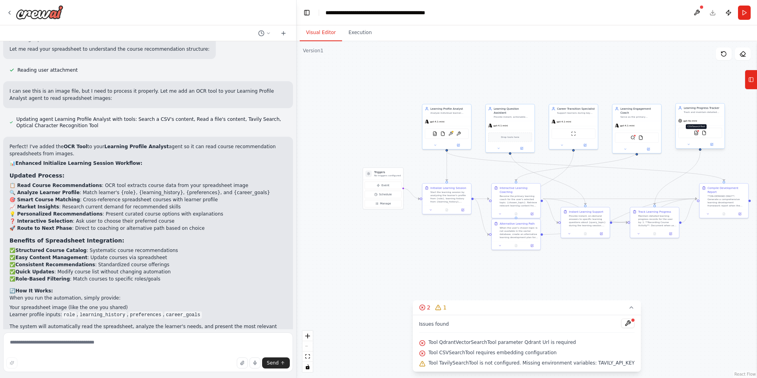
drag, startPoint x: 697, startPoint y: 133, endPoint x: 698, endPoint y: 138, distance: 4.6
click at [697, 135] on img at bounding box center [695, 132] width 5 height 5
click at [710, 148] on icon at bounding box center [711, 148] width 2 height 2
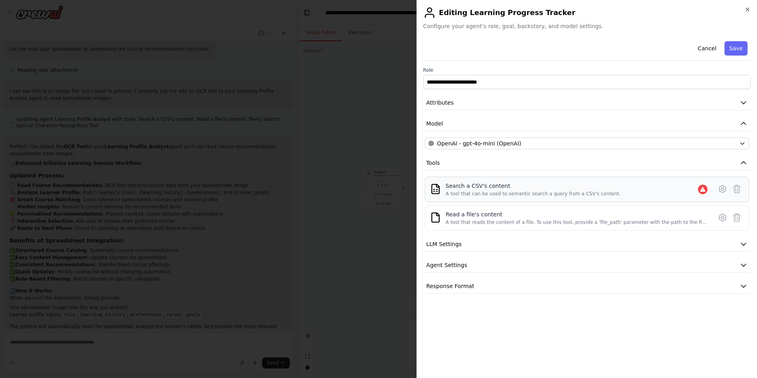
click at [557, 190] on div "Search a CSV's content A tool that can be used to semantic search a query from …" at bounding box center [533, 189] width 175 height 15
click at [722, 188] on icon at bounding box center [722, 189] width 2 height 2
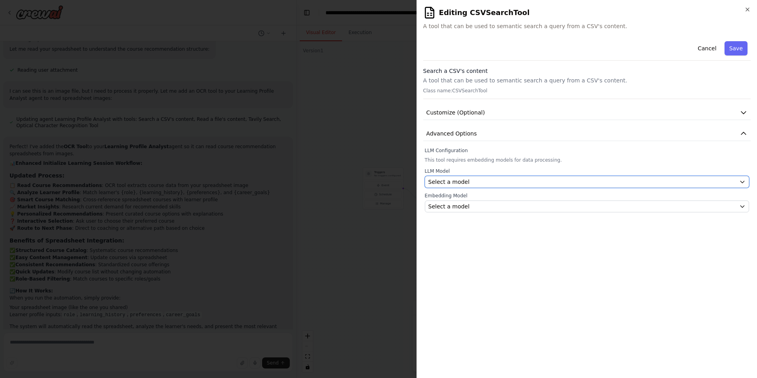
click at [532, 179] on div "Select a model" at bounding box center [582, 182] width 308 height 8
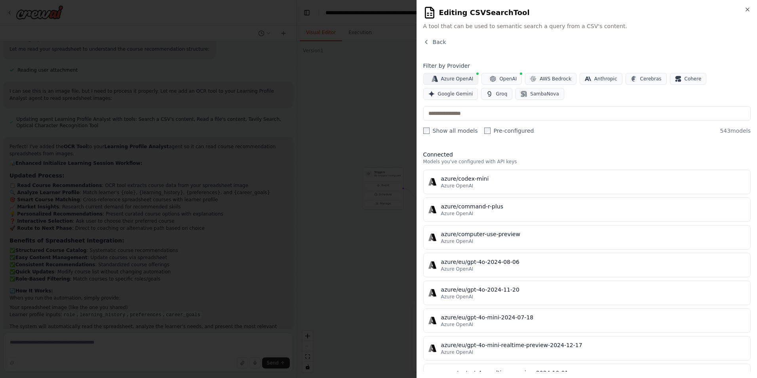
click at [452, 80] on span "Azure OpenAI" at bounding box center [457, 79] width 32 height 6
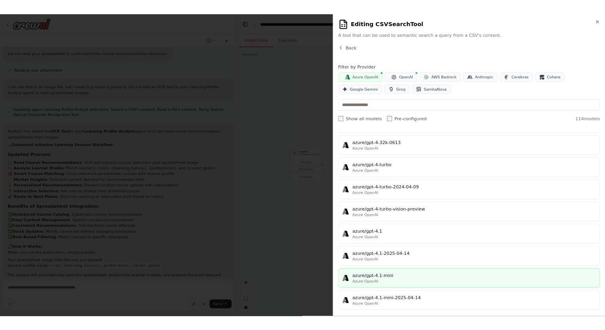
scroll to position [950, 0]
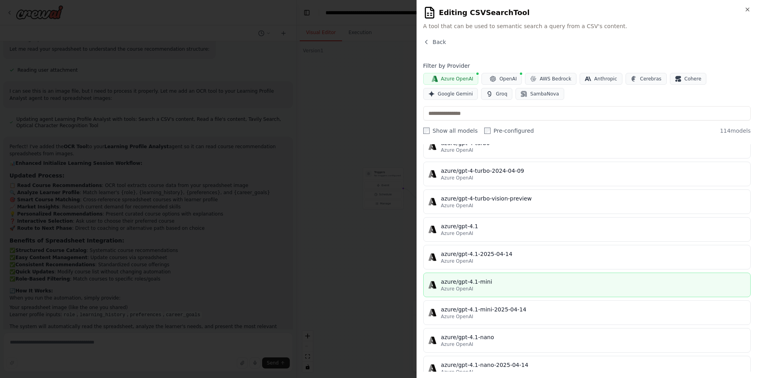
click at [488, 282] on div "azure/gpt-4.1-mini" at bounding box center [593, 281] width 304 height 8
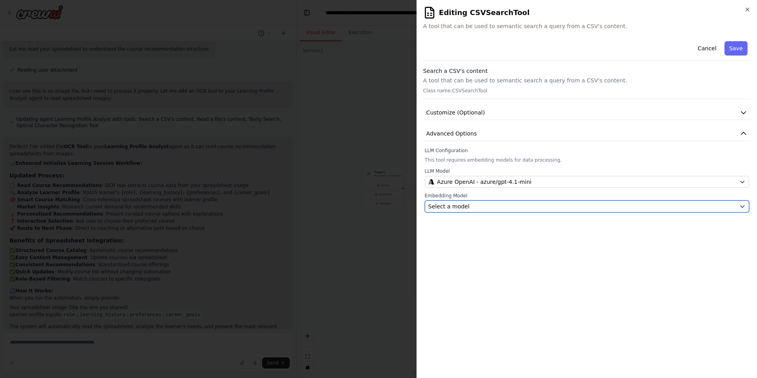
click at [477, 203] on div "Select a model" at bounding box center [582, 206] width 308 height 8
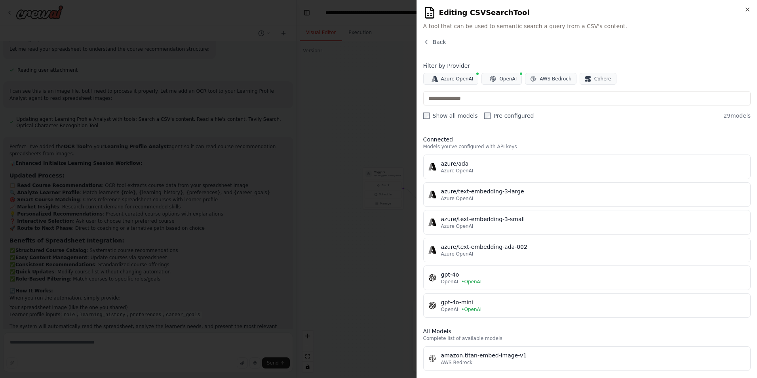
click at [489, 194] on div "azure/text-embedding-3-large" at bounding box center [593, 191] width 304 height 8
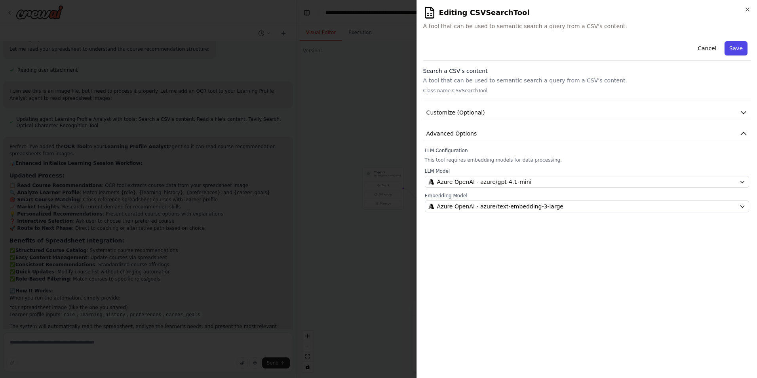
click at [738, 46] on button "Save" at bounding box center [735, 48] width 23 height 14
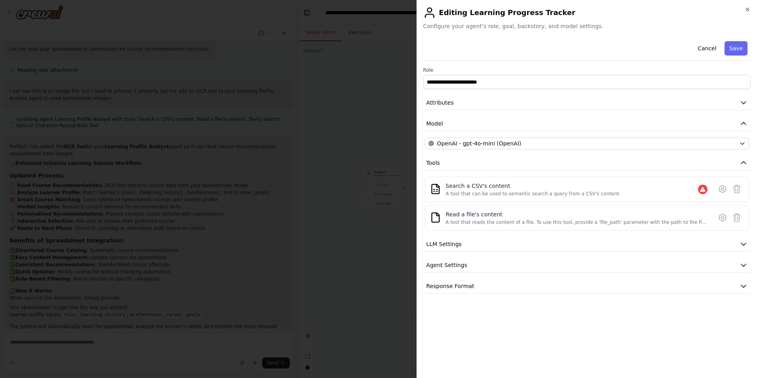
drag, startPoint x: 745, startPoint y: 47, endPoint x: 740, endPoint y: 53, distance: 7.4
click at [745, 47] on button "Save" at bounding box center [735, 48] width 23 height 14
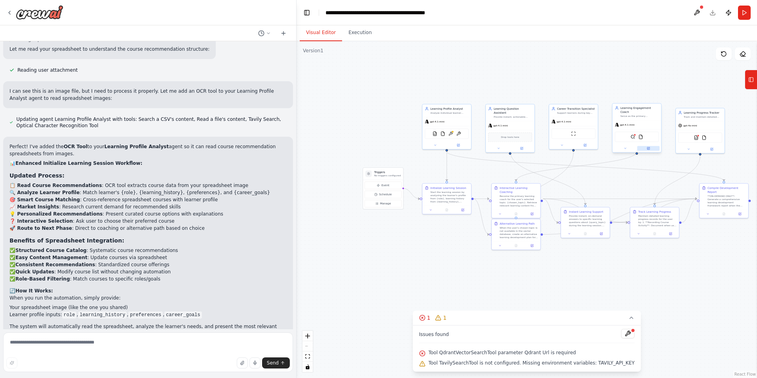
click at [648, 147] on icon at bounding box center [649, 148] width 2 height 2
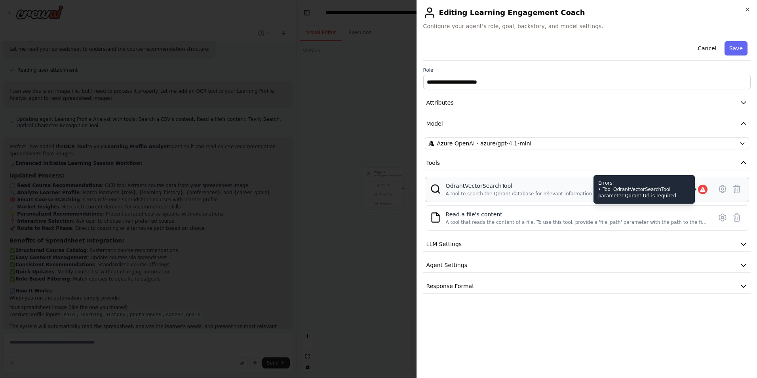
click at [700, 188] on icon at bounding box center [702, 189] width 6 height 6
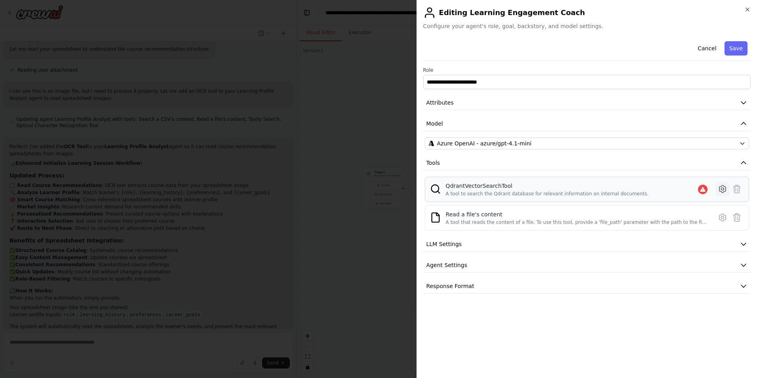
click at [721, 188] on icon at bounding box center [722, 188] width 9 height 9
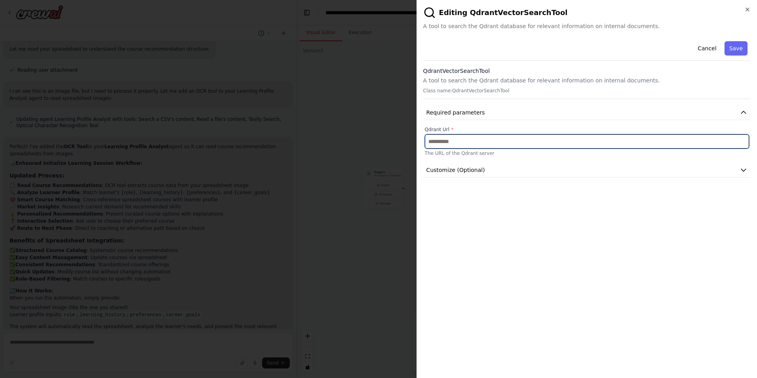
click at [457, 142] on input "text" at bounding box center [587, 141] width 324 height 14
type input "*****"
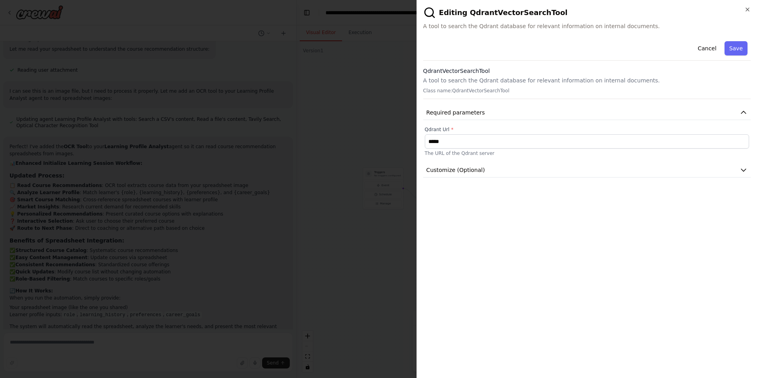
click at [739, 51] on button "Save" at bounding box center [735, 48] width 23 height 14
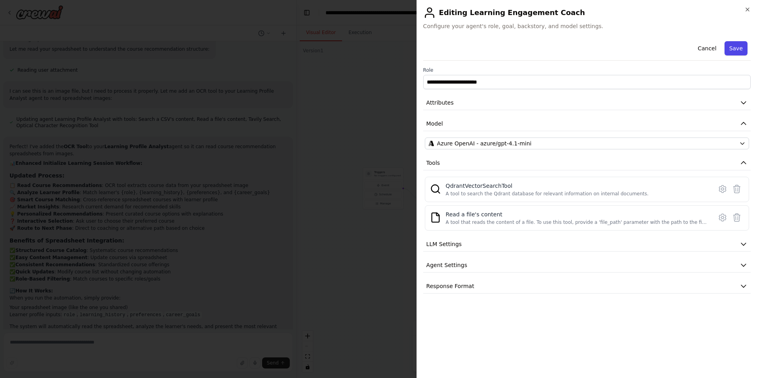
click at [743, 48] on button "Save" at bounding box center [735, 48] width 23 height 14
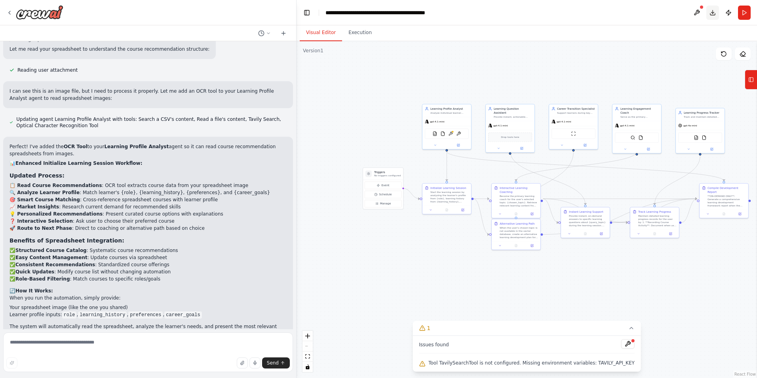
click at [713, 12] on button "Download" at bounding box center [712, 13] width 13 height 14
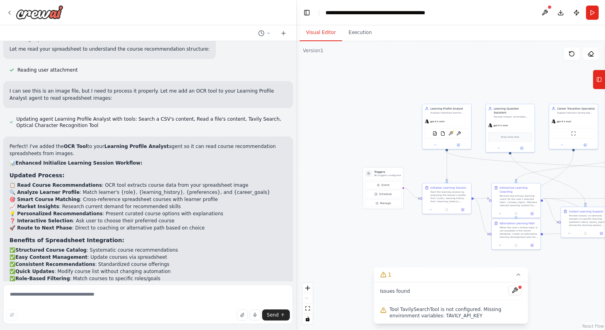
scroll to position [8757, 0]
